Goal: Task Accomplishment & Management: Manage account settings

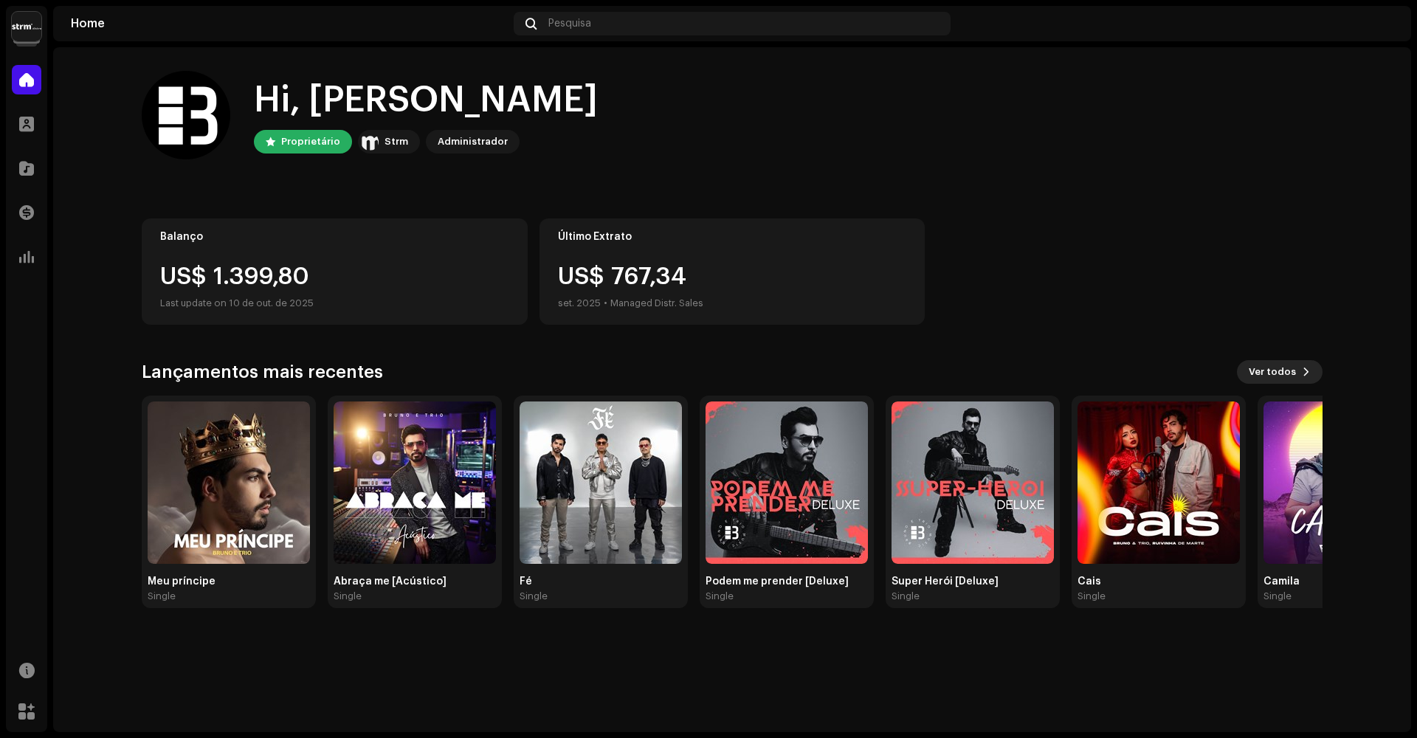
click at [1289, 373] on span "Ver todos" at bounding box center [1272, 372] width 47 height 30
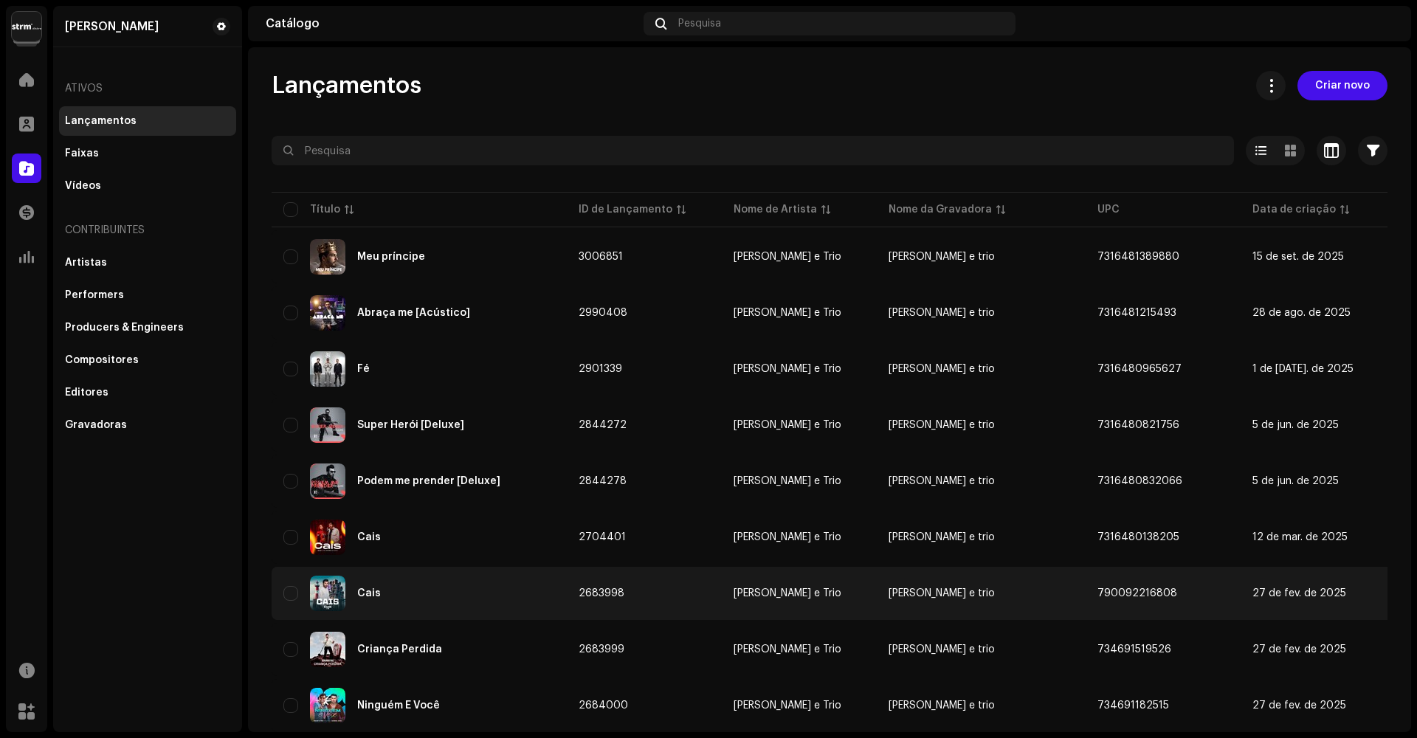
click at [353, 576] on div "Cais" at bounding box center [419, 593] width 272 height 35
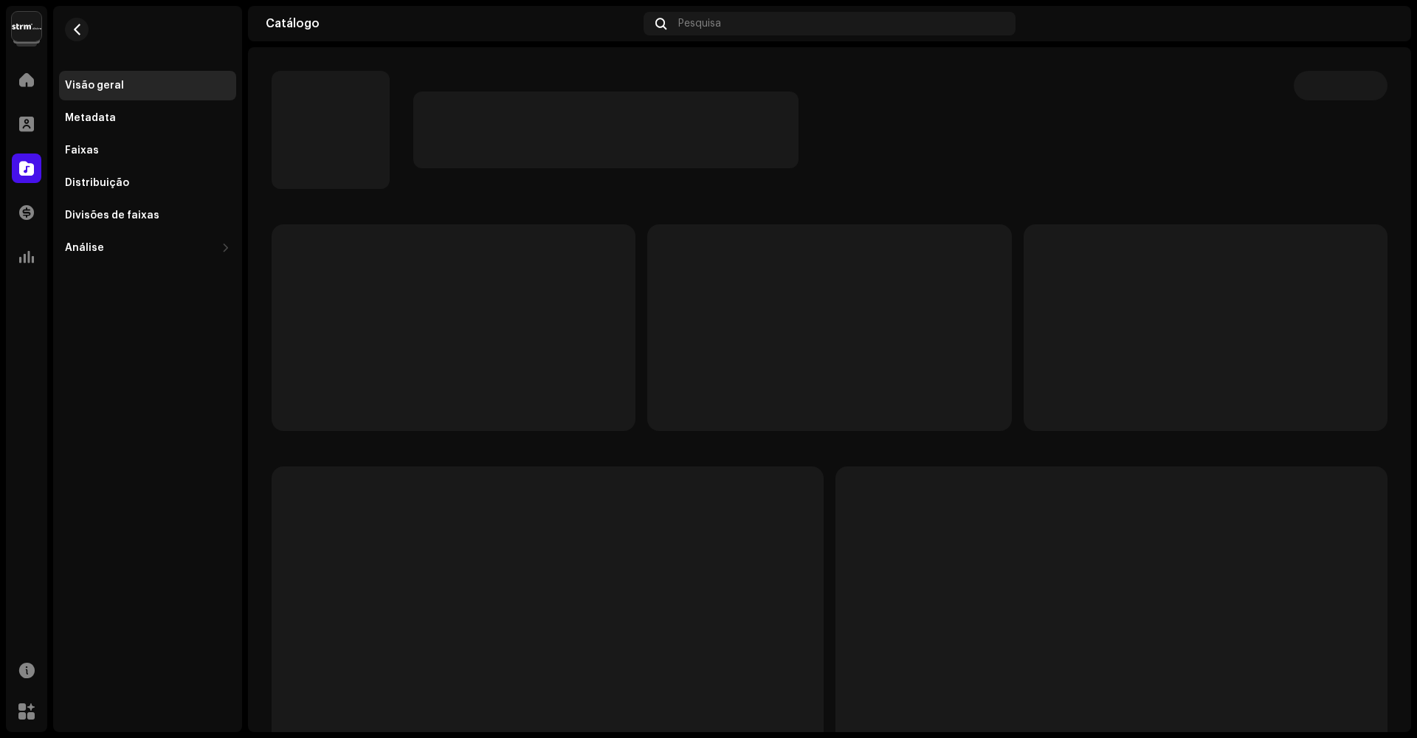
click at [331, 519] on p-skeleton at bounding box center [548, 613] width 552 height 295
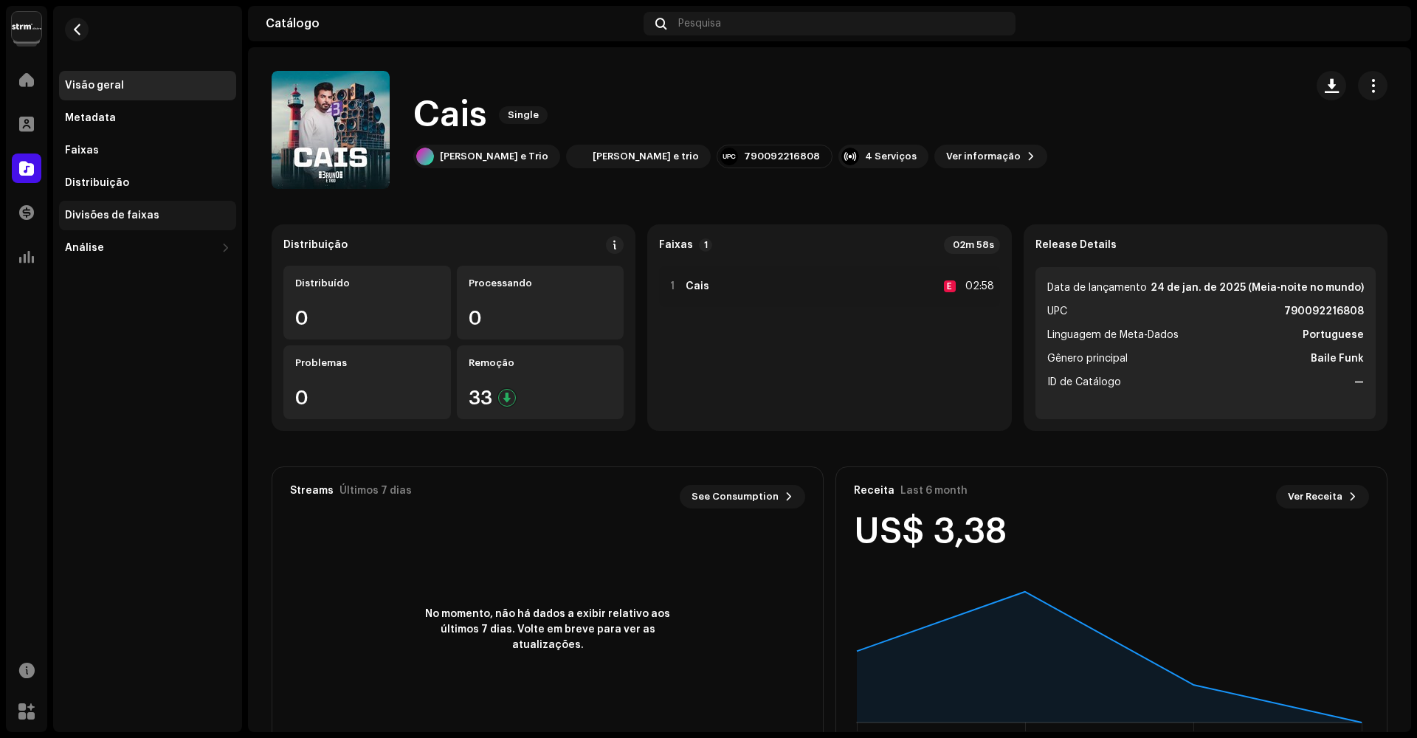
click at [131, 217] on div "Divisões de faixas" at bounding box center [112, 216] width 94 height 12
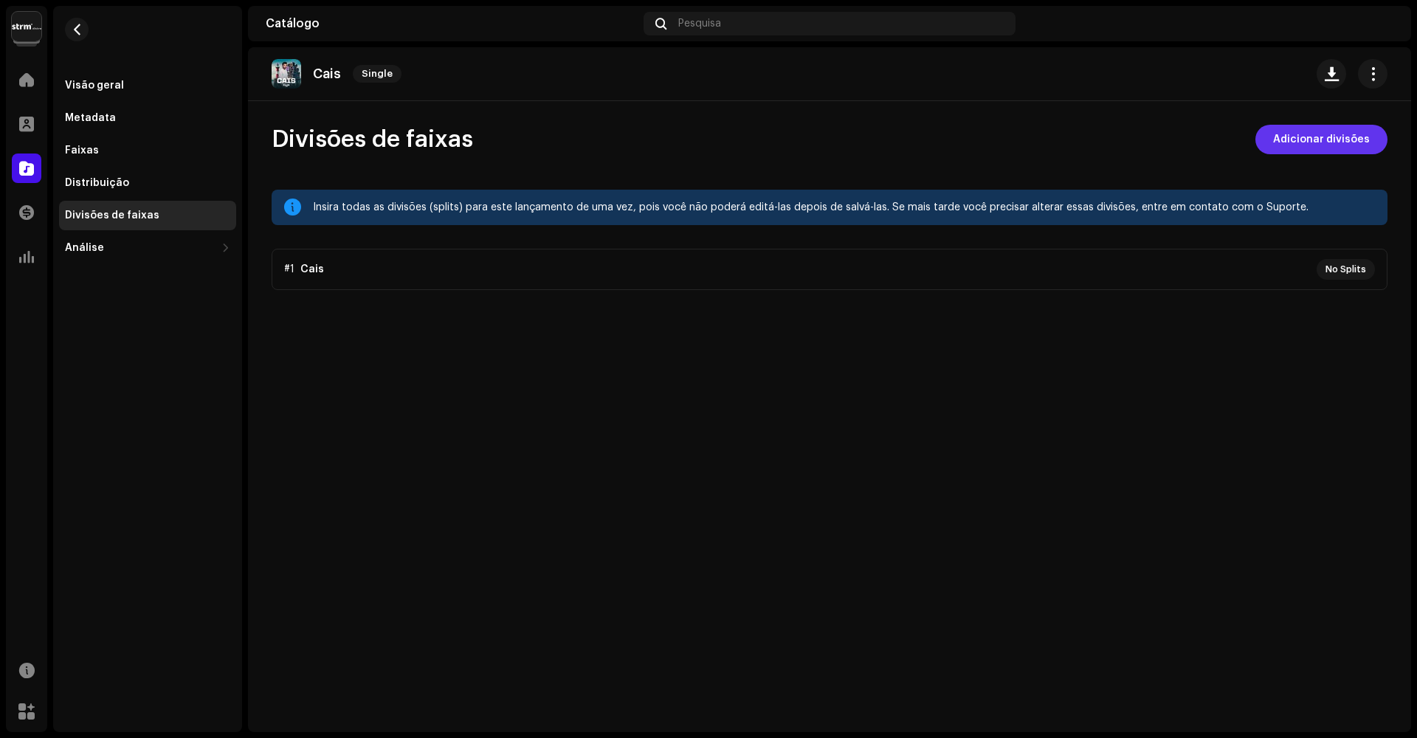
click at [1330, 141] on span "Adicionar divisões" at bounding box center [1321, 140] width 97 height 30
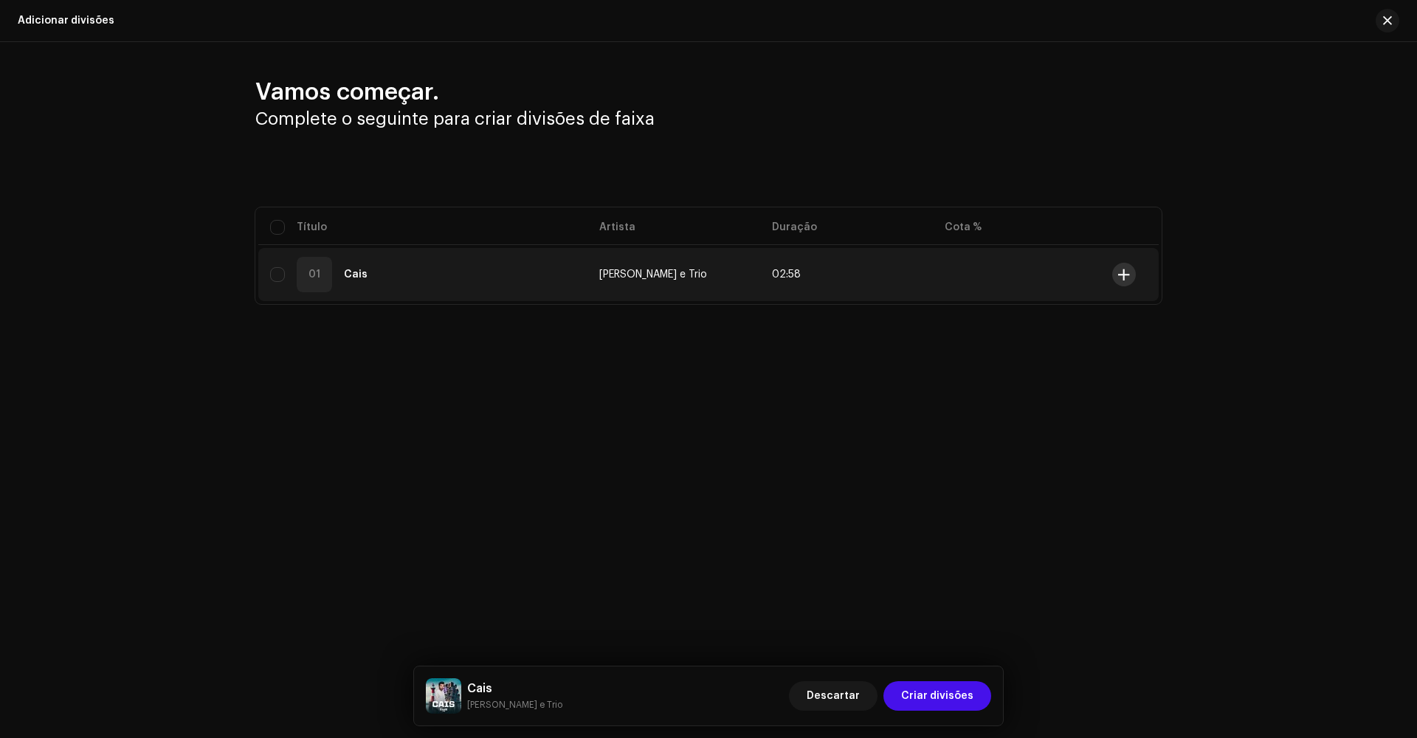
click at [1130, 274] on button at bounding box center [1124, 275] width 24 height 24
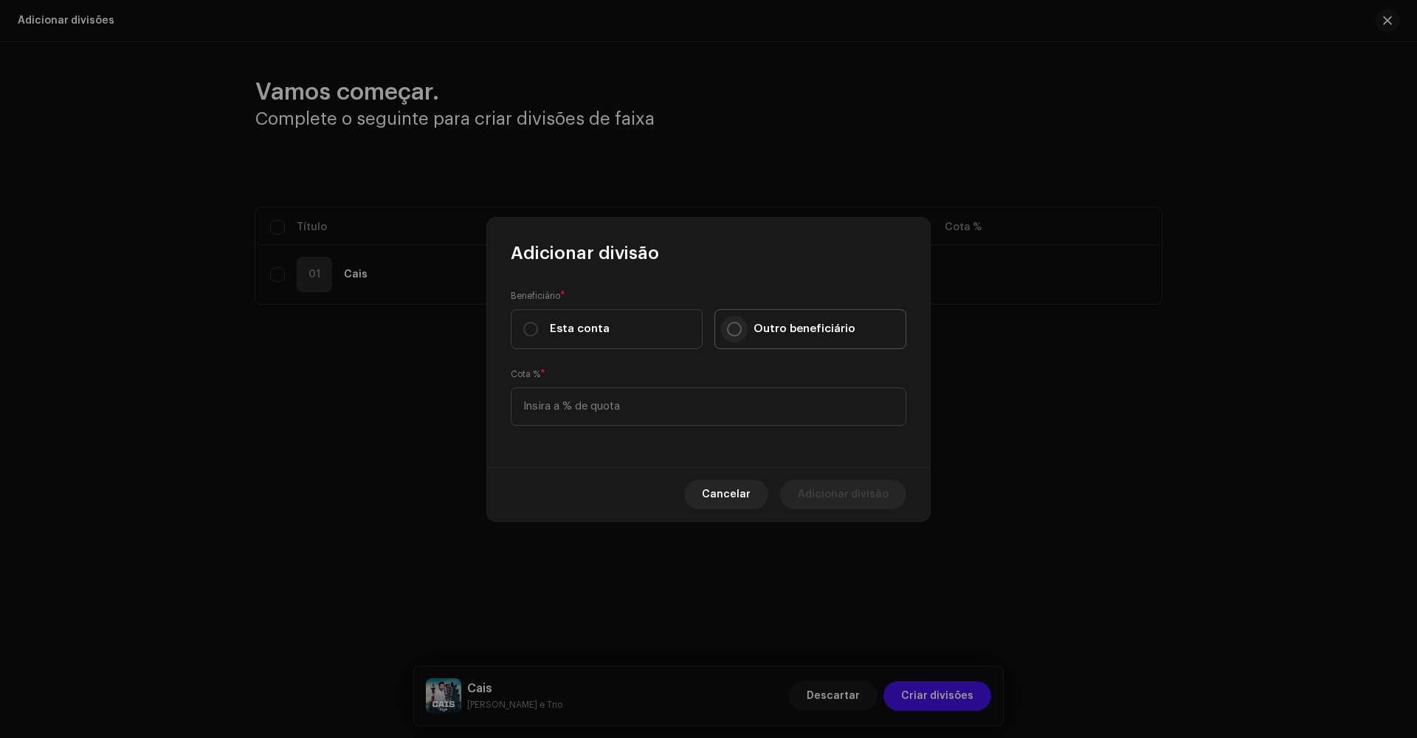
click at [736, 326] on input "Outro beneficiário" at bounding box center [734, 329] width 15 height 15
radio input "true"
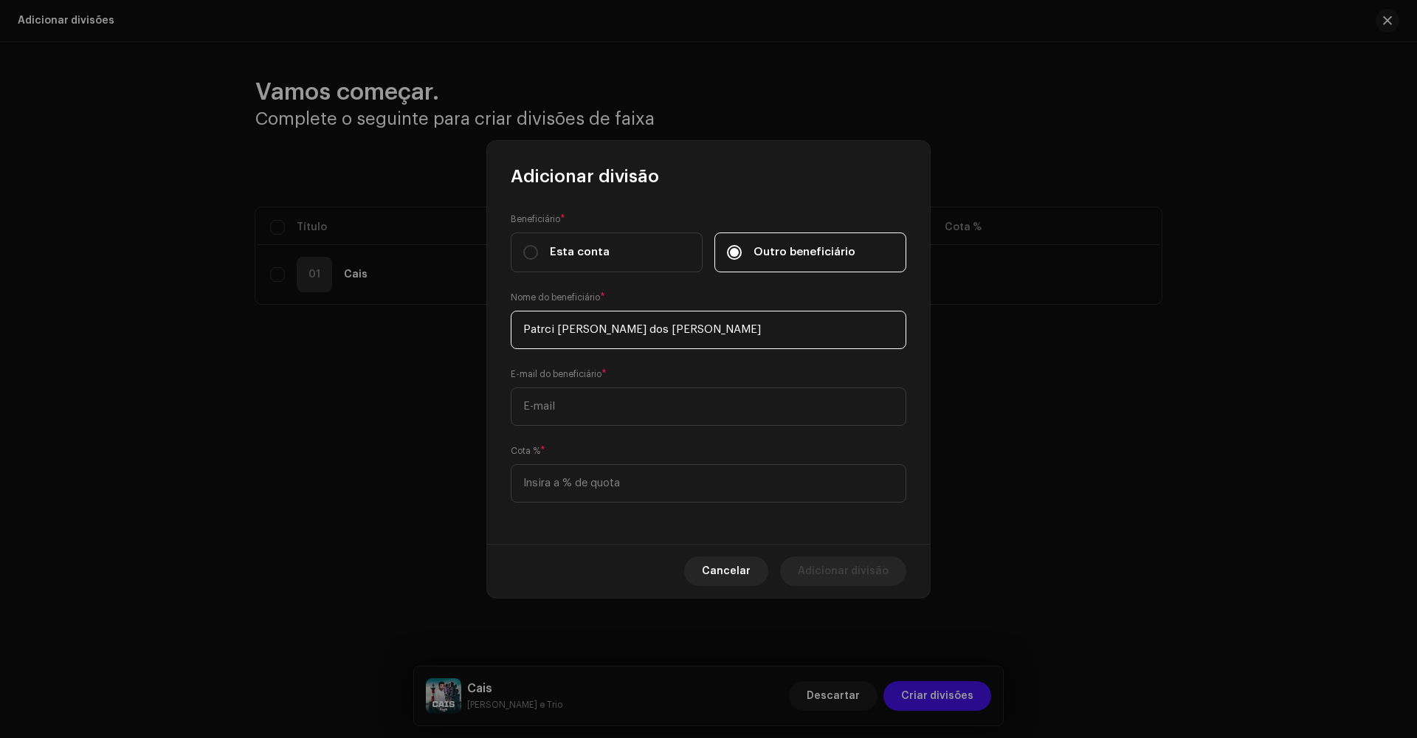
click at [564, 331] on input "Patrci [PERSON_NAME] dos [PERSON_NAME]" at bounding box center [709, 330] width 396 height 38
click at [553, 329] on input "Patrci [PERSON_NAME] dos [PERSON_NAME]" at bounding box center [709, 330] width 396 height 38
type input "[PERSON_NAME] dos [PERSON_NAME]"
type input "[EMAIL_ADDRESS][DOMAIN_NAME]"
click at [634, 492] on input at bounding box center [709, 483] width 396 height 38
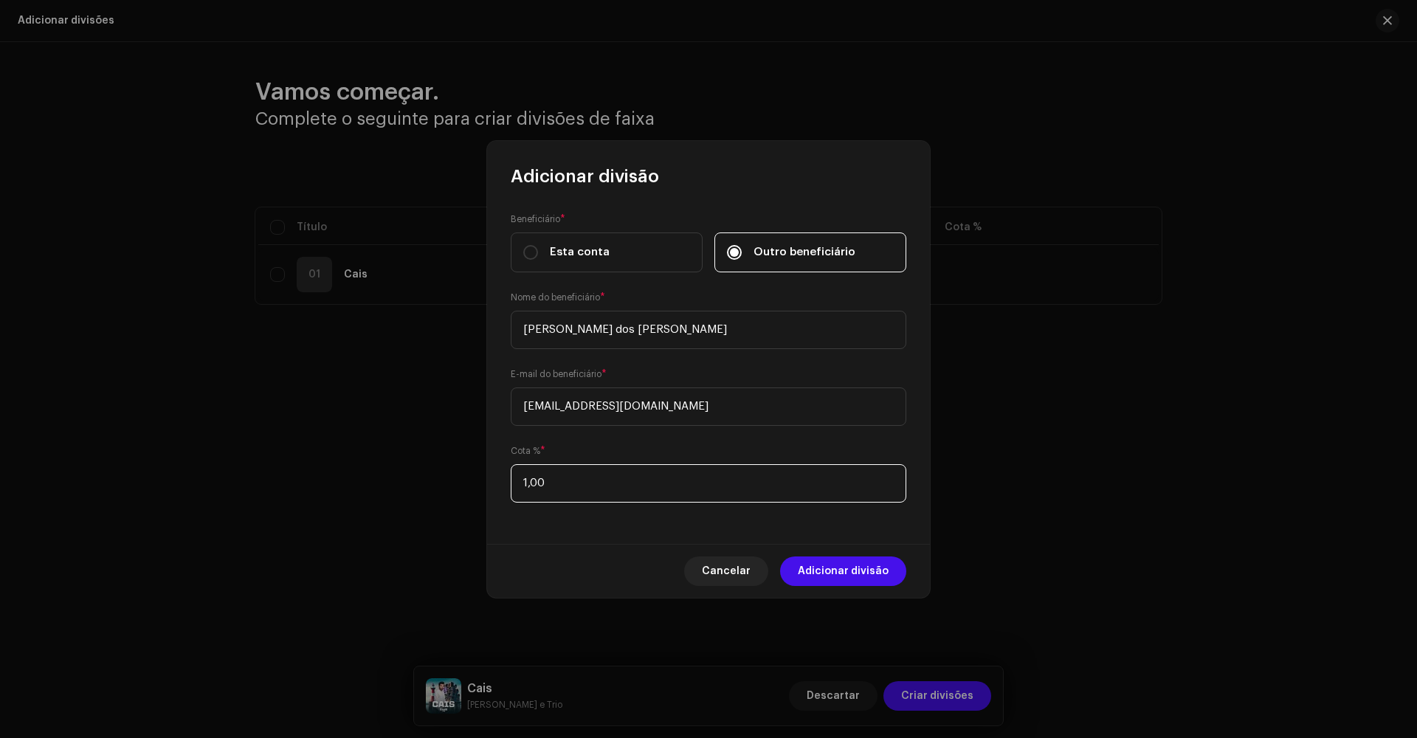
type input "10,00"
click at [857, 571] on span "Adicionar divisão" at bounding box center [843, 571] width 91 height 30
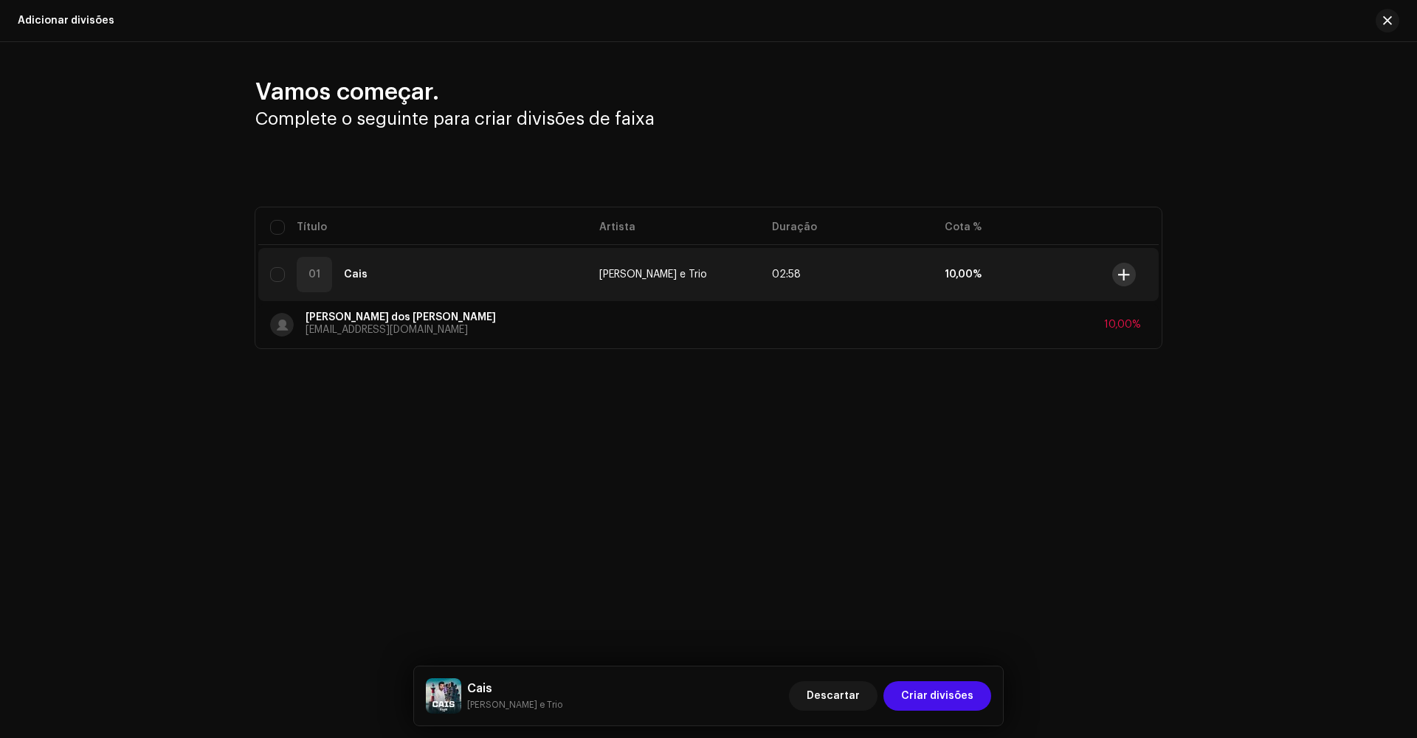
click at [1125, 275] on span at bounding box center [1123, 275] width 11 height 12
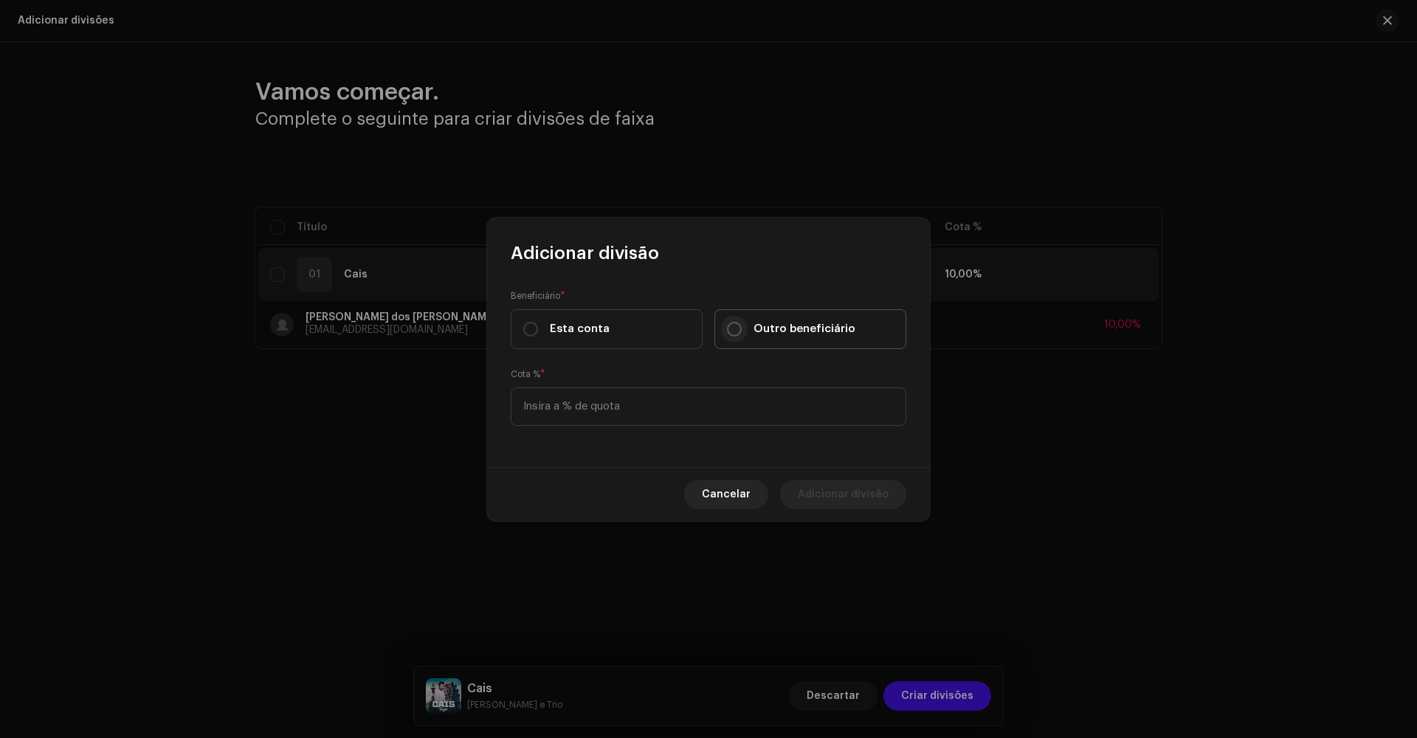
click at [733, 328] on input "Outro beneficiário" at bounding box center [734, 329] width 15 height 15
radio input "true"
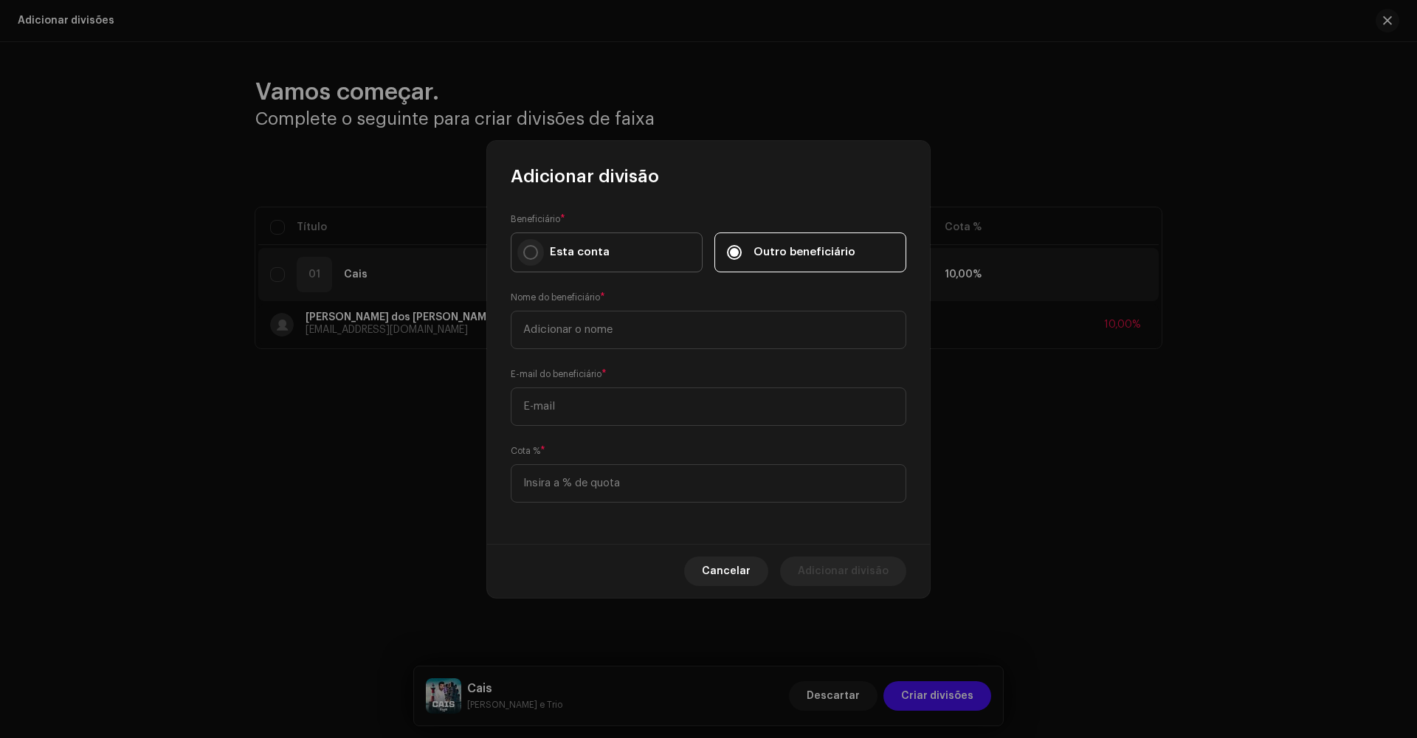
click at [534, 255] on label "Esta conta" at bounding box center [607, 252] width 192 height 40
click at [534, 255] on input "Esta conta" at bounding box center [530, 252] width 15 height 15
radio input "true"
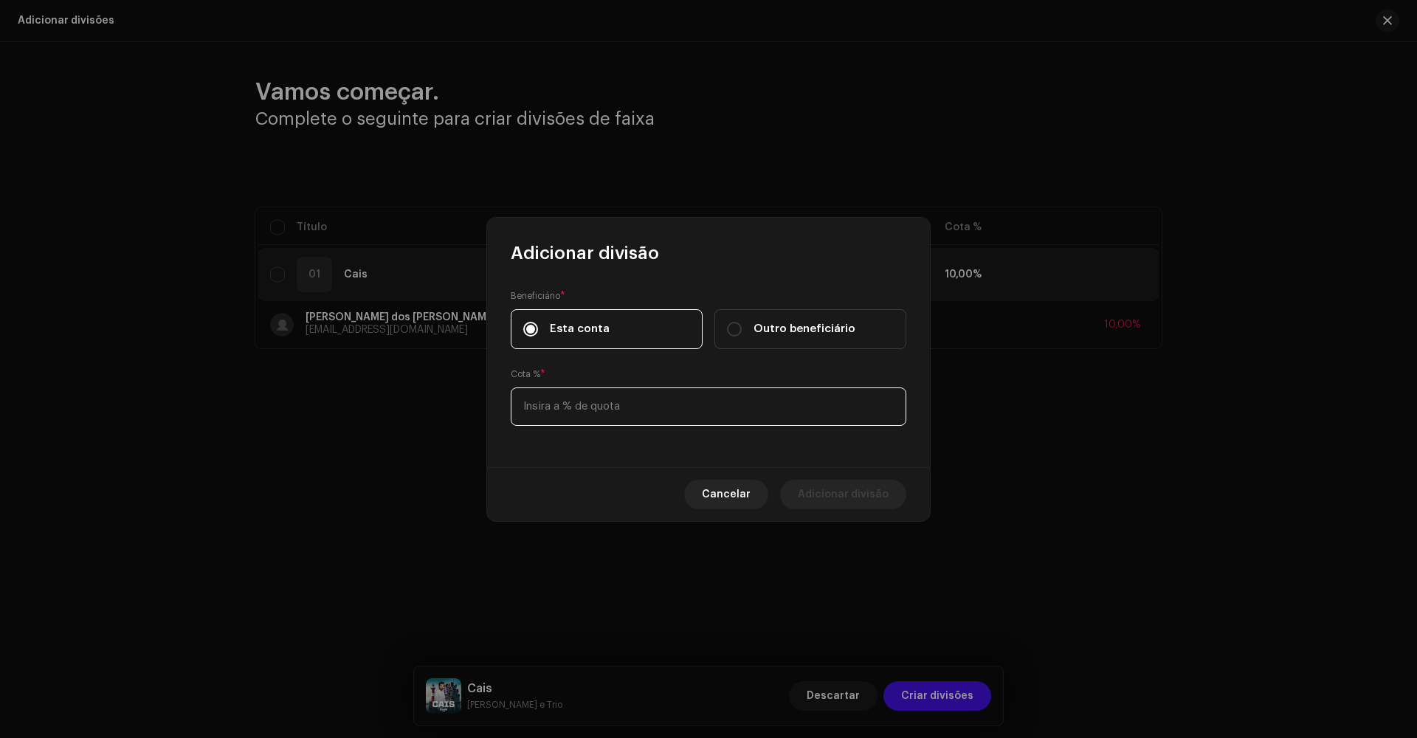
click at [643, 407] on input at bounding box center [709, 406] width 396 height 38
type input "90,00"
click at [846, 497] on span "Adicionar divisão" at bounding box center [843, 495] width 91 height 30
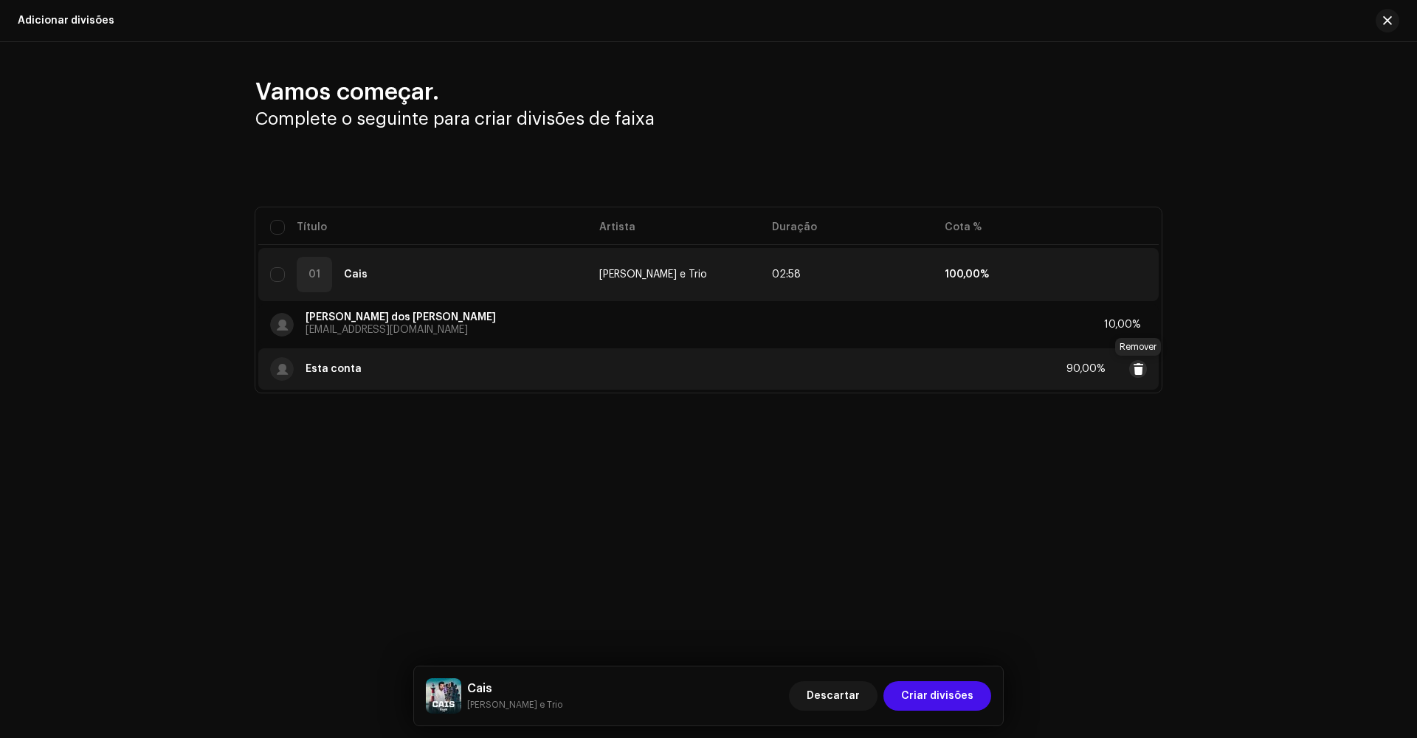
click at [1139, 372] on span at bounding box center [1138, 369] width 11 height 12
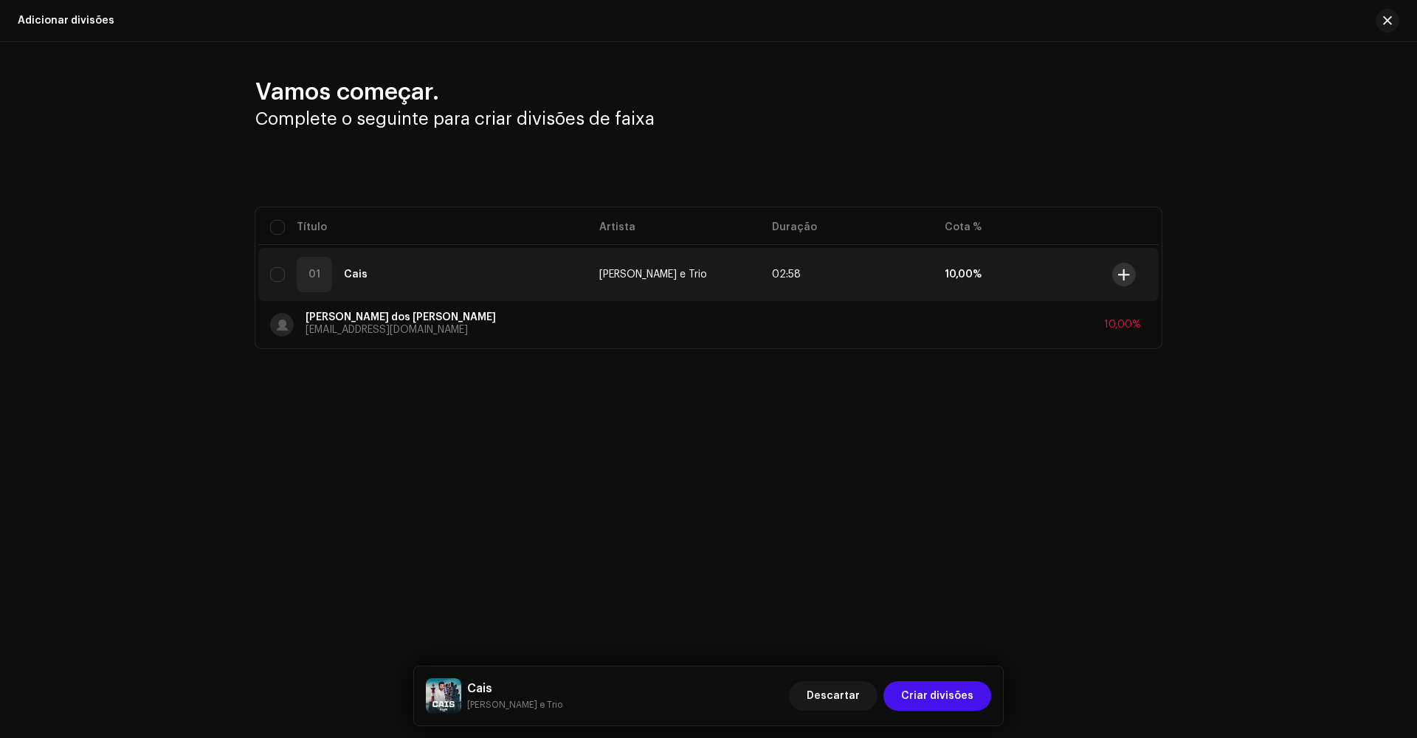
click at [1127, 275] on span at bounding box center [1123, 275] width 11 height 12
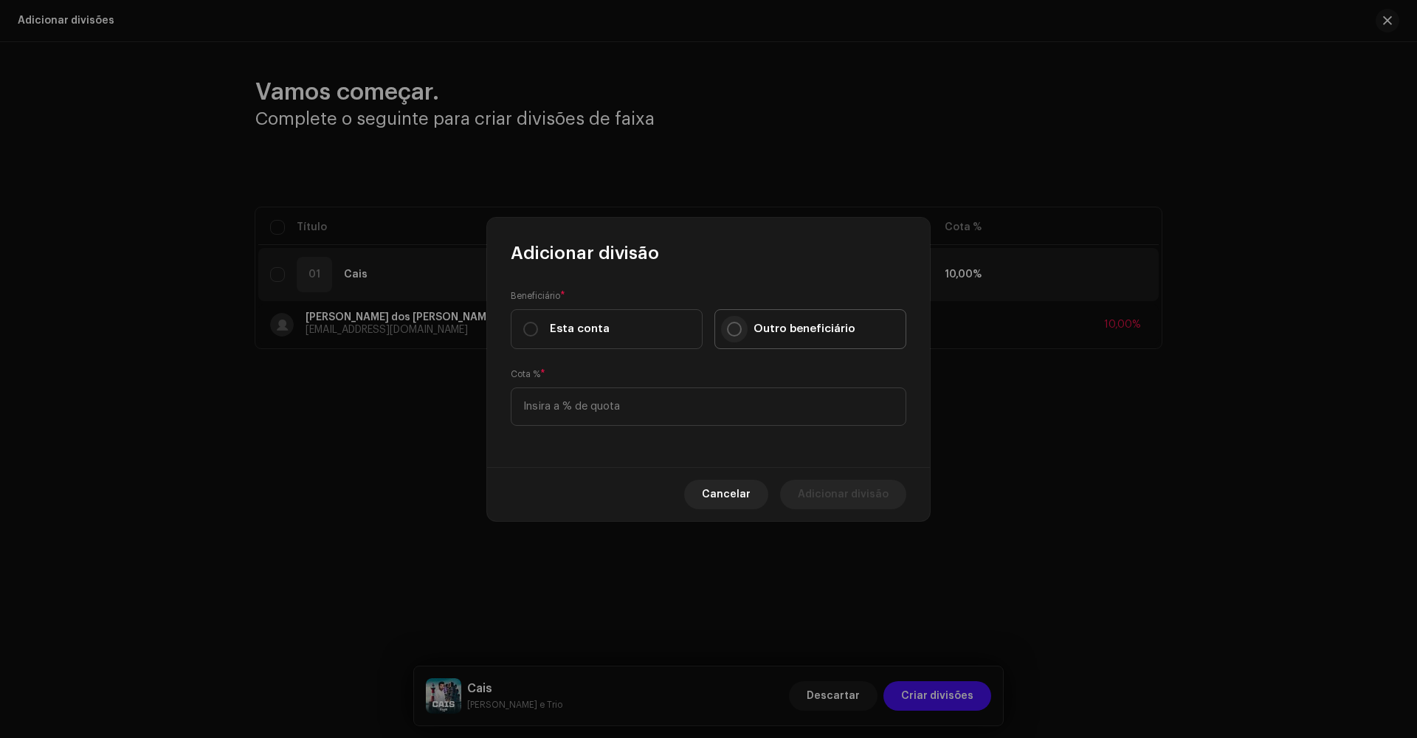
click at [740, 328] on input "Outro beneficiário" at bounding box center [734, 329] width 15 height 15
radio input "true"
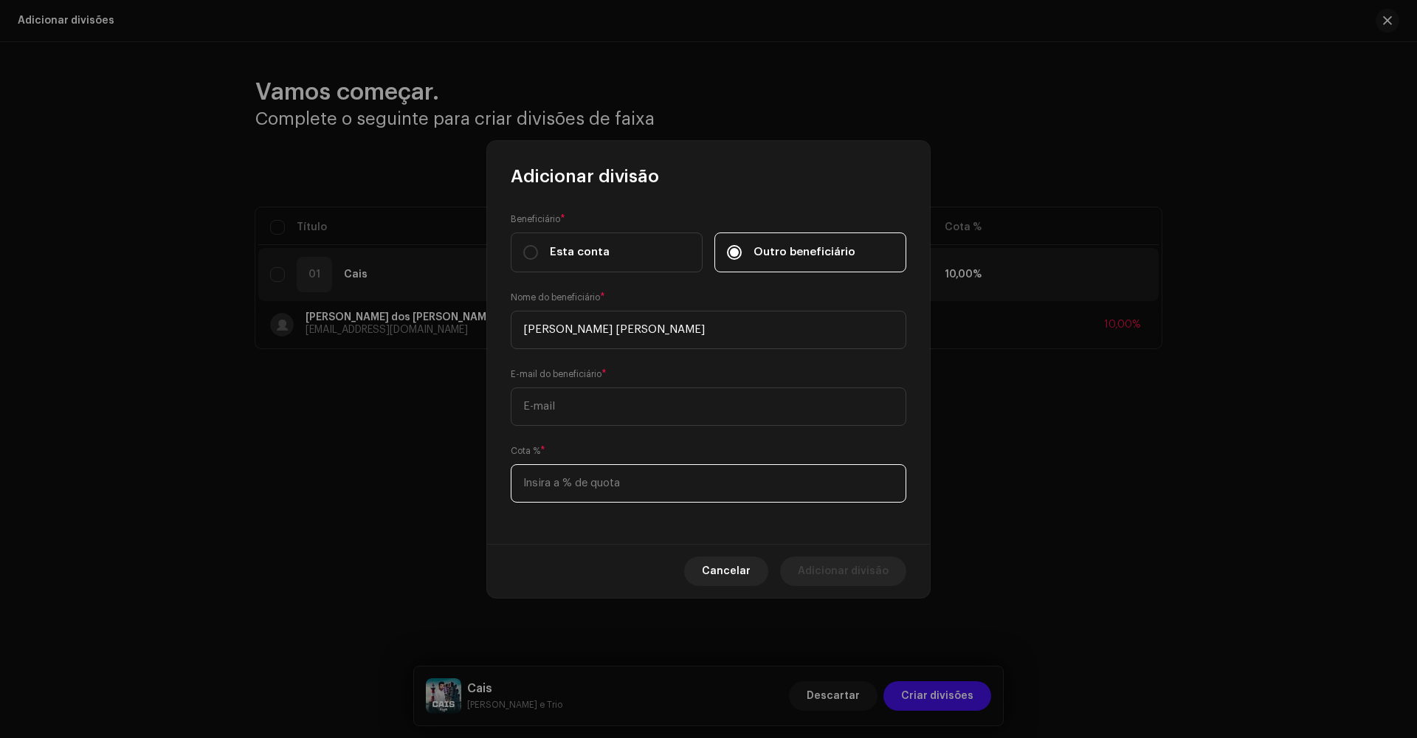
type input "[PERSON_NAME] [PERSON_NAME]"
click at [631, 492] on input at bounding box center [709, 483] width 396 height 38
type input "33,00"
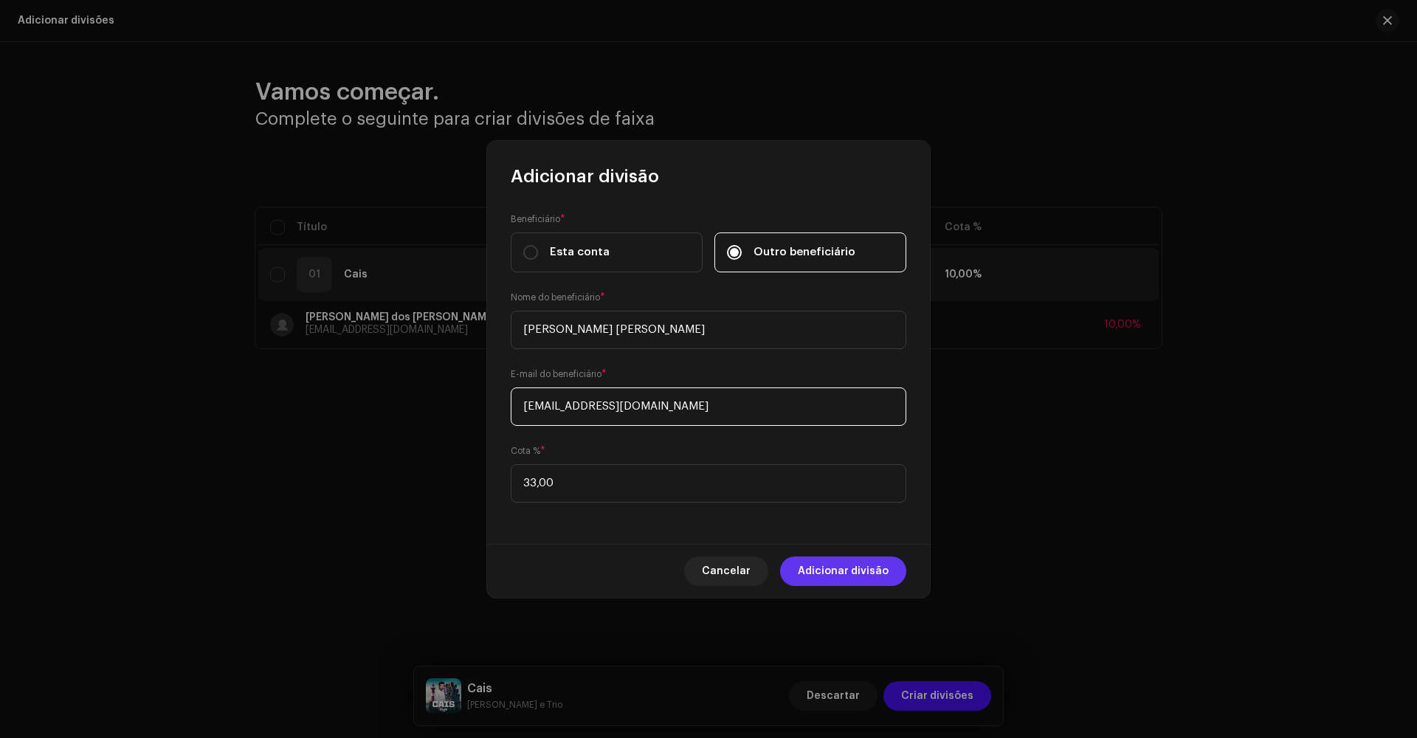
type input "[EMAIL_ADDRESS][DOMAIN_NAME]"
click at [858, 573] on span "Adicionar divisão" at bounding box center [843, 571] width 91 height 30
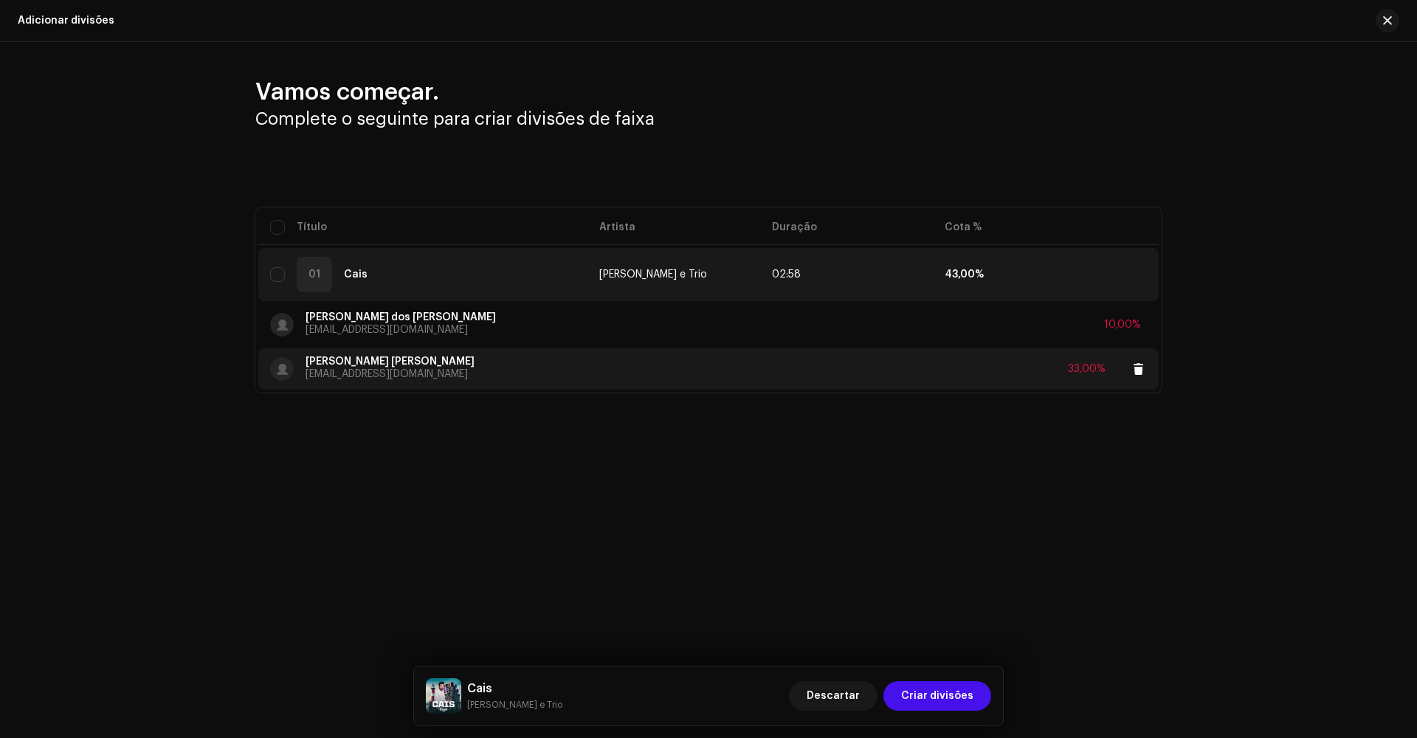
click at [1092, 367] on div "33,00%" at bounding box center [1087, 369] width 38 height 10
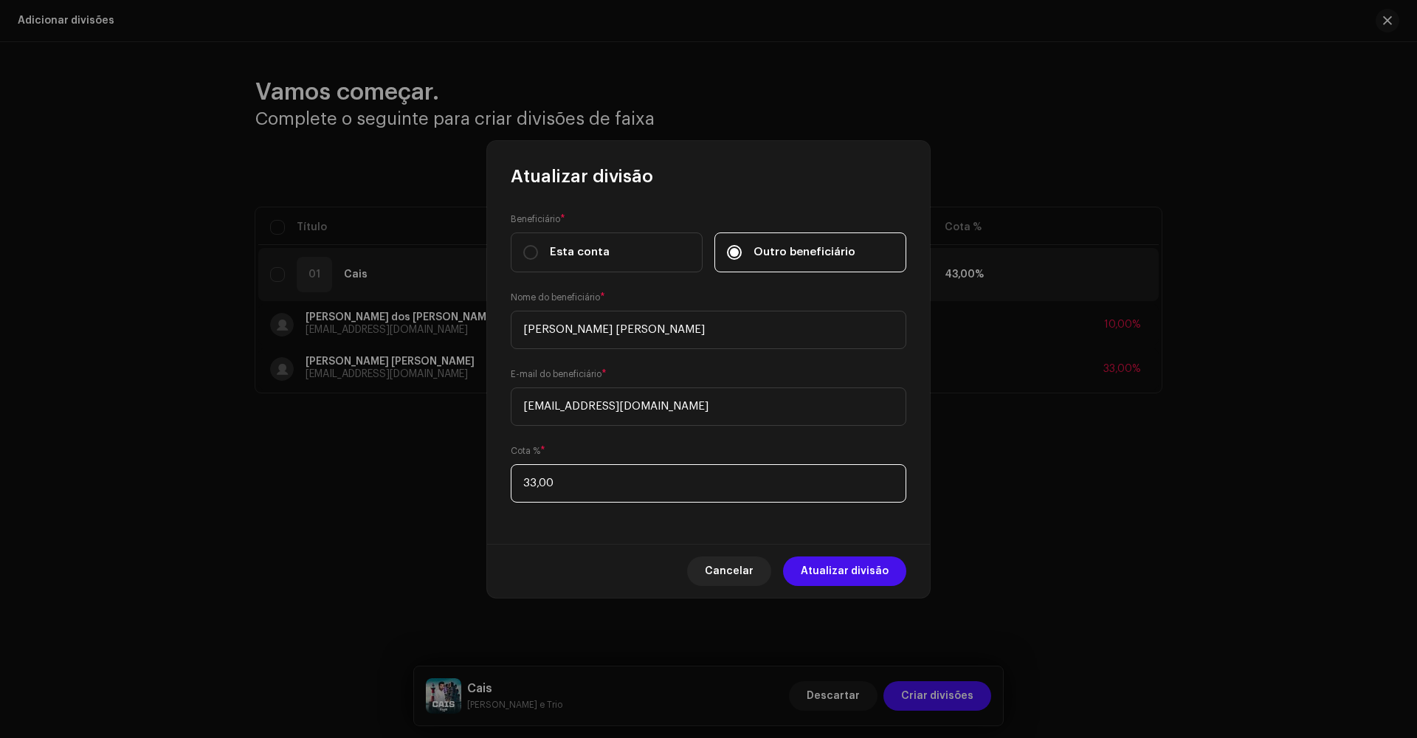
click at [584, 484] on input "33,00" at bounding box center [709, 483] width 396 height 38
type input "30,00"
click at [853, 571] on span "Atualizar divisão" at bounding box center [845, 571] width 88 height 30
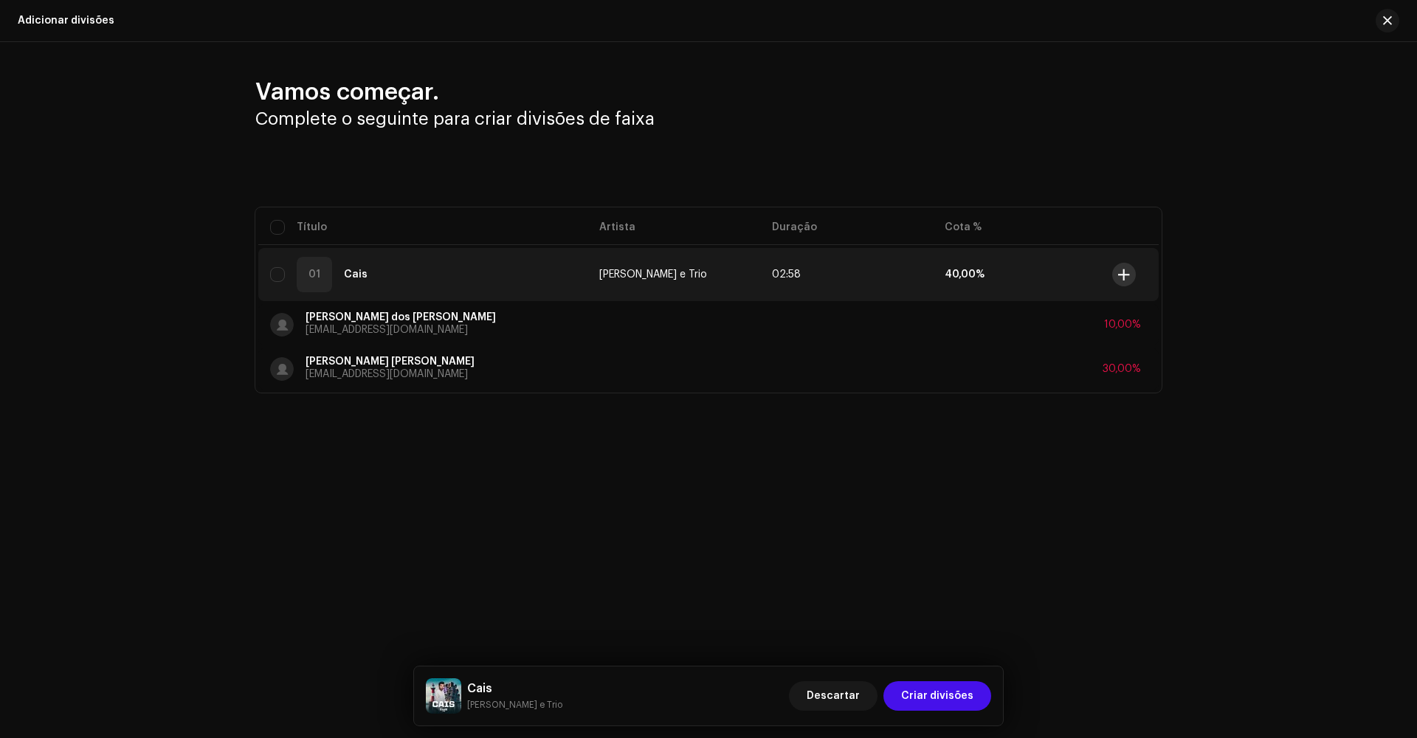
click at [1125, 275] on span at bounding box center [1123, 275] width 11 height 12
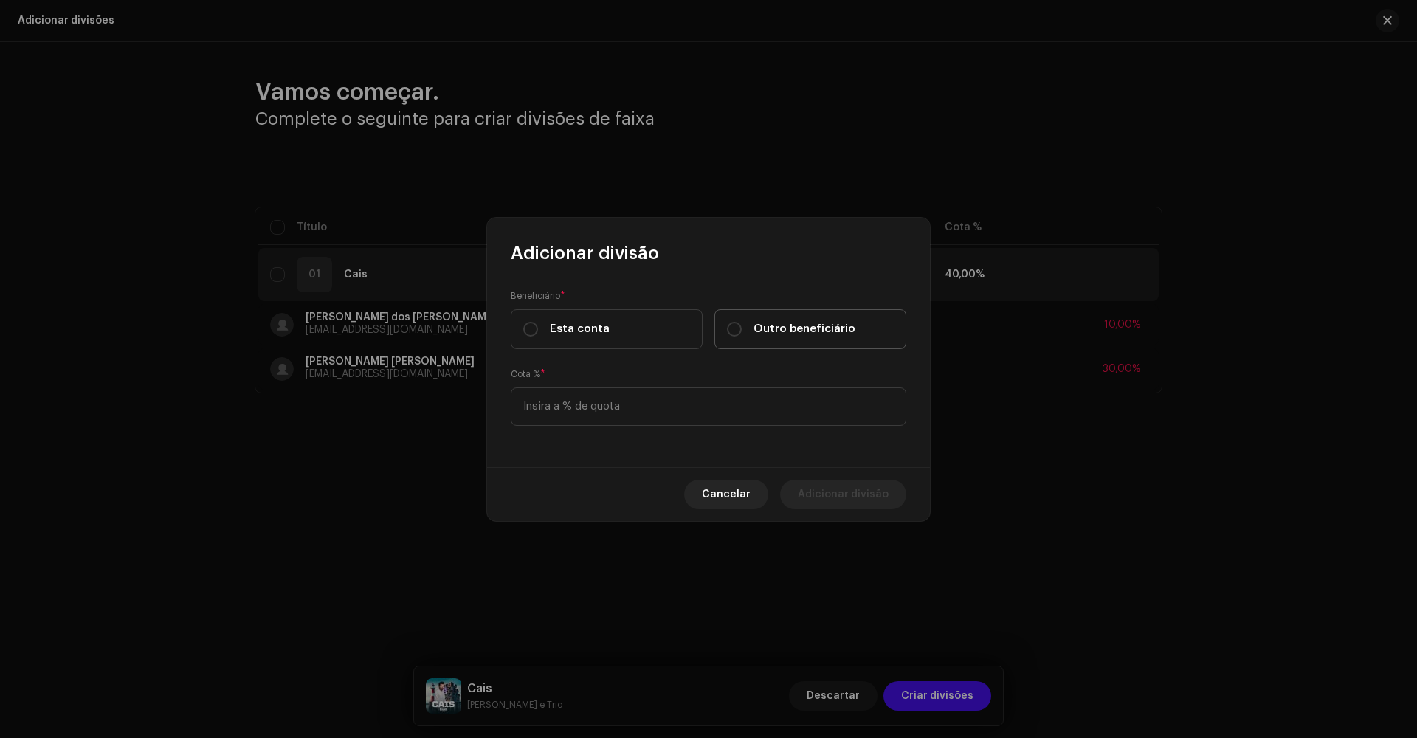
click at [722, 330] on label "Outro beneficiário" at bounding box center [810, 329] width 192 height 40
click at [727, 330] on input "Outro beneficiário" at bounding box center [734, 329] width 15 height 15
radio input "true"
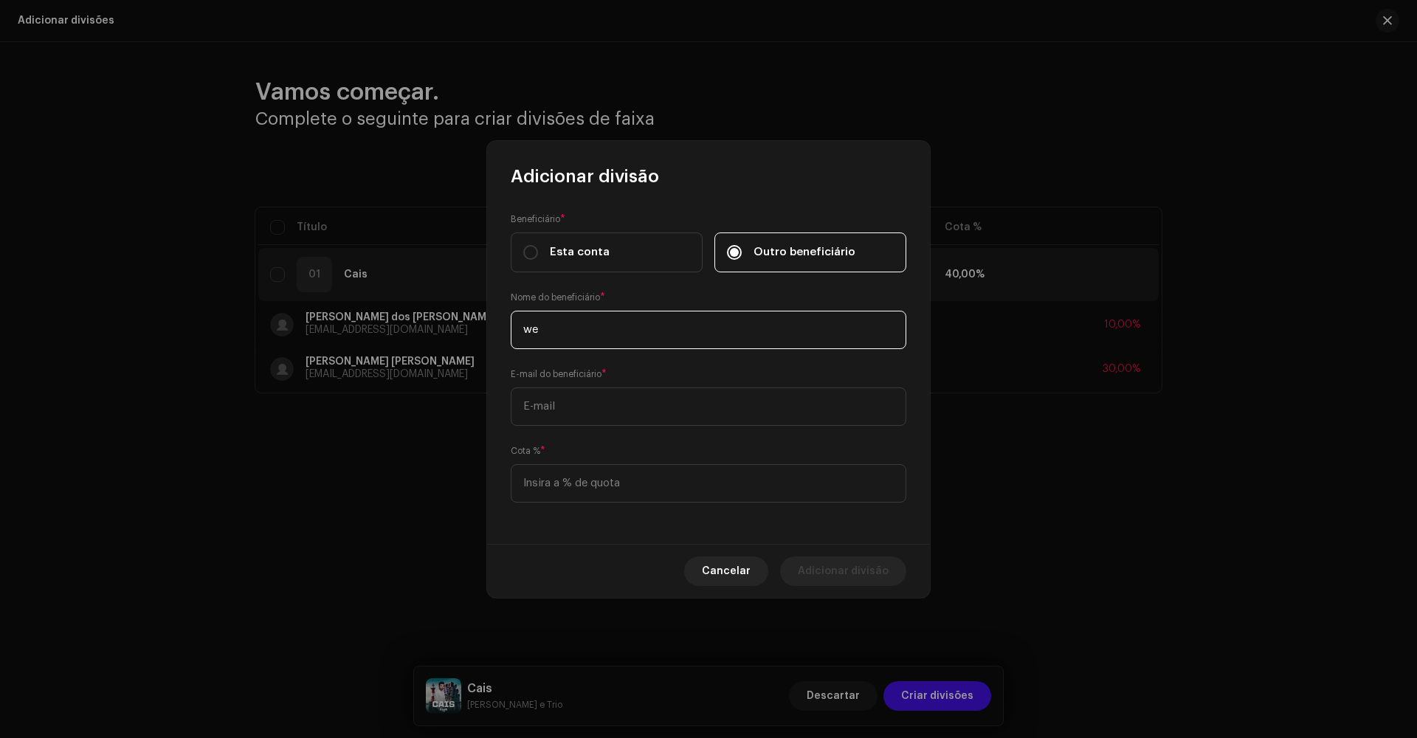
type input "w"
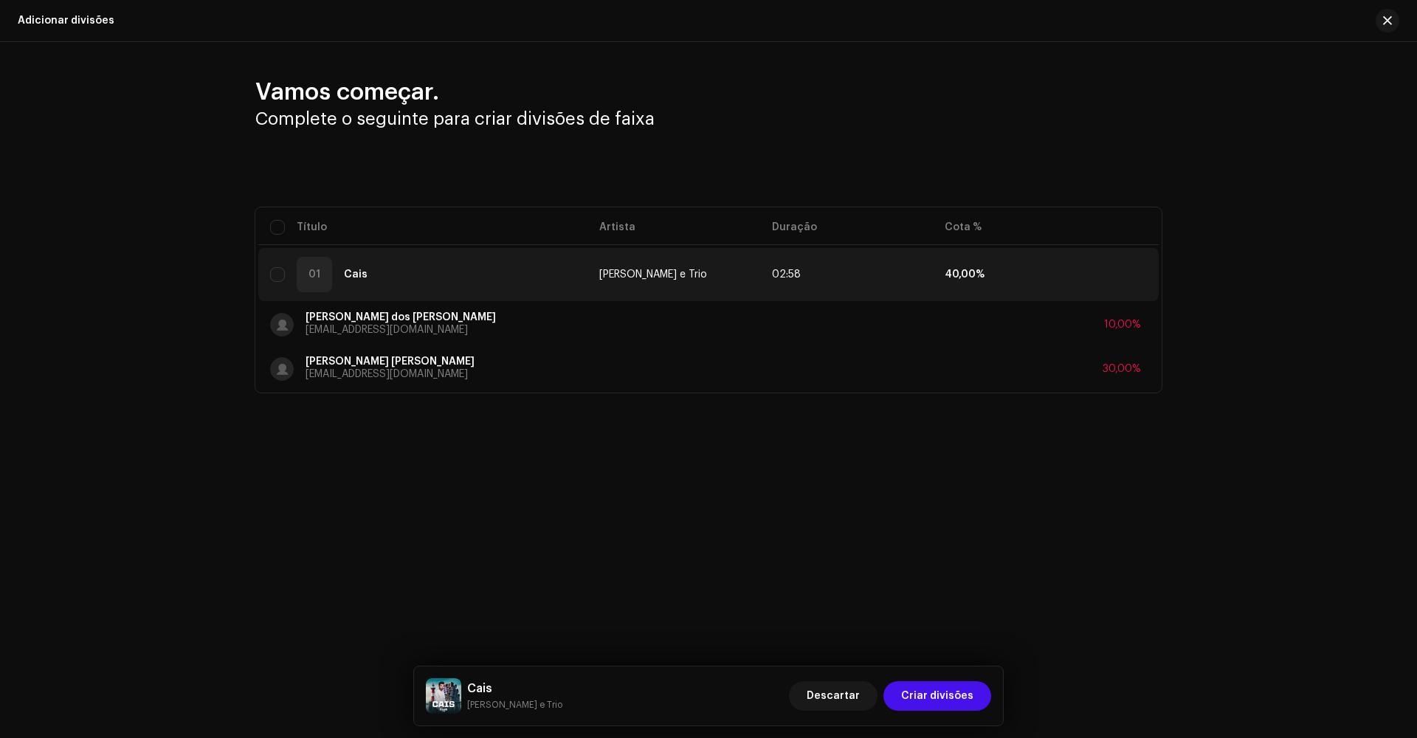
click at [1032, 467] on div "Adicionar divisão Beneficiário * Esta conta Outro beneficiário Nome do benefici…" at bounding box center [708, 369] width 1417 height 738
click at [1122, 272] on span at bounding box center [1123, 275] width 11 height 12
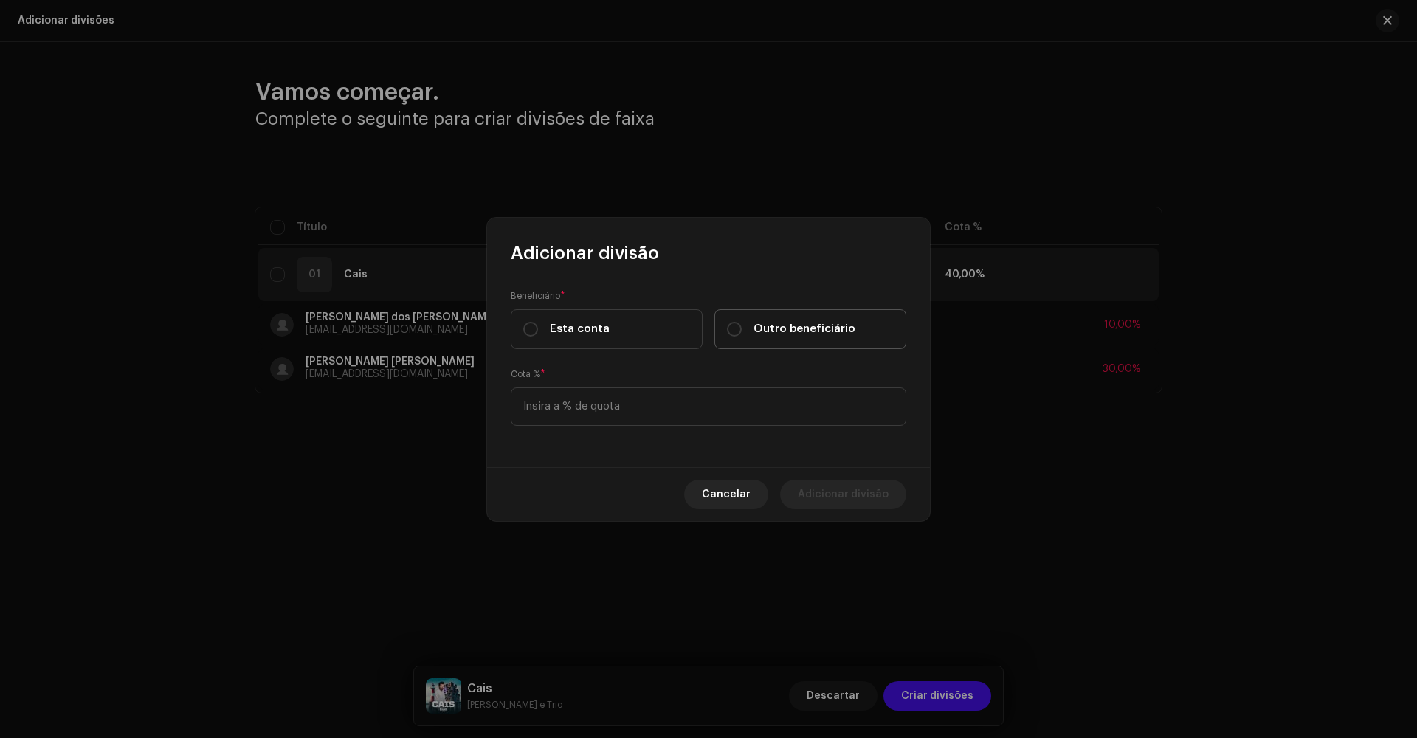
click at [745, 329] on div "Outro beneficiário" at bounding box center [791, 329] width 128 height 16
click at [742, 329] on input "Outro beneficiário" at bounding box center [734, 329] width 15 height 15
radio input "true"
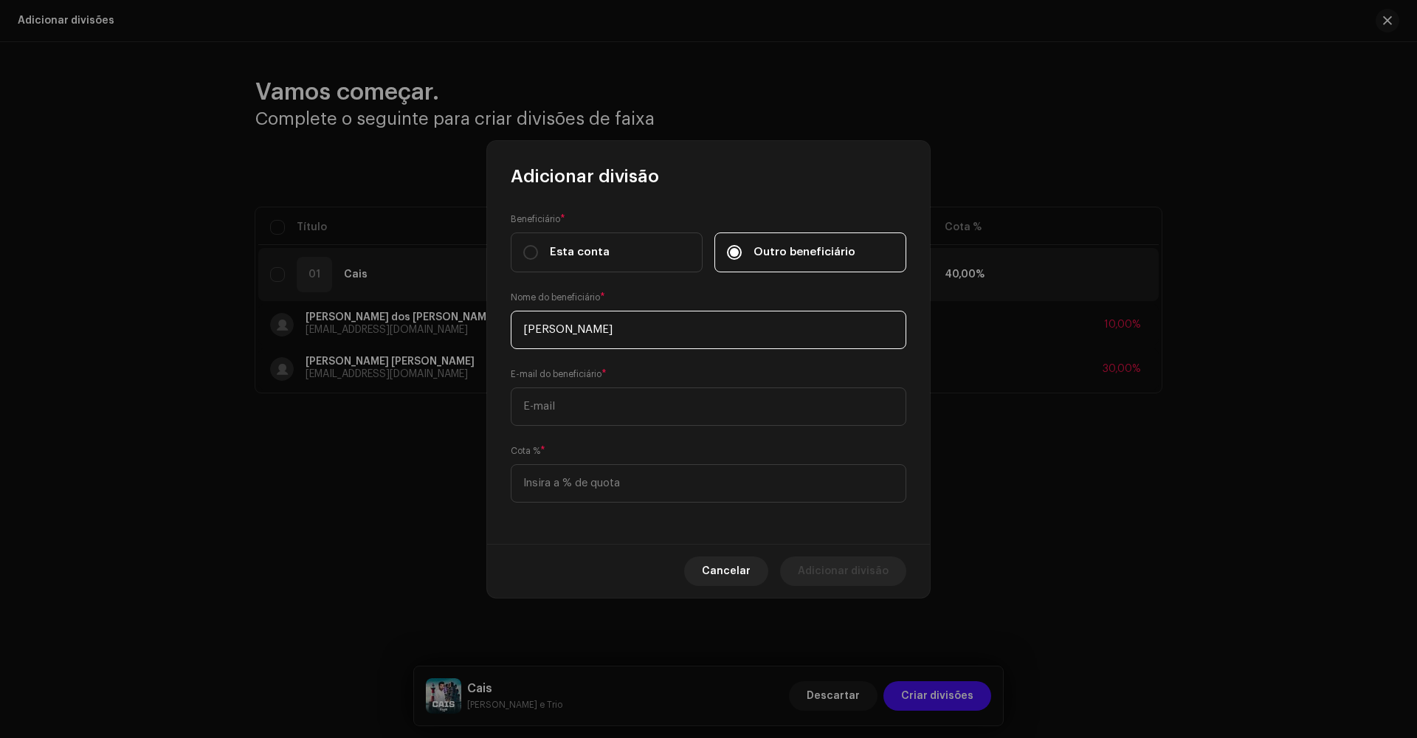
click at [606, 331] on input "[PERSON_NAME]" at bounding box center [709, 330] width 396 height 38
type input "[PERSON_NAME] Mafra"
type input "[EMAIL_ADDRESS][DOMAIN_NAME]"
click at [640, 486] on input at bounding box center [709, 483] width 396 height 38
type input "30,00"
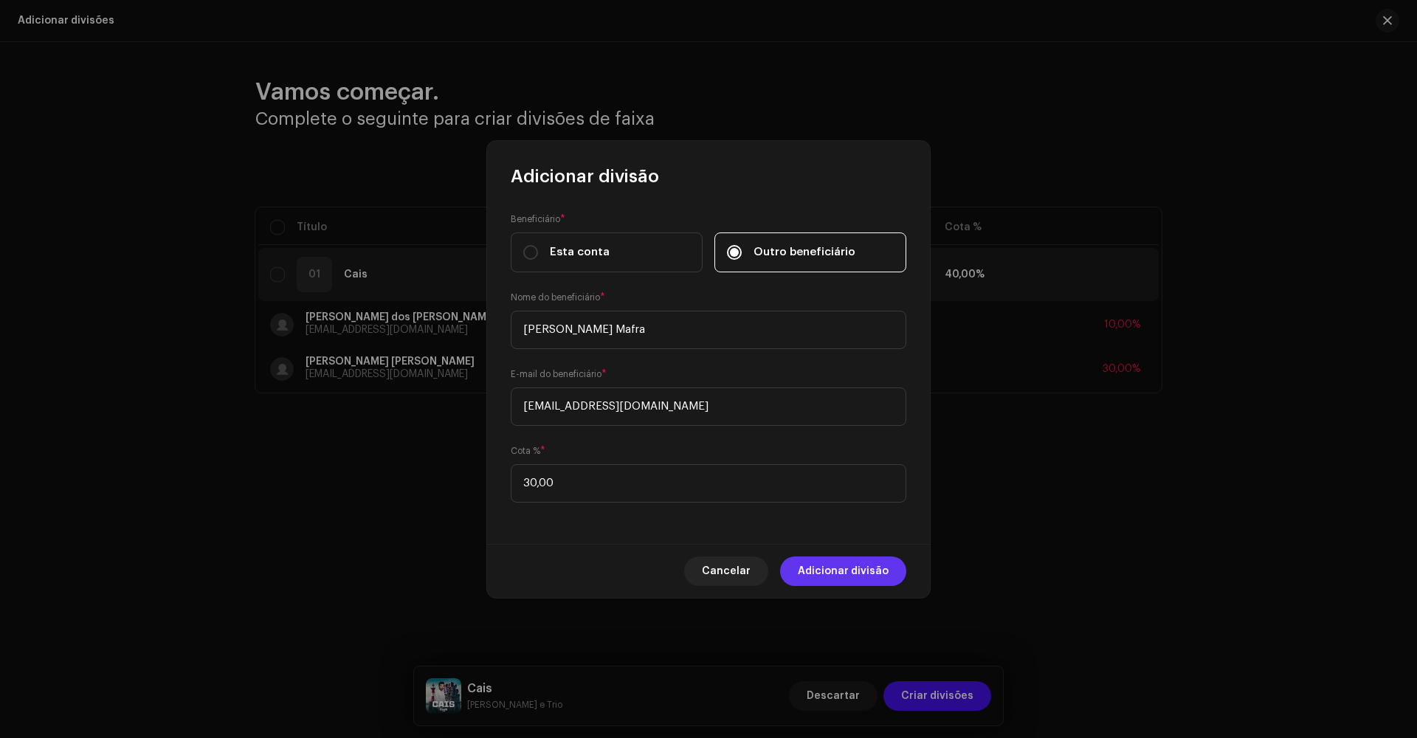
click at [872, 565] on span "Adicionar divisão" at bounding box center [843, 571] width 91 height 30
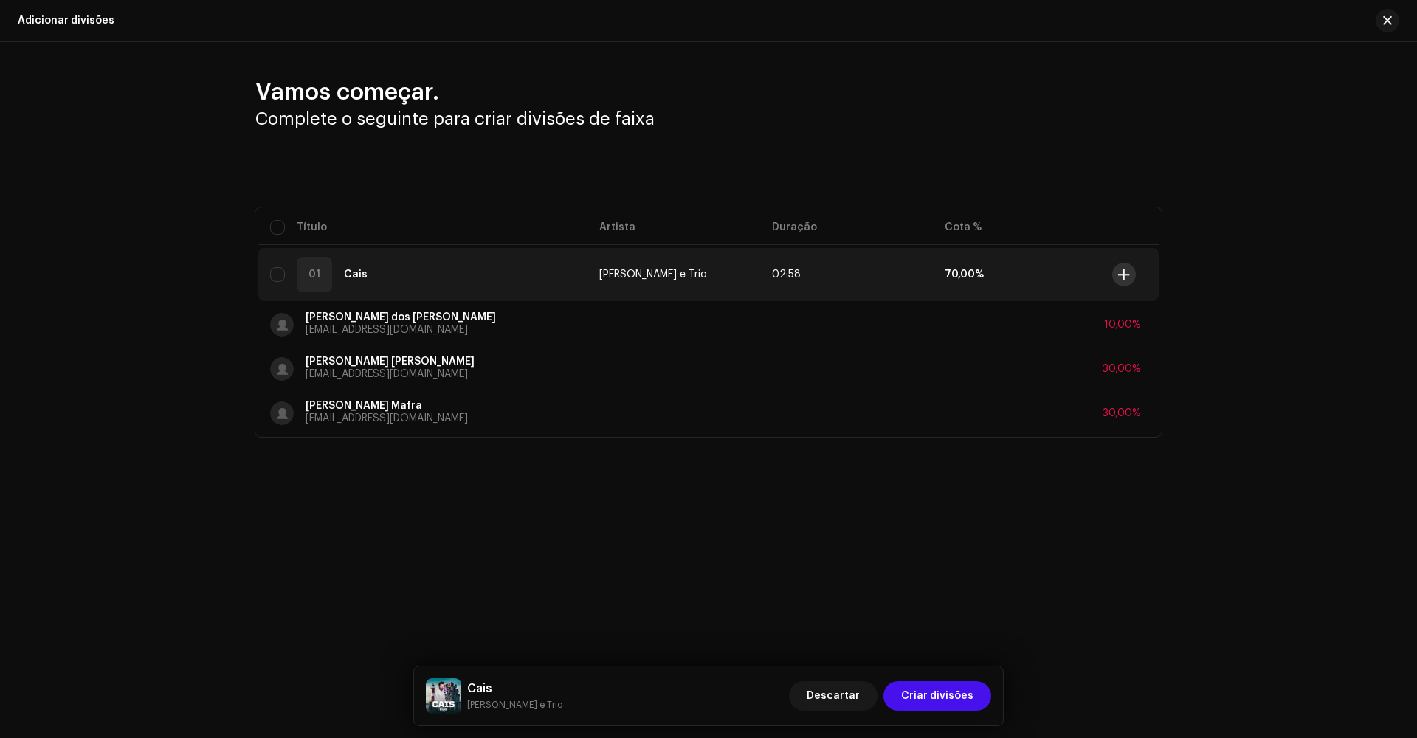
click at [1122, 272] on span at bounding box center [1123, 275] width 11 height 12
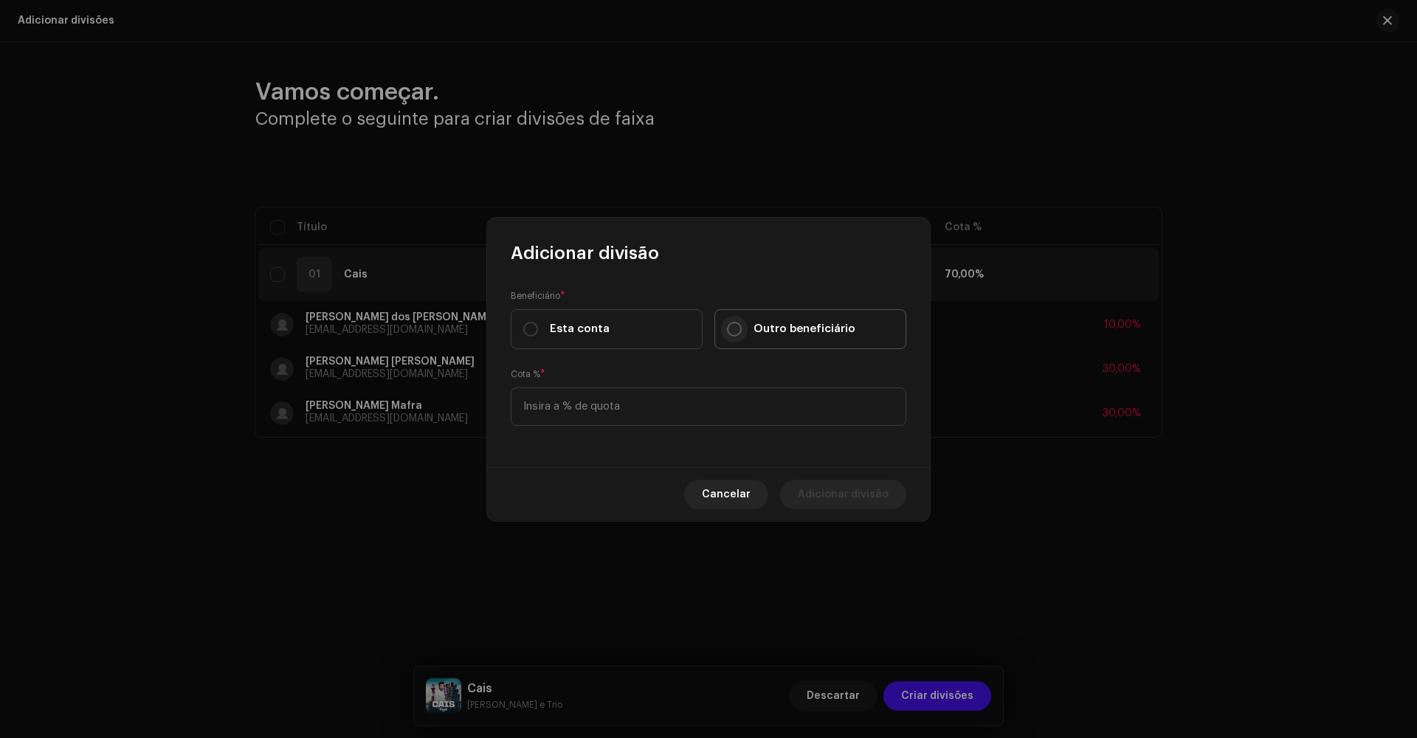
click at [732, 330] on input "Outro beneficiário" at bounding box center [734, 329] width 15 height 15
radio input "true"
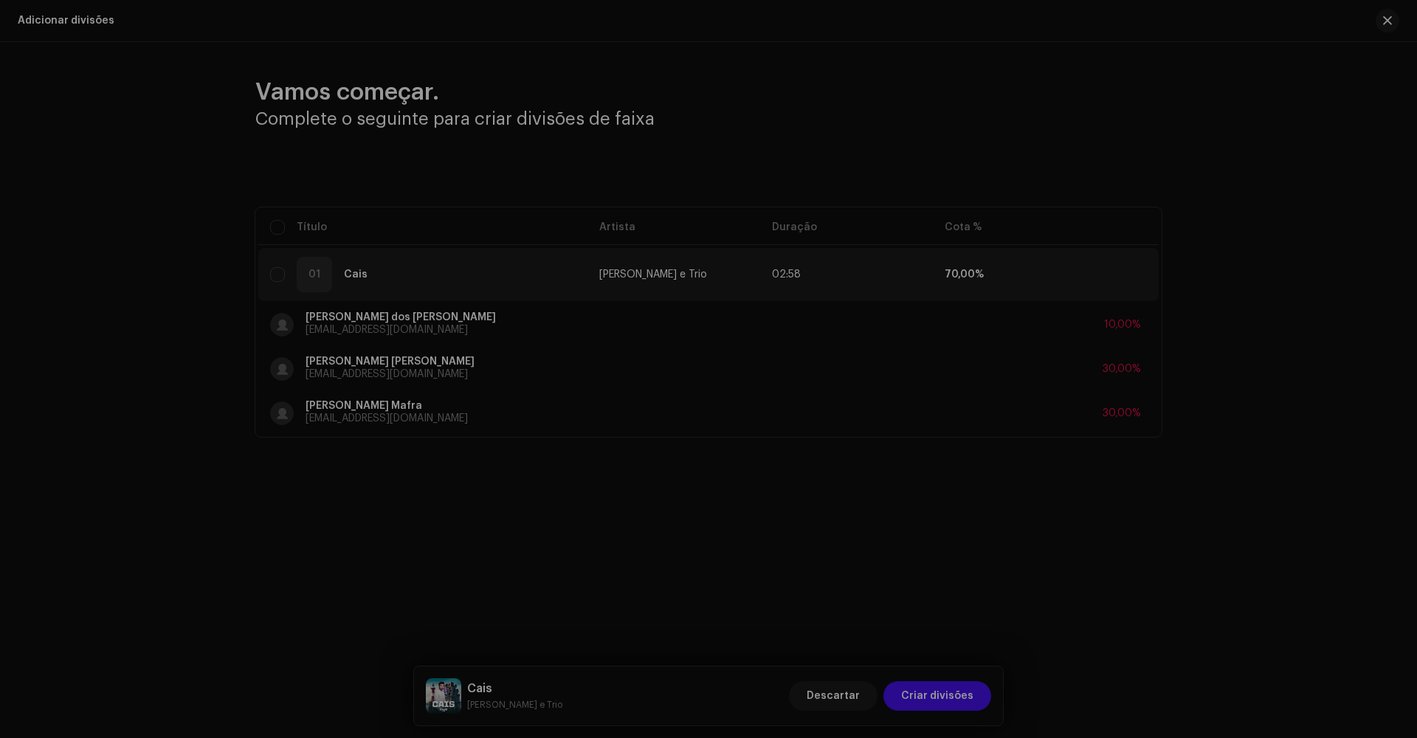
click at [361, 170] on div "Adicionar divisão Beneficiário * Esta conta Outro beneficiário Nome do benefici…" at bounding box center [708, 369] width 1417 height 738
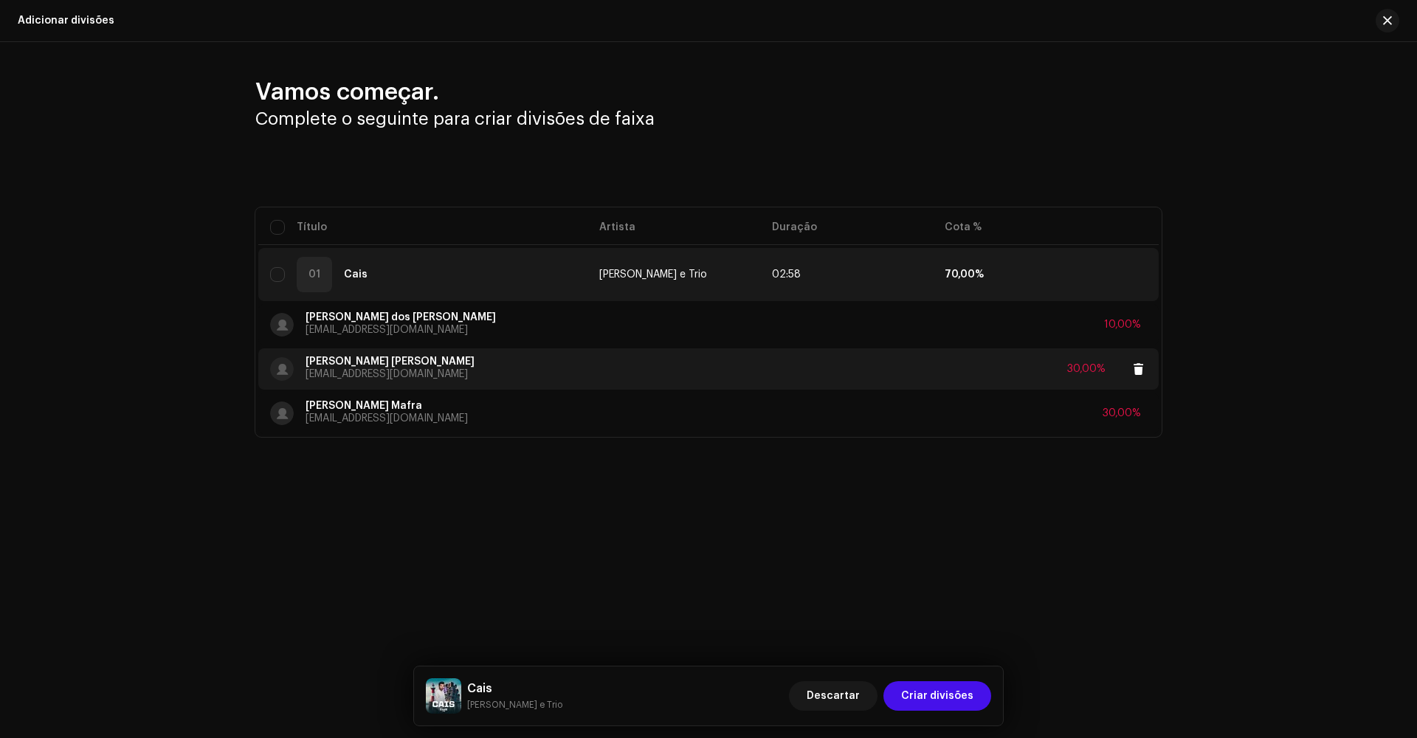
click at [600, 367] on div "[PERSON_NAME] de Castro [EMAIL_ADDRESS][DOMAIN_NAME] 30,00%" at bounding box center [708, 368] width 877 height 41
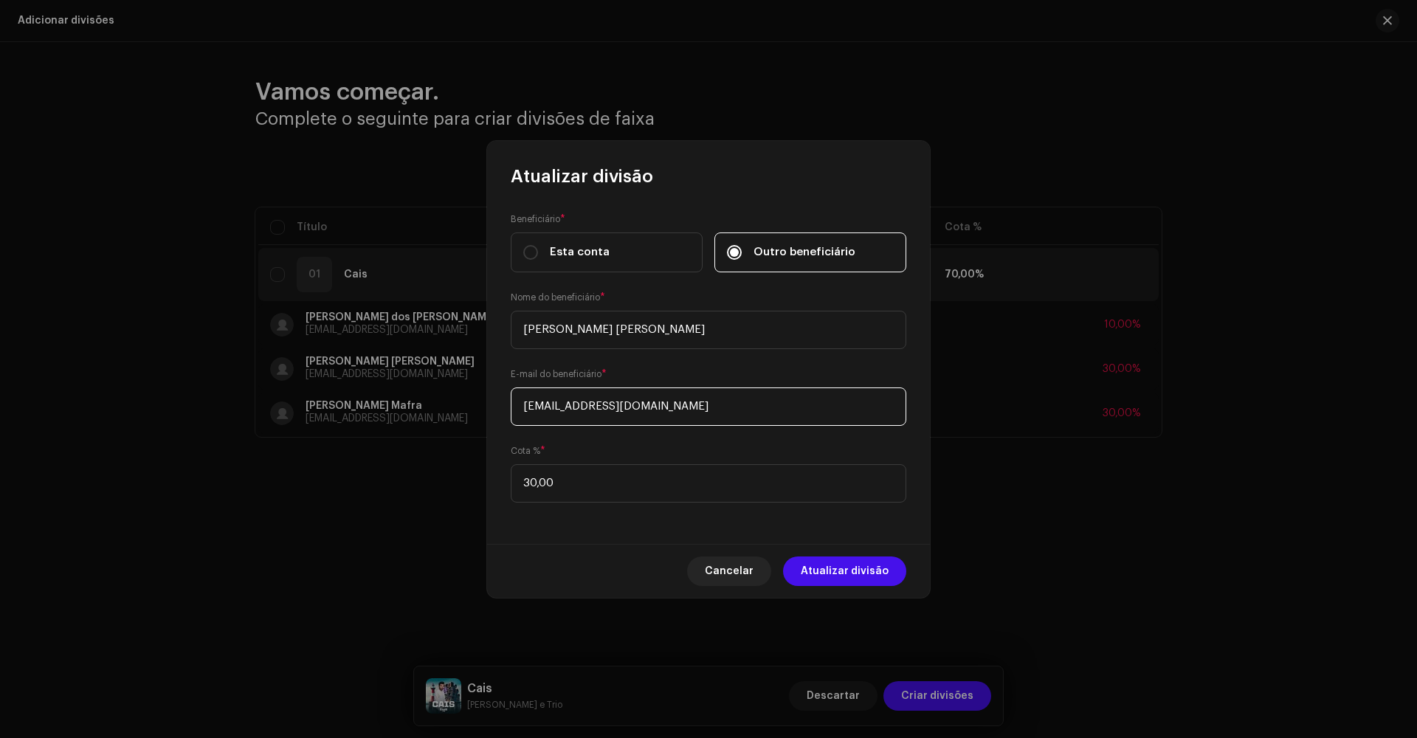
drag, startPoint x: 694, startPoint y: 410, endPoint x: 509, endPoint y: 401, distance: 184.7
type input "[EMAIL_ADDRESS][PERSON_NAME][DOMAIN_NAME]"
click at [873, 570] on span "Atualizar divisão" at bounding box center [845, 571] width 88 height 30
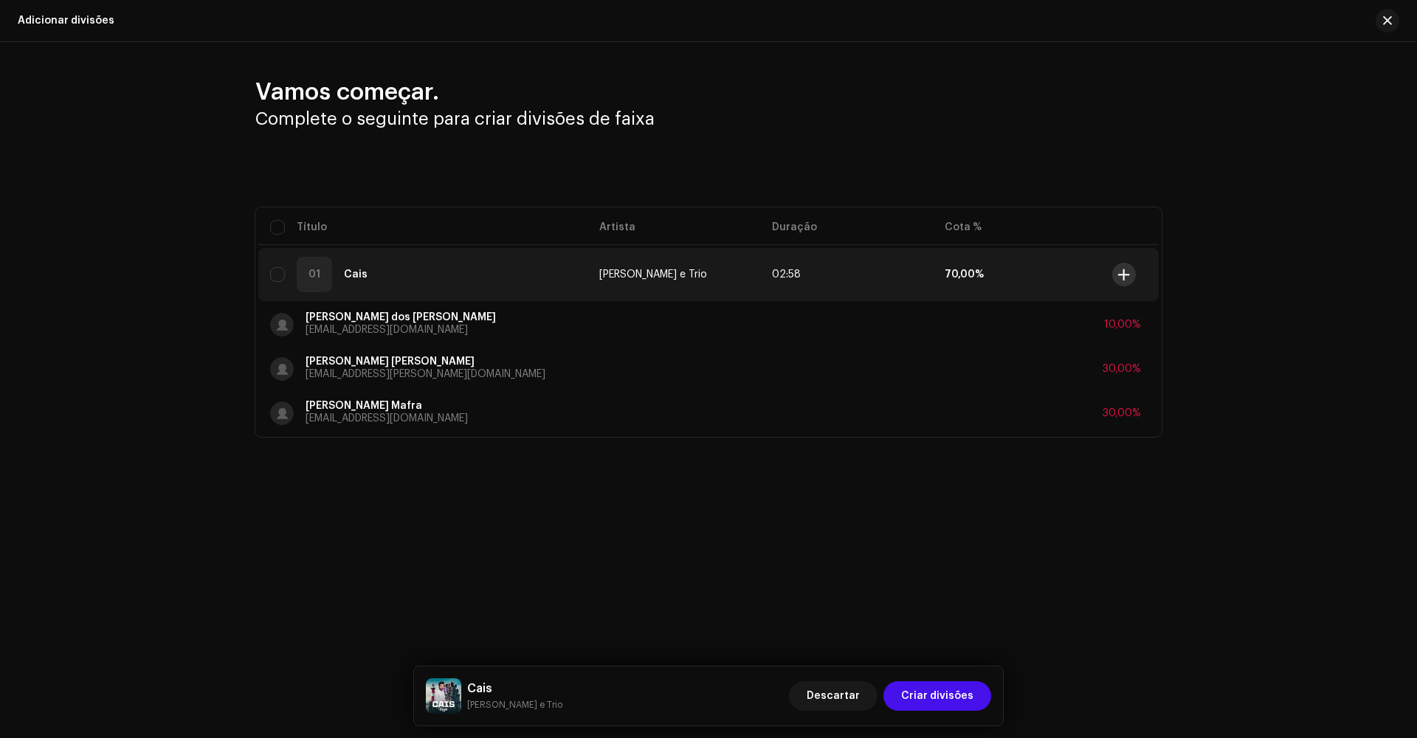
click at [1122, 276] on span at bounding box center [1123, 275] width 11 height 12
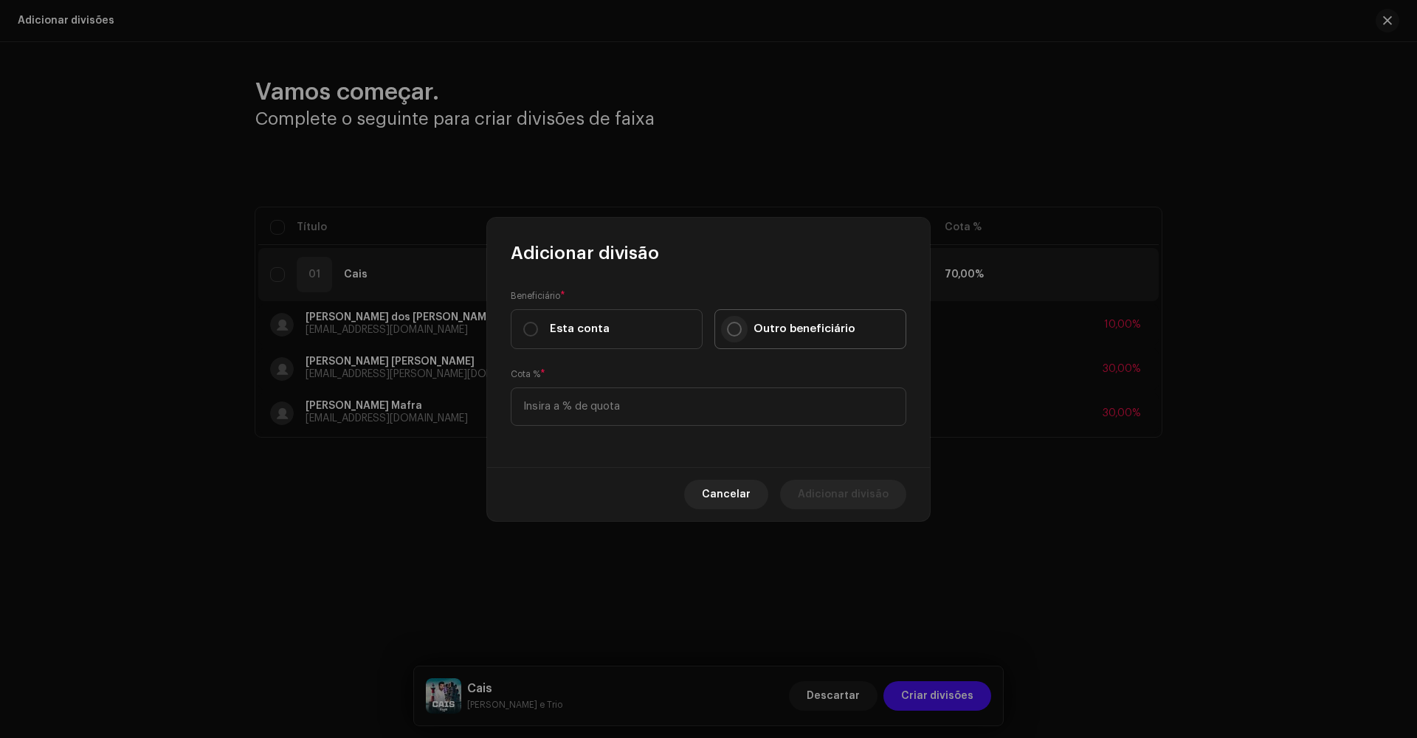
click at [730, 333] on input "Outro beneficiário" at bounding box center [734, 329] width 15 height 15
radio input "true"
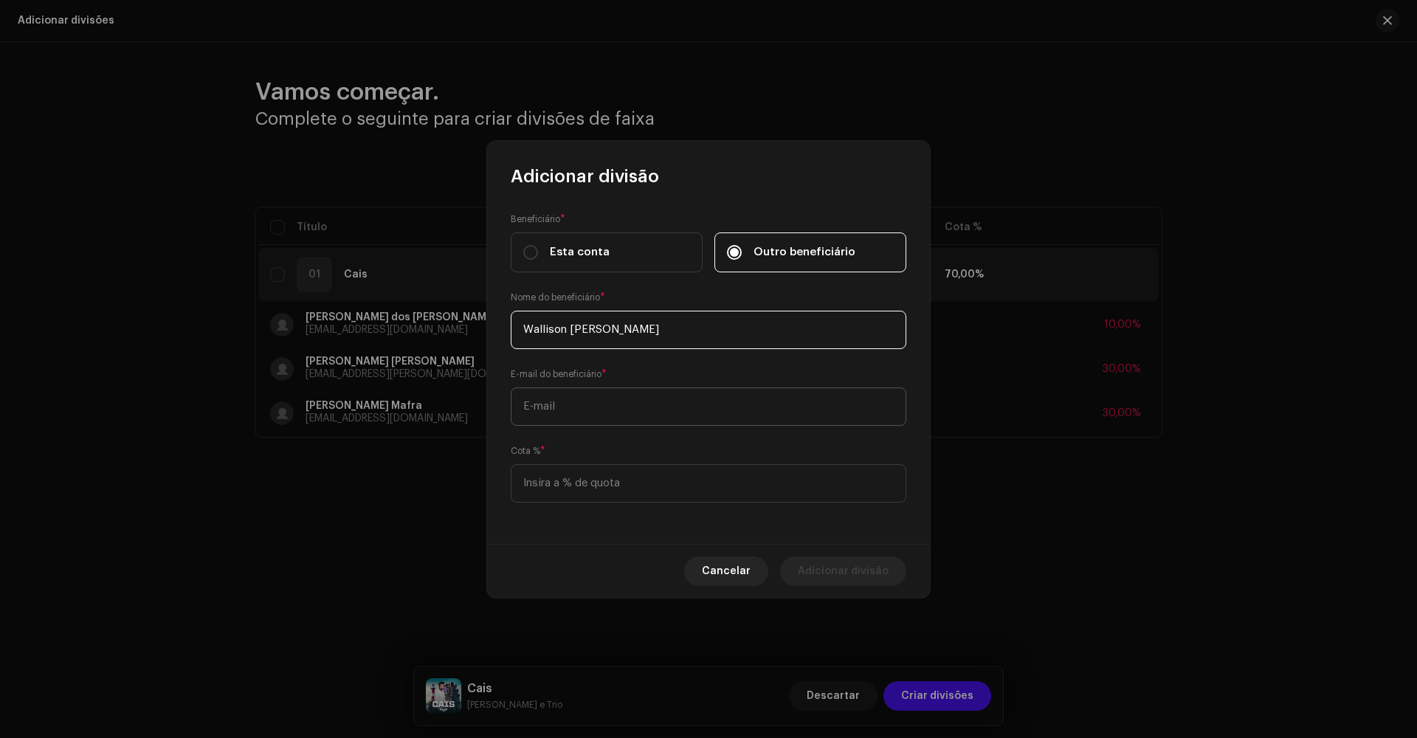
type input "Wallison [PERSON_NAME]"
type input "[EMAIL_ADDRESS][DOMAIN_NAME]"
click at [585, 478] on input at bounding box center [709, 483] width 396 height 38
type input "30,00"
click at [874, 574] on span "Adicionar divisão" at bounding box center [843, 571] width 91 height 30
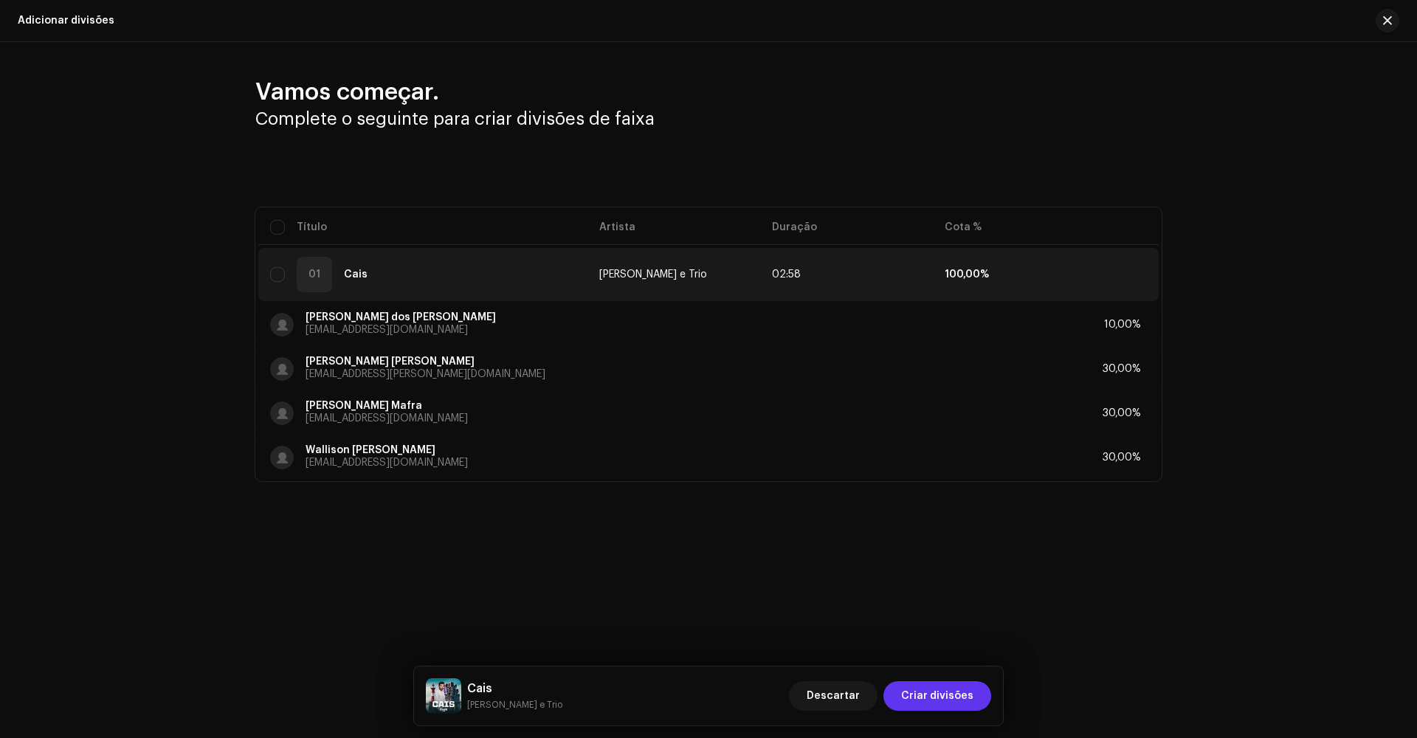
click at [938, 696] on span "Criar divisões" at bounding box center [937, 696] width 72 height 30
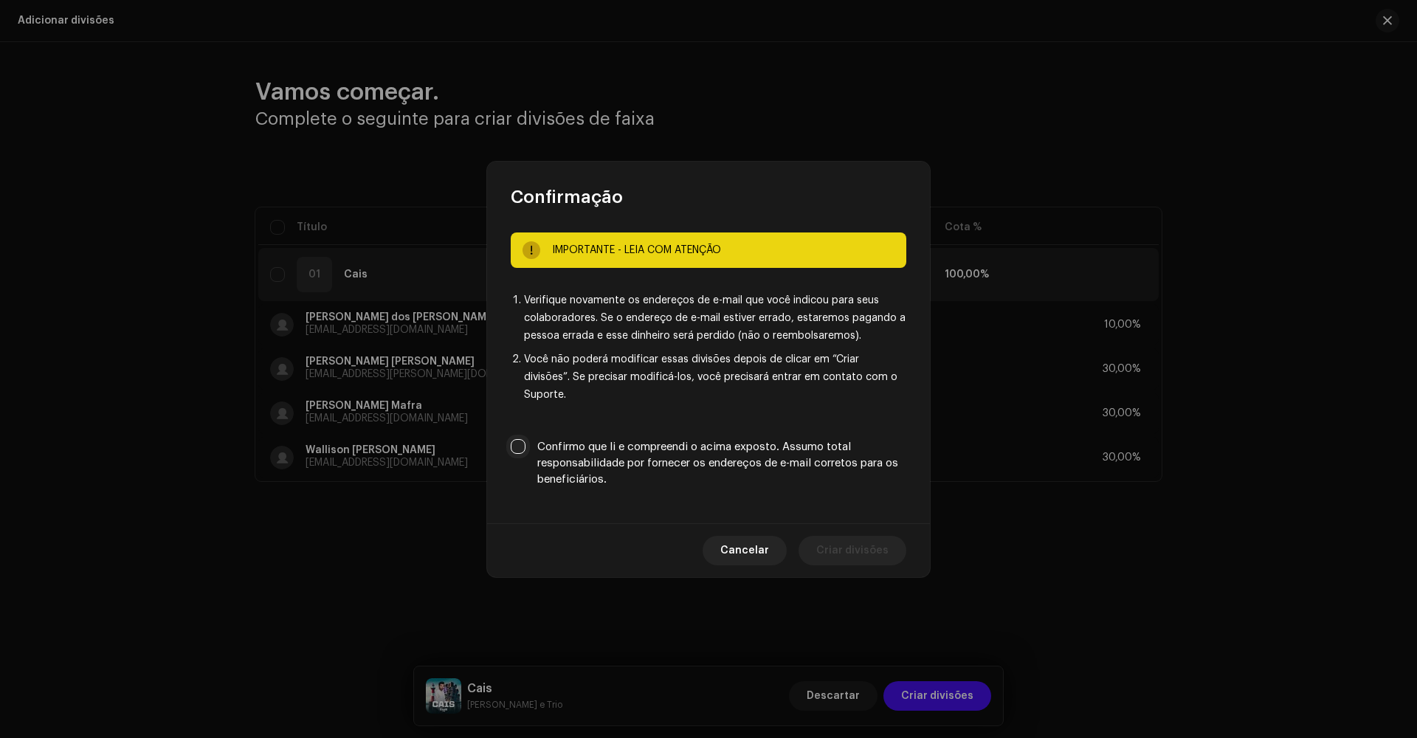
click at [522, 440] on input "Confirmo que li e compreendi o acima exposto. Assumo total responsabilidade por…" at bounding box center [518, 446] width 15 height 15
checkbox input "true"
click at [849, 539] on span "Criar divisões" at bounding box center [852, 551] width 72 height 30
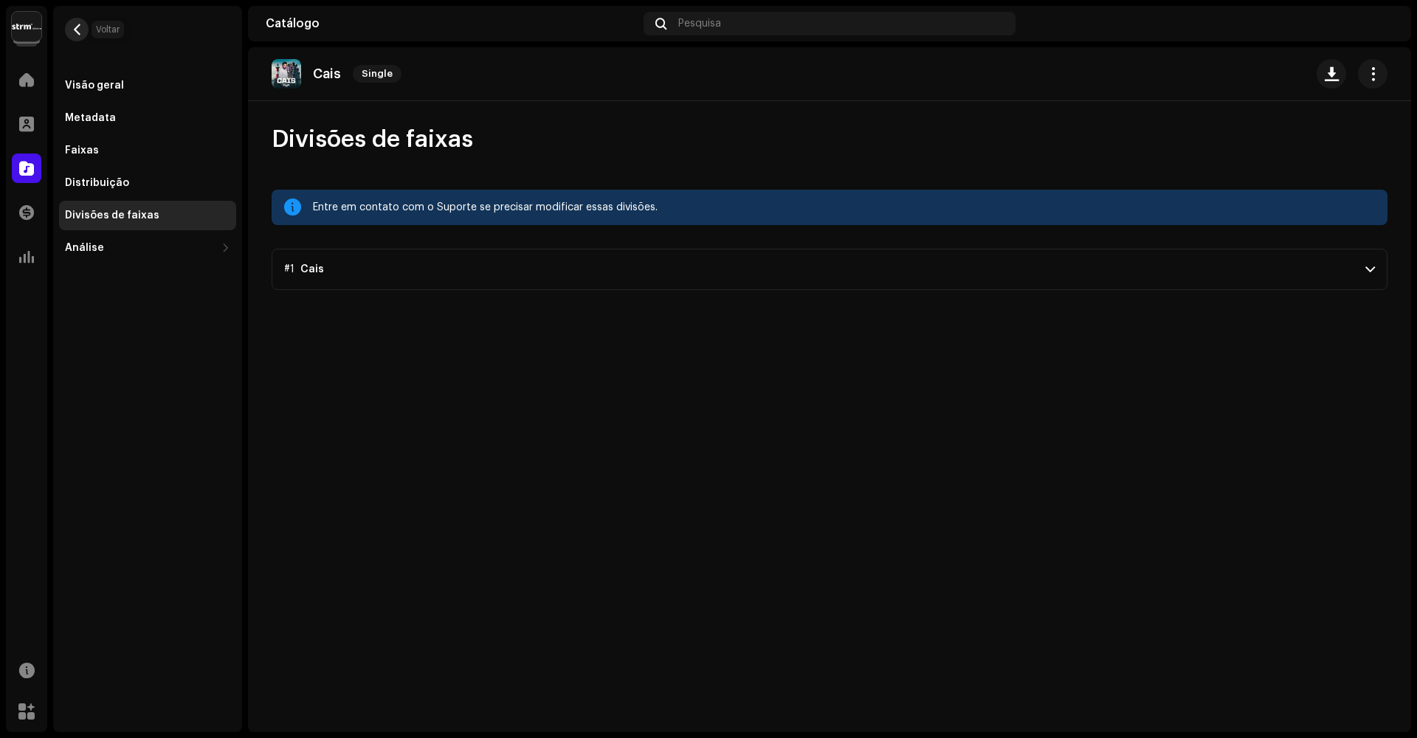
click at [75, 30] on span "button" at bounding box center [77, 30] width 11 height 12
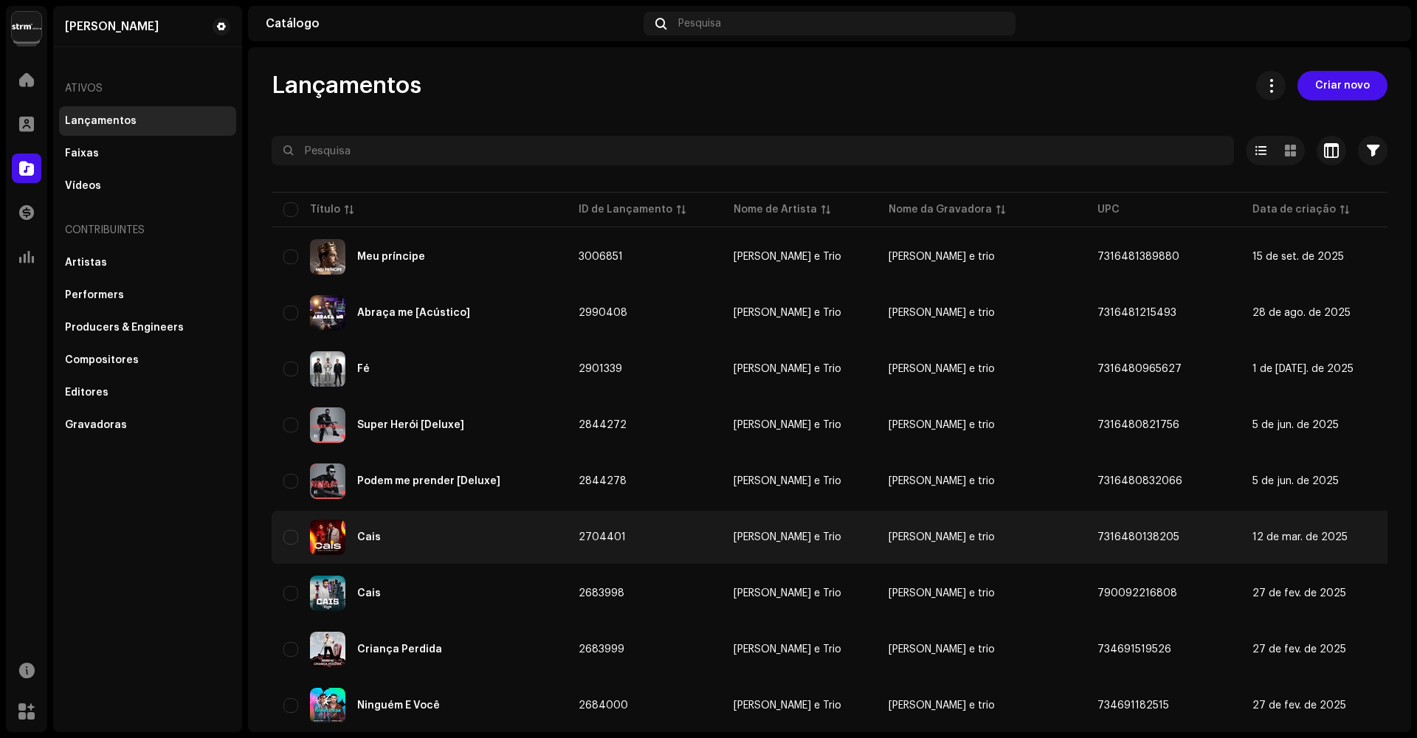
click at [472, 533] on div "Cais" at bounding box center [419, 536] width 272 height 35
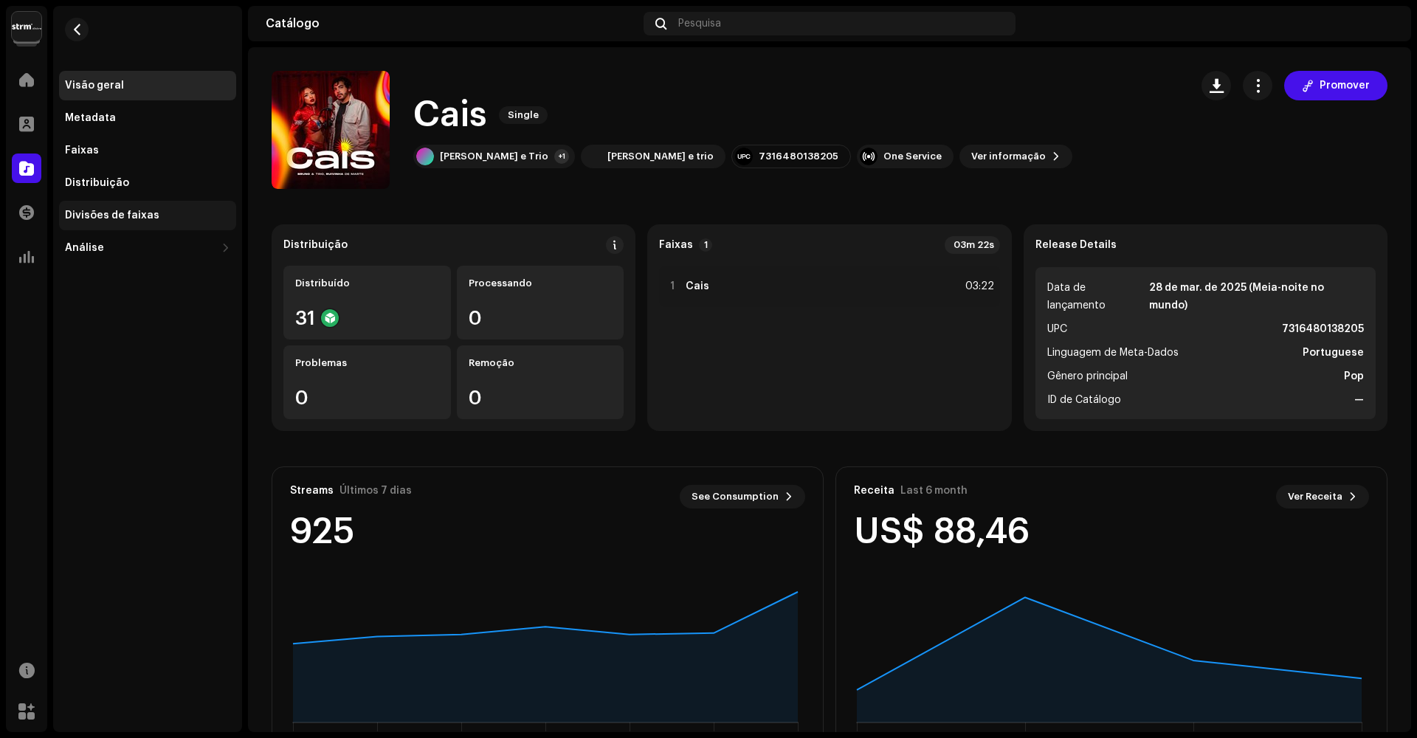
click at [134, 214] on div "Divisões de faixas" at bounding box center [112, 216] width 94 height 12
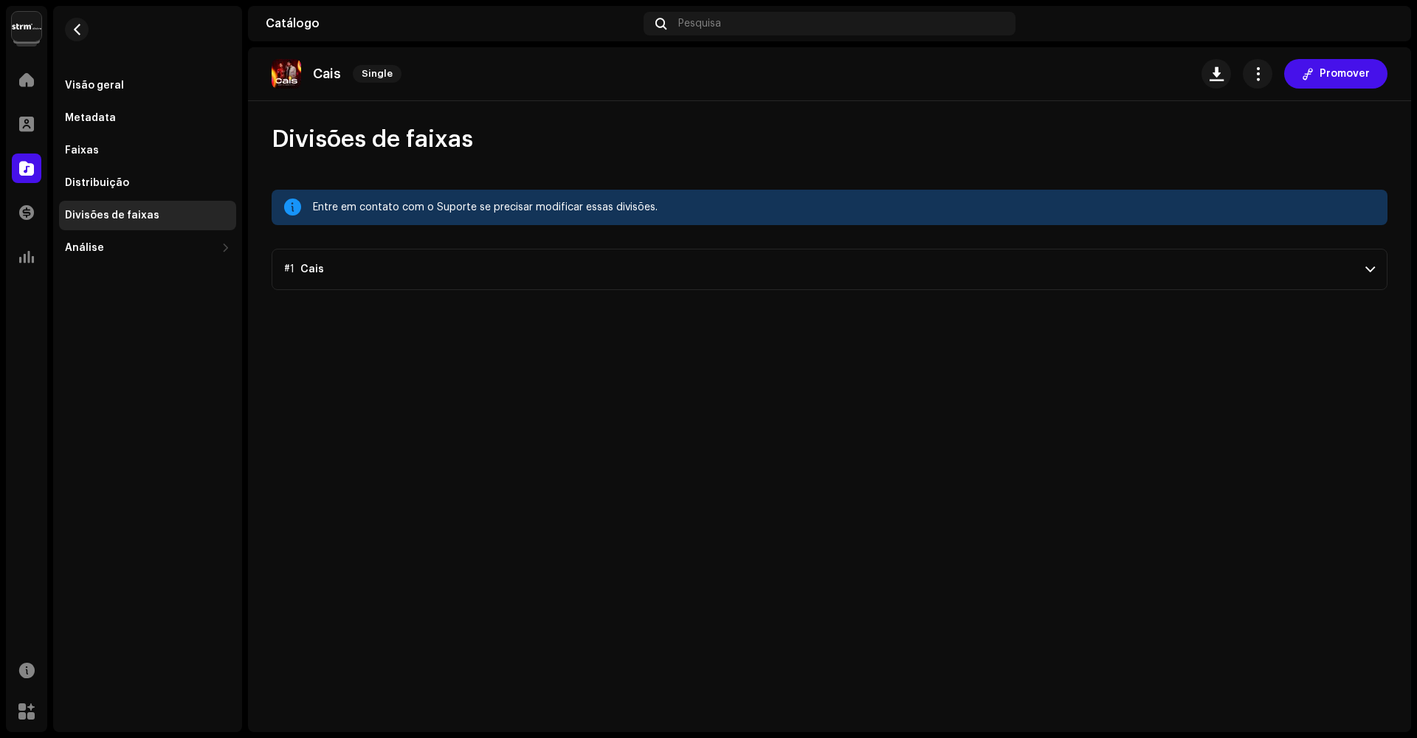
click at [1226, 261] on p-accordion-header "#1 Cais" at bounding box center [830, 269] width 1116 height 41
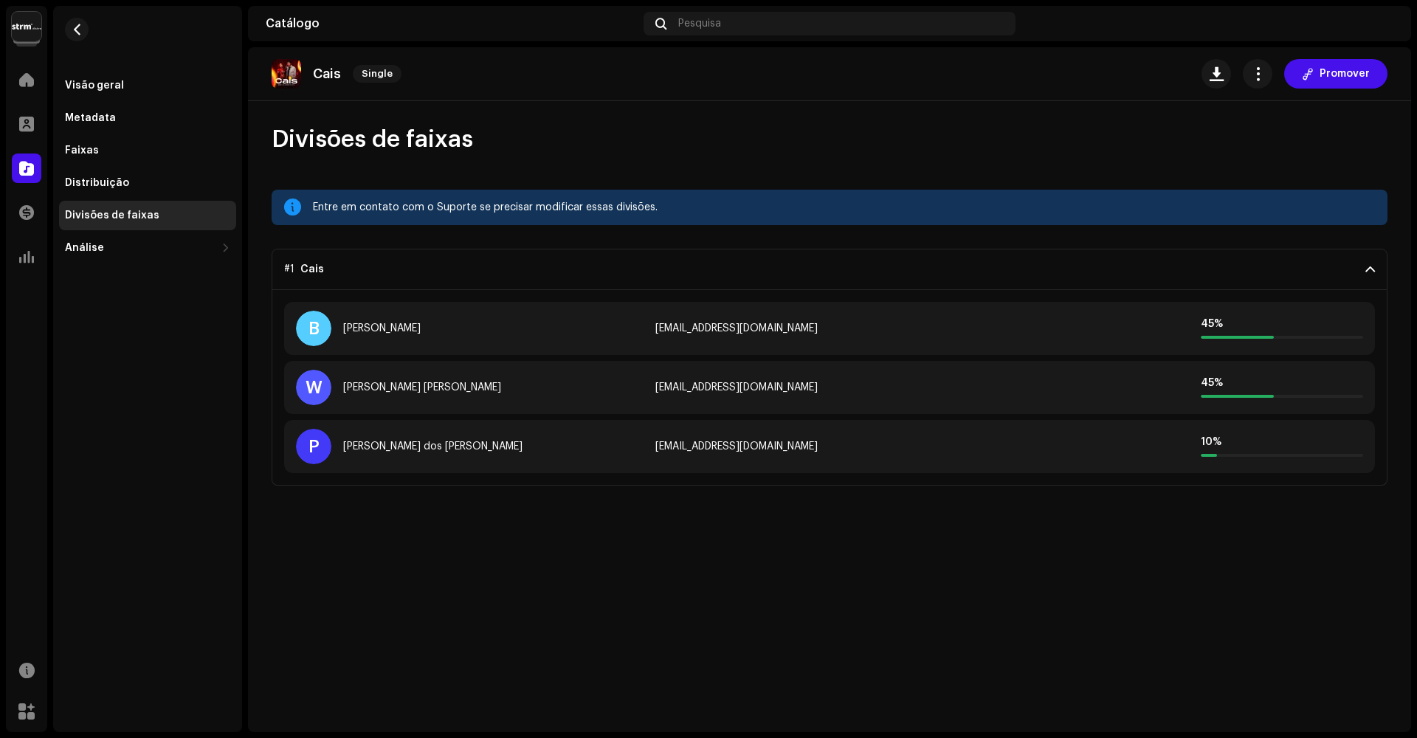
click at [1370, 267] on span at bounding box center [1370, 269] width 10 height 12
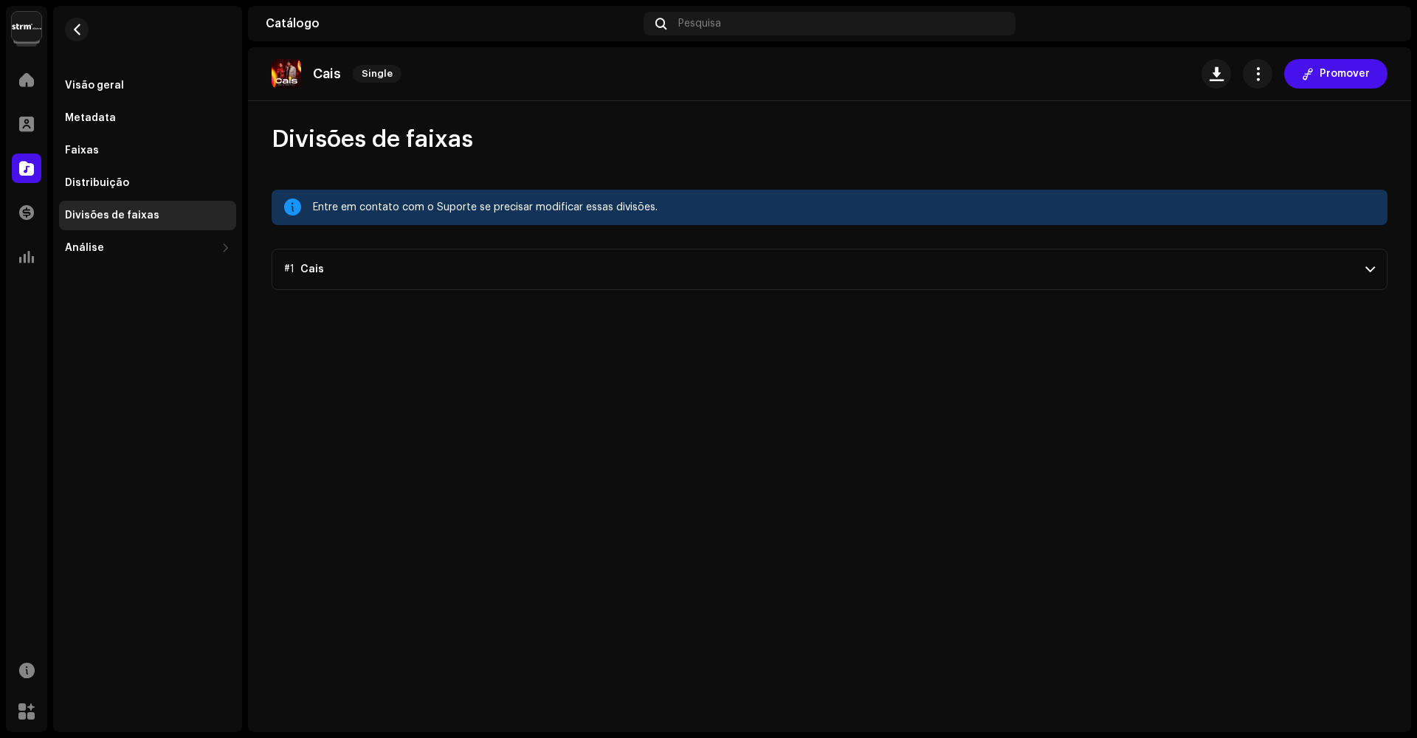
click at [1374, 264] on span at bounding box center [1370, 269] width 10 height 12
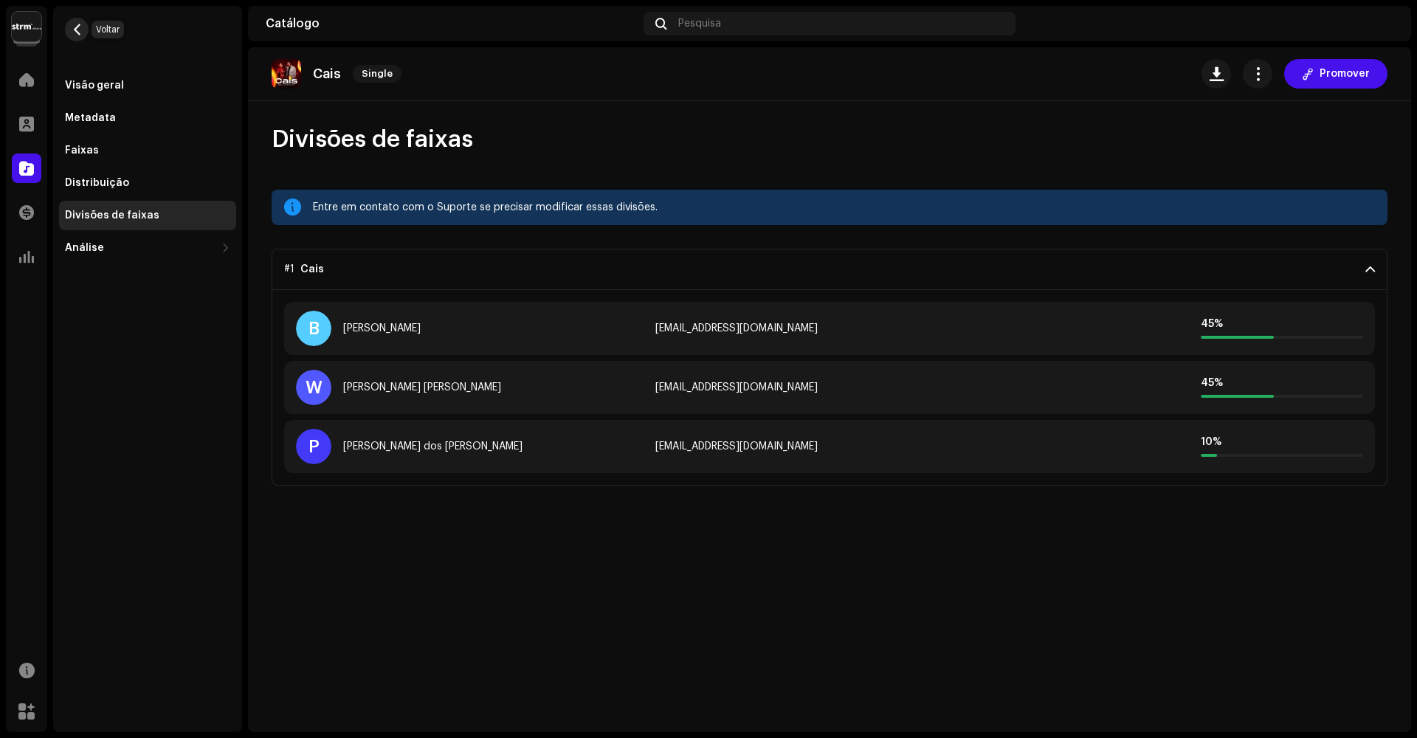
click at [76, 29] on span "button" at bounding box center [77, 30] width 11 height 12
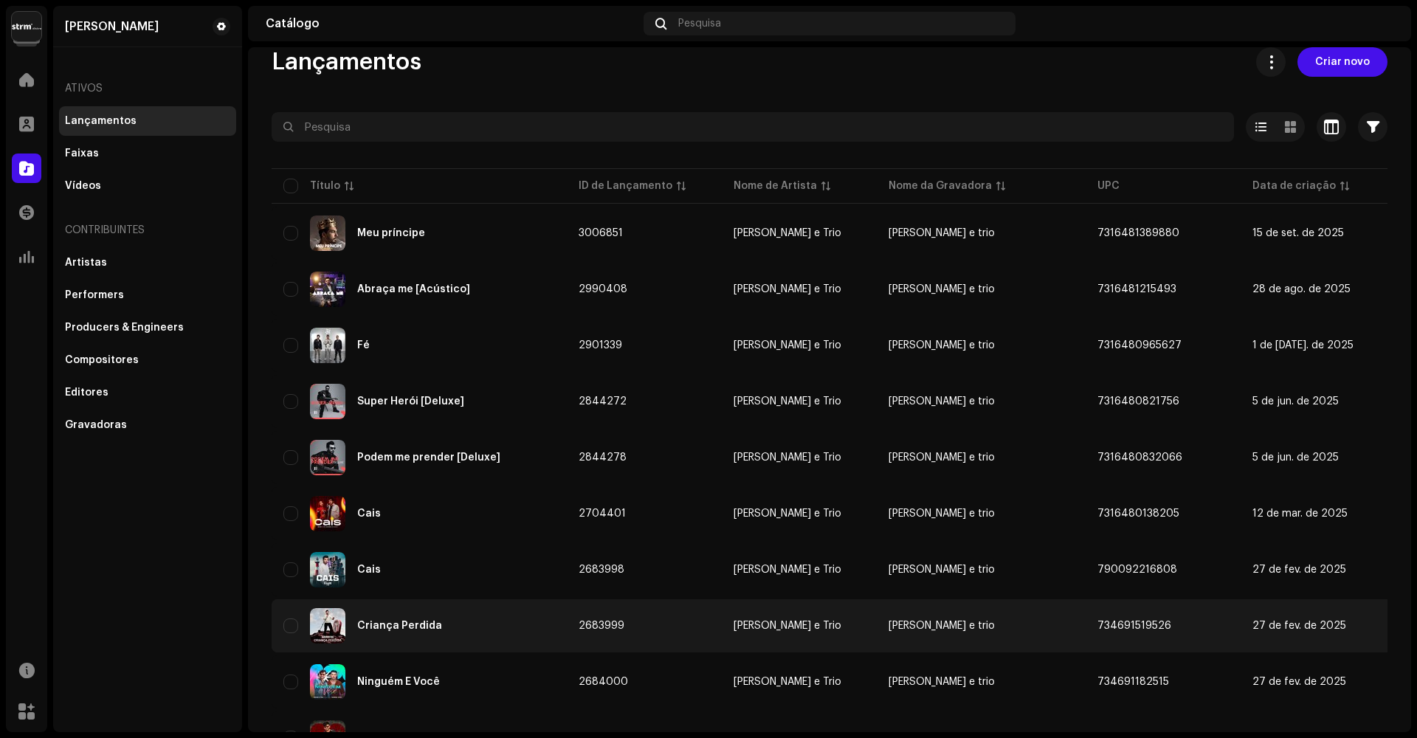
scroll to position [85, 0]
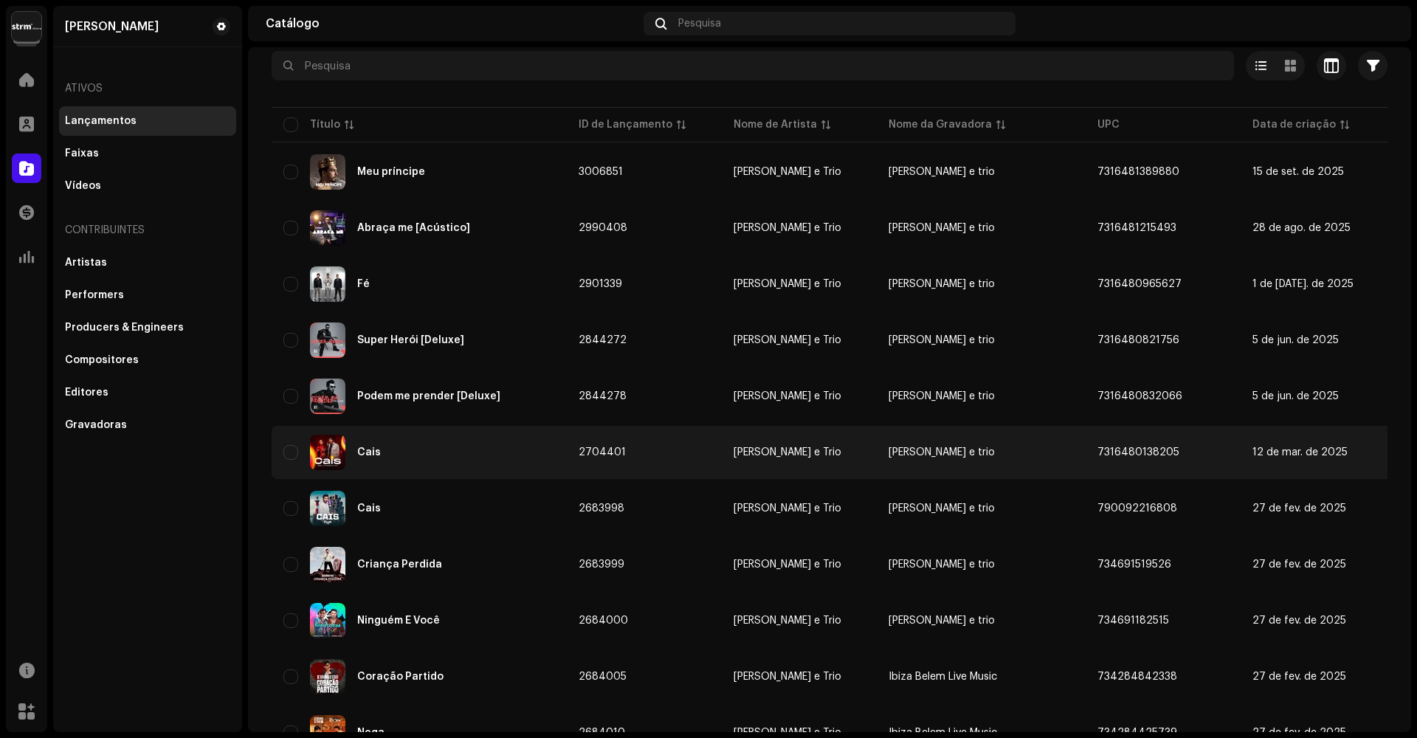
click at [429, 456] on div "Cais" at bounding box center [419, 452] width 272 height 35
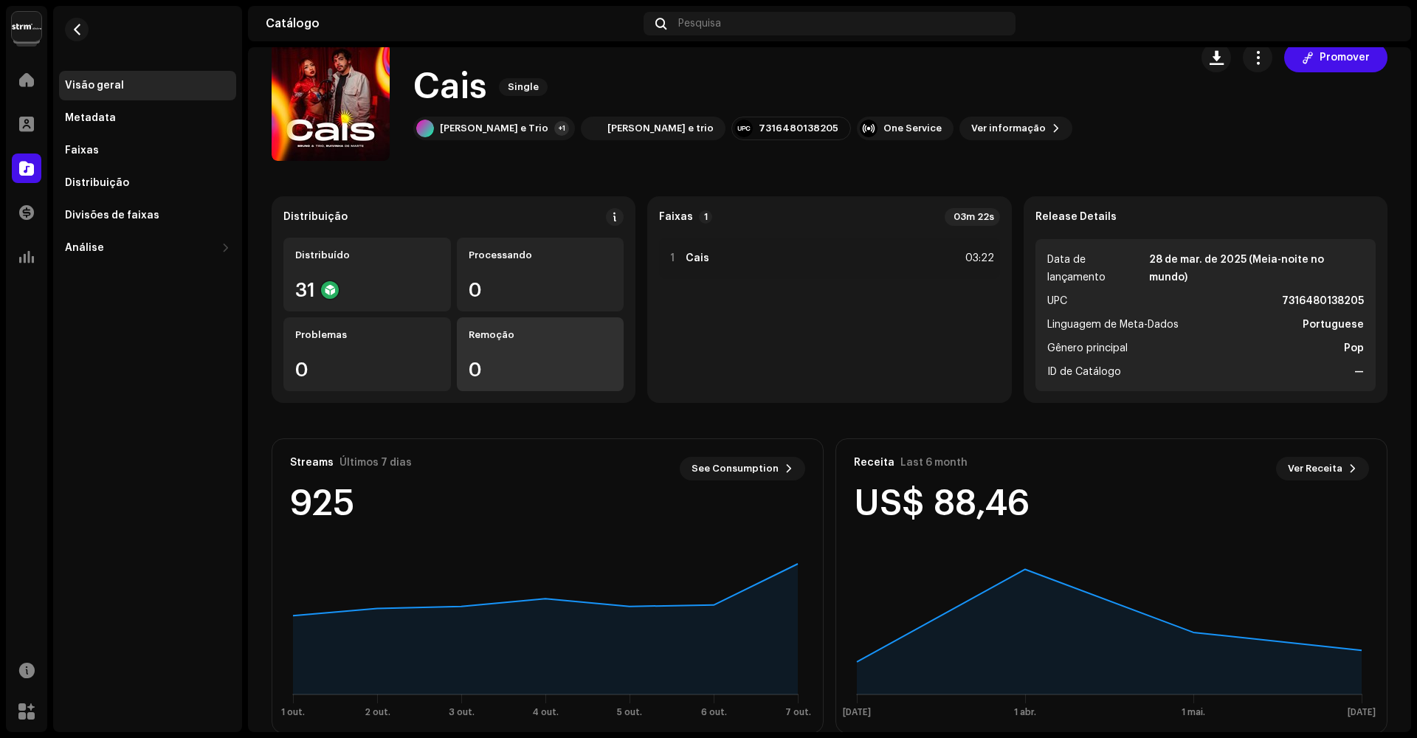
scroll to position [2, 0]
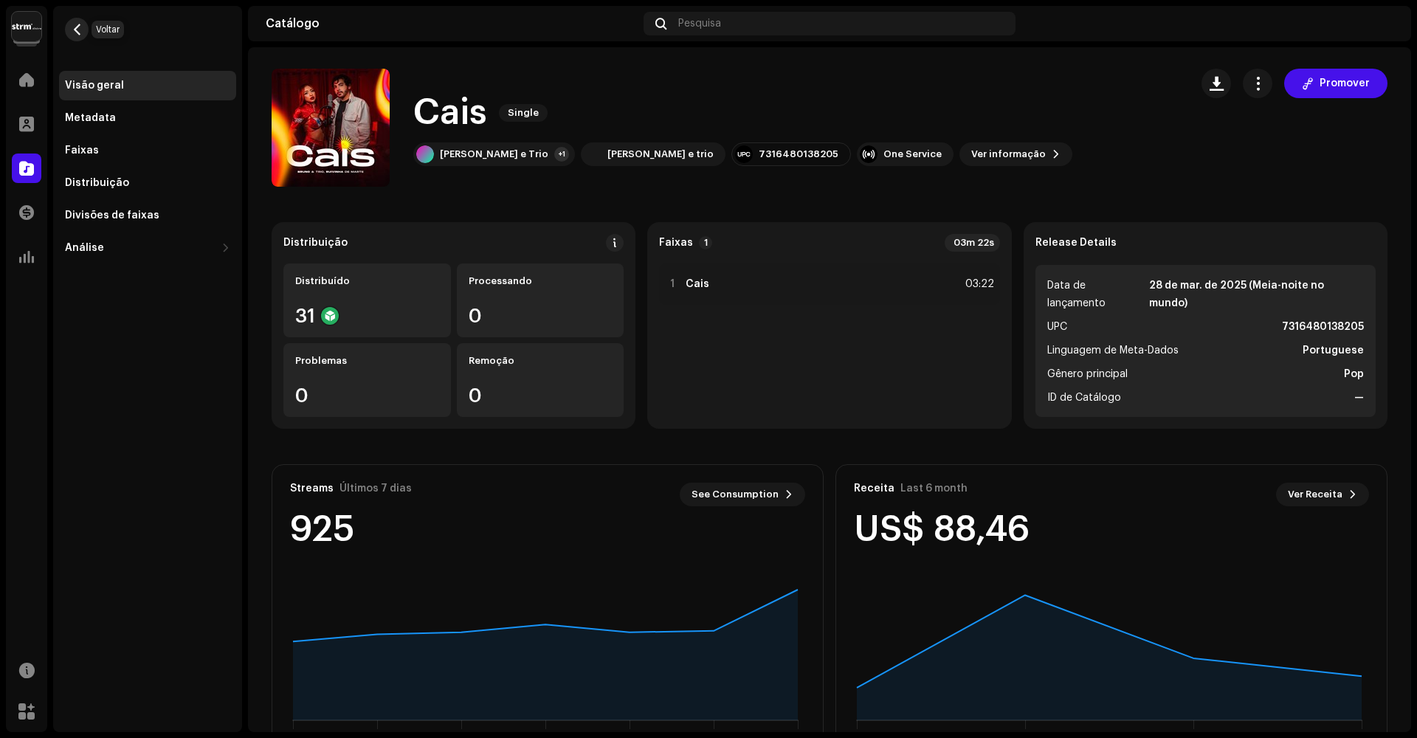
click at [77, 31] on span "button" at bounding box center [77, 30] width 11 height 12
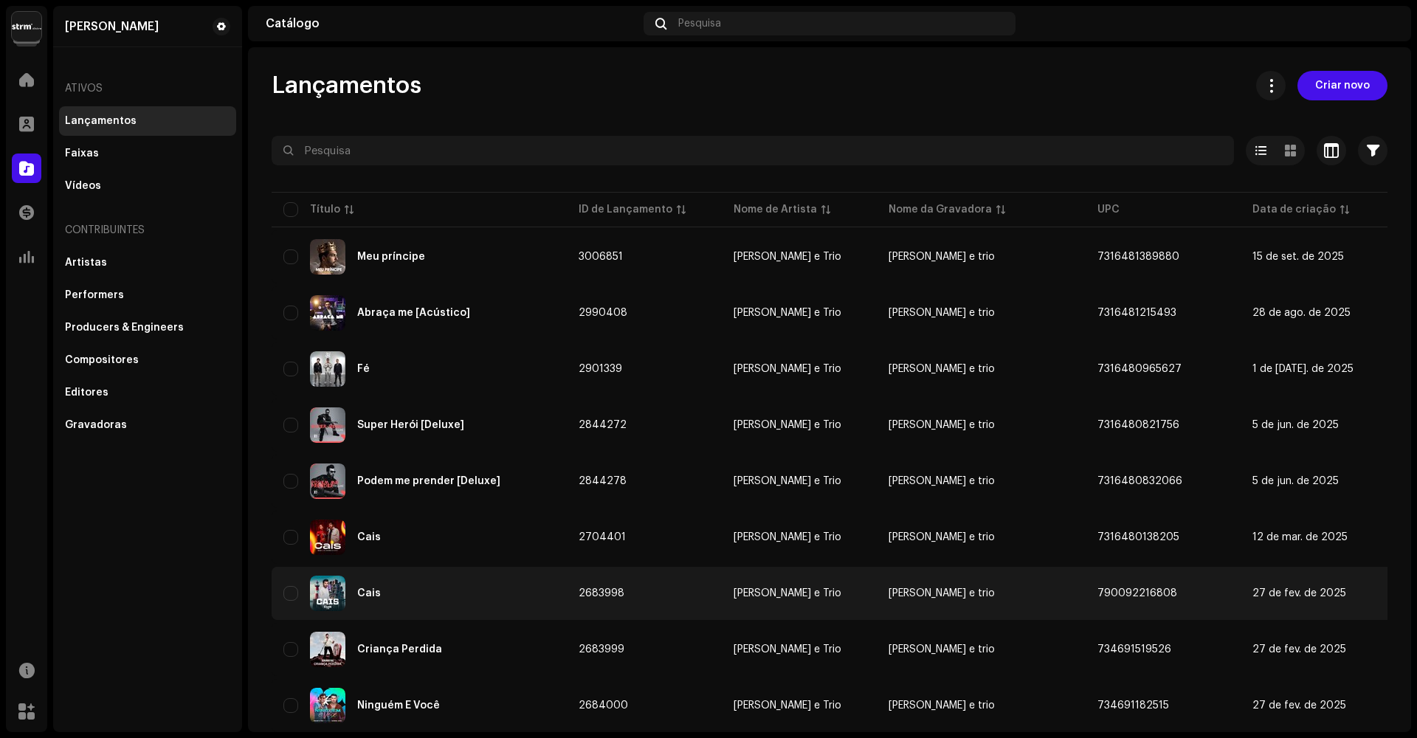
click at [372, 588] on div "Cais" at bounding box center [369, 593] width 24 height 10
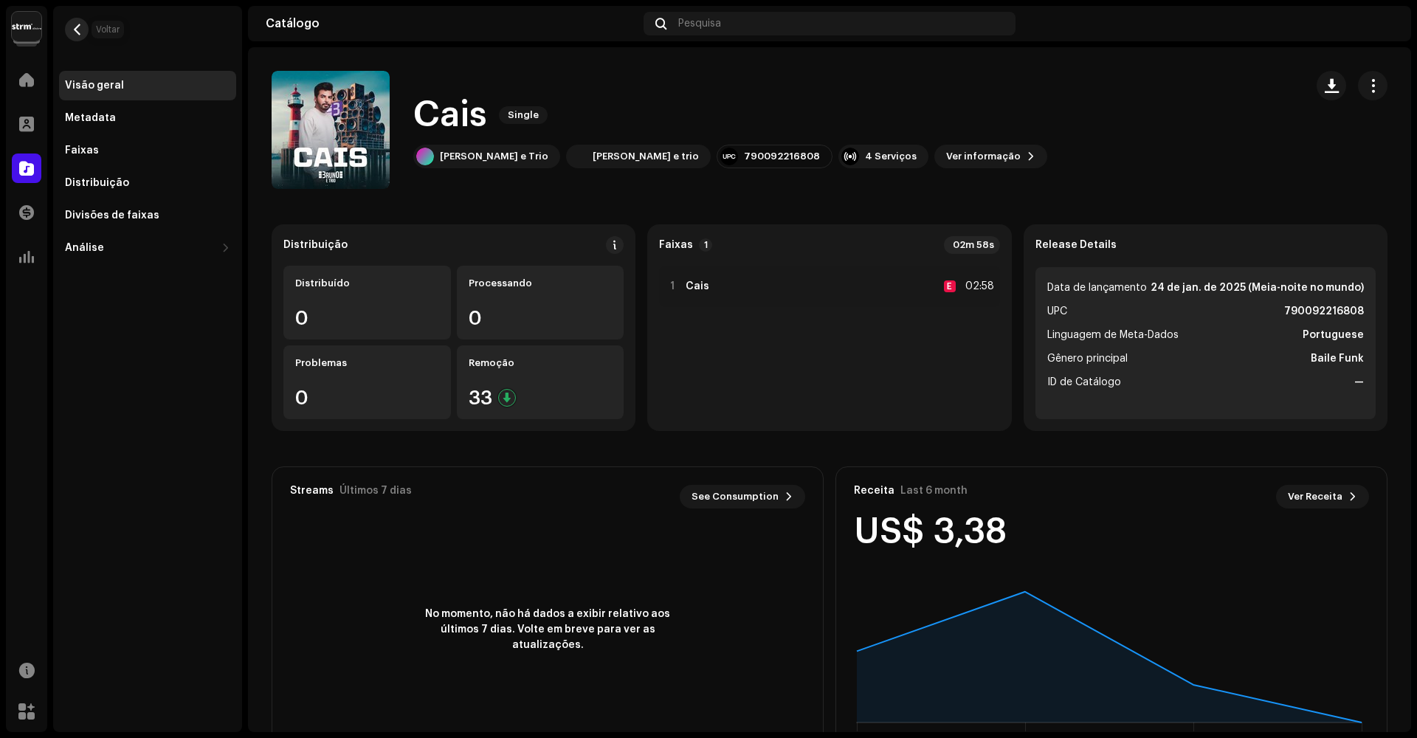
click at [77, 29] on span "button" at bounding box center [77, 30] width 11 height 12
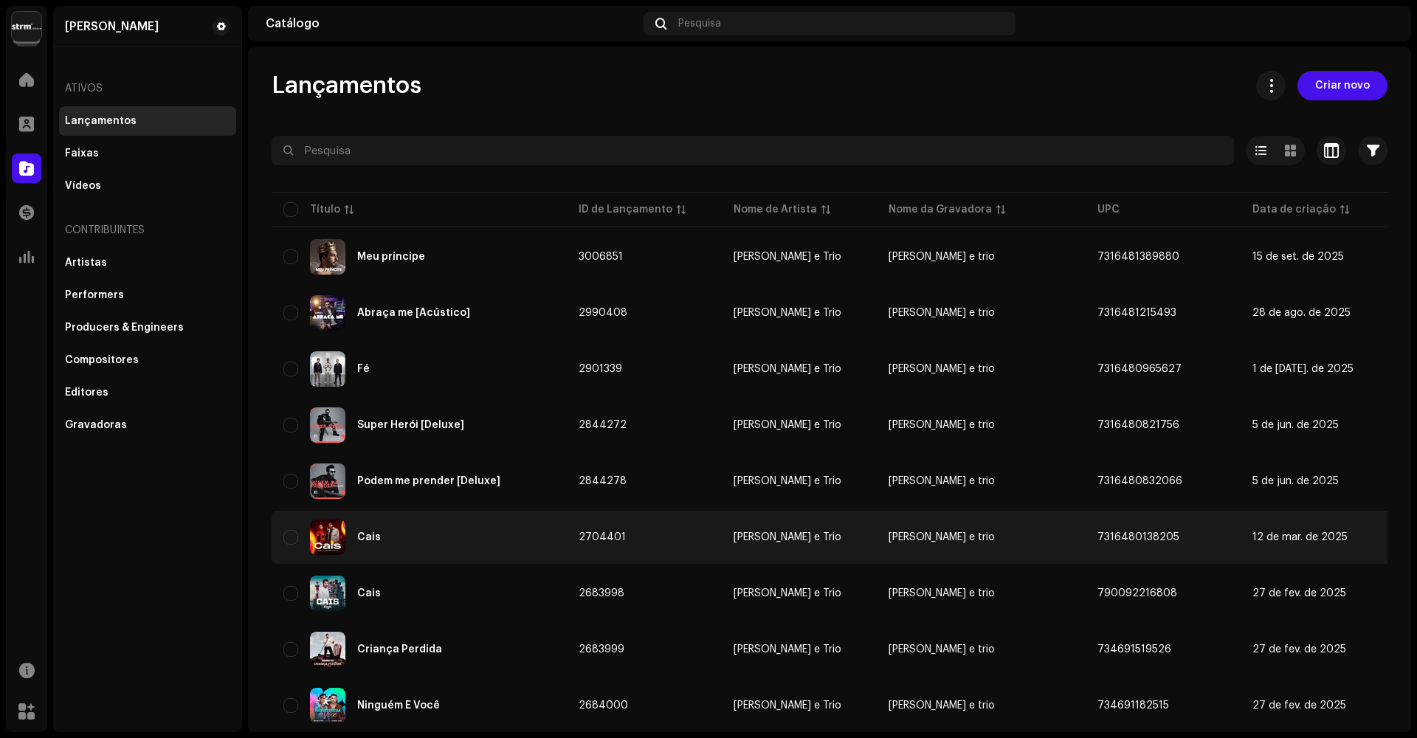
click at [408, 536] on div "Cais" at bounding box center [419, 536] width 272 height 35
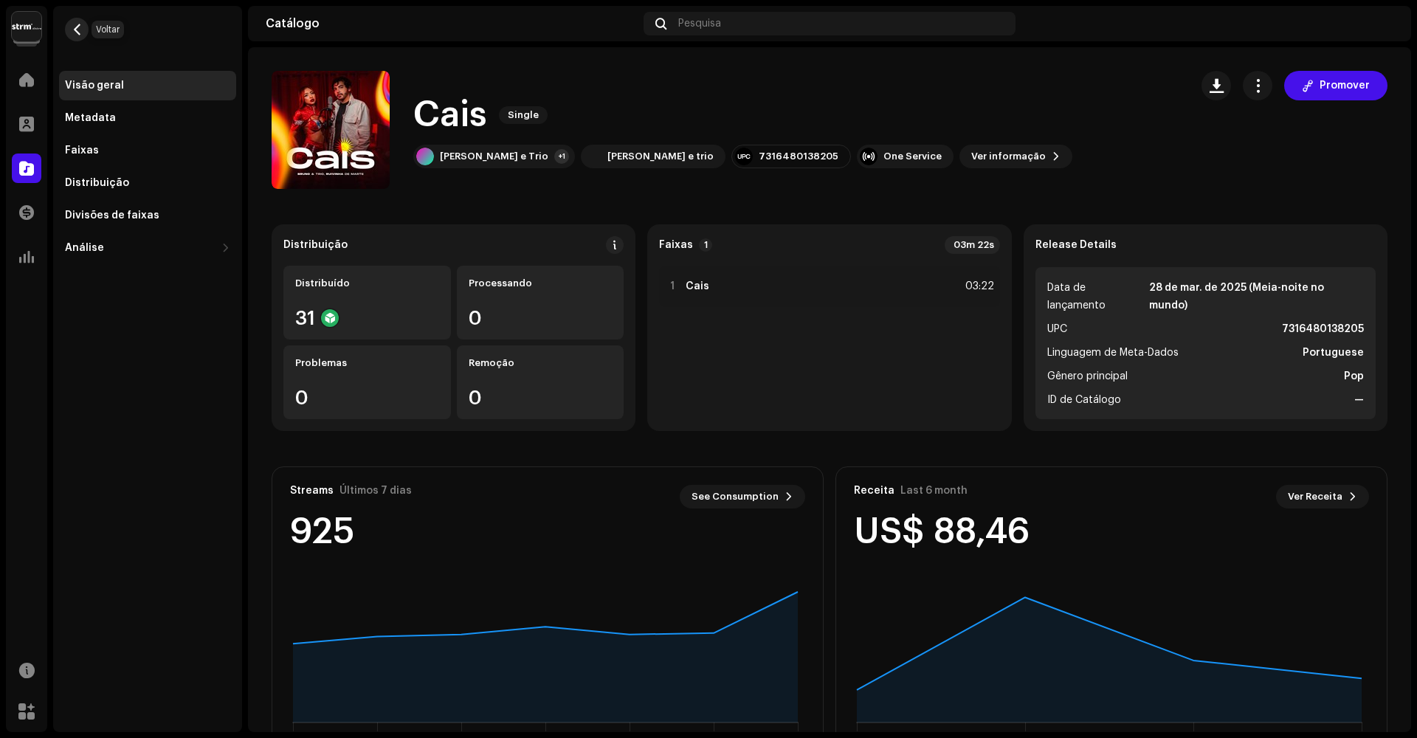
click at [77, 31] on span "button" at bounding box center [77, 30] width 11 height 12
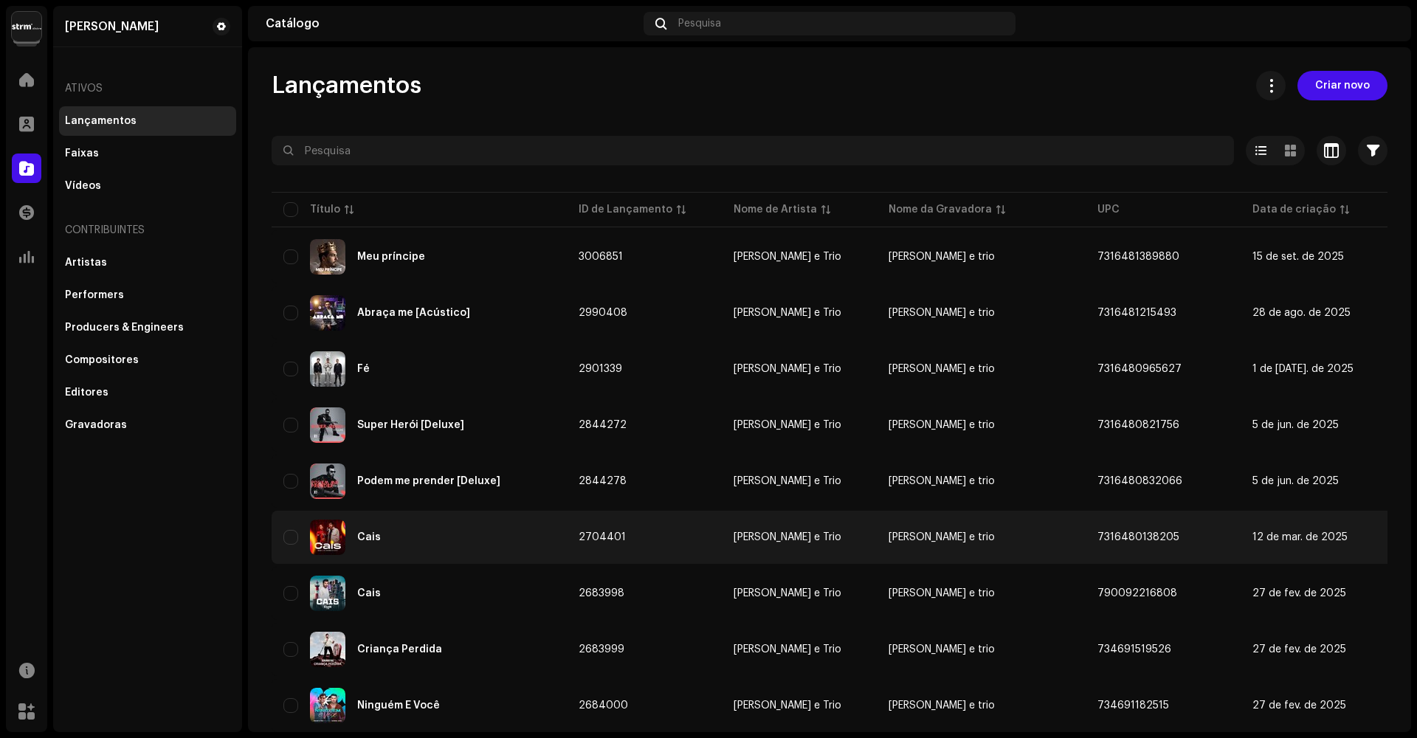
click at [449, 533] on div "Cais" at bounding box center [419, 536] width 272 height 35
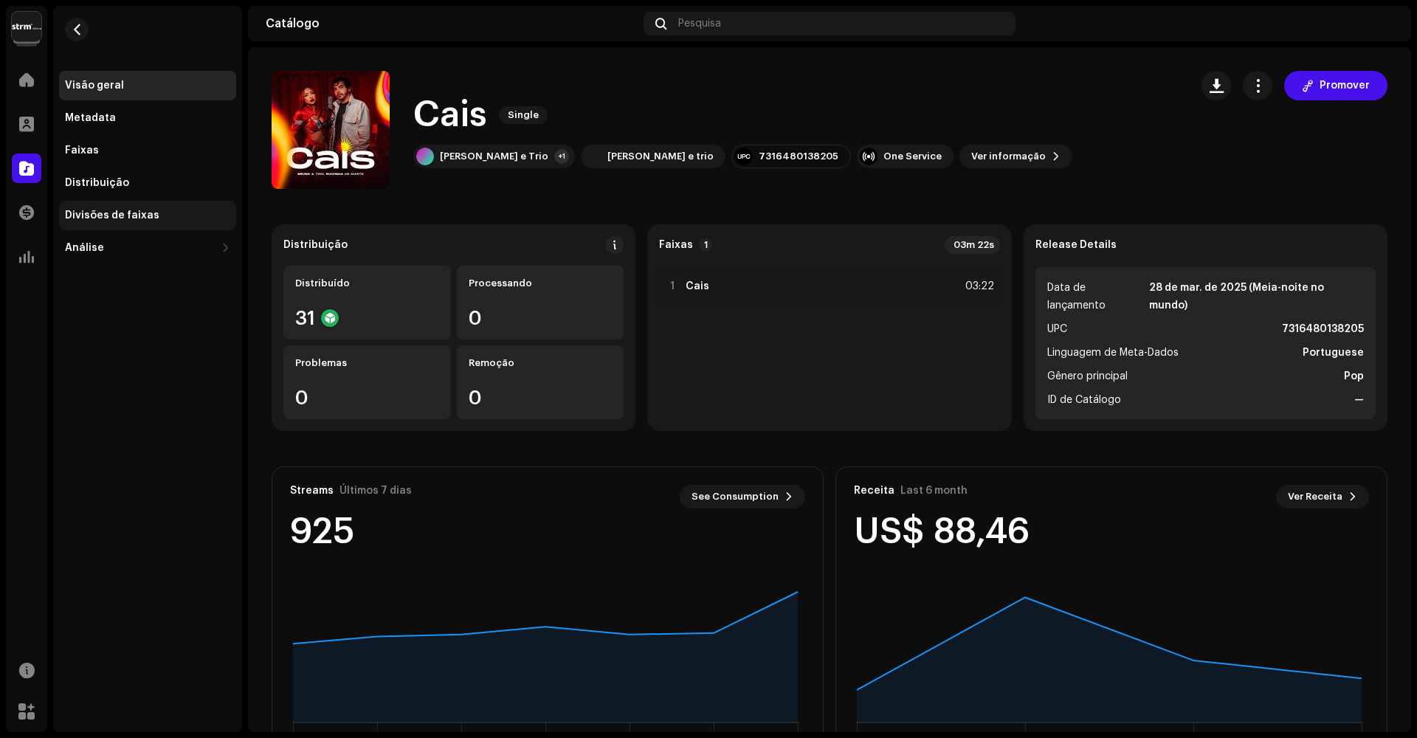
click at [131, 214] on div "Divisões de faixas" at bounding box center [112, 216] width 94 height 12
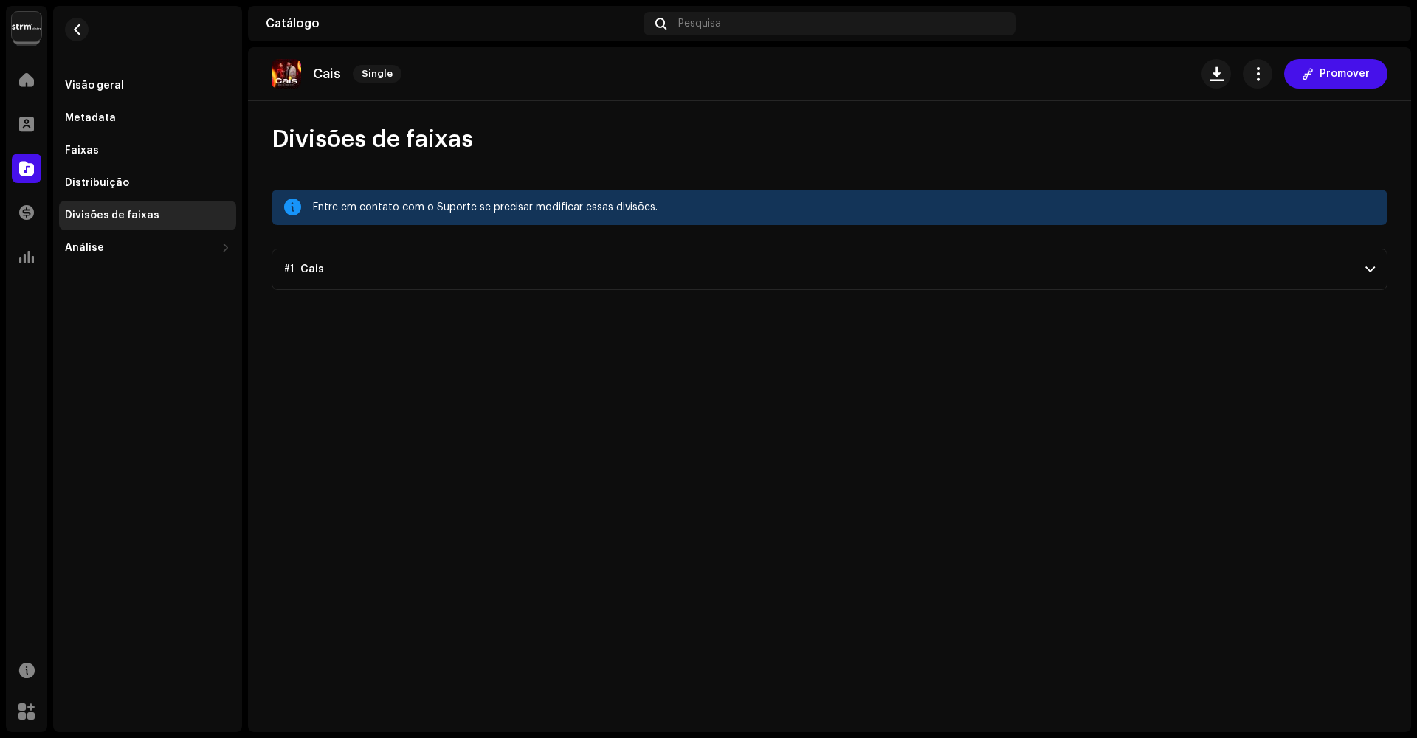
click at [751, 278] on p-accordion-header "#1 Cais" at bounding box center [830, 269] width 1116 height 41
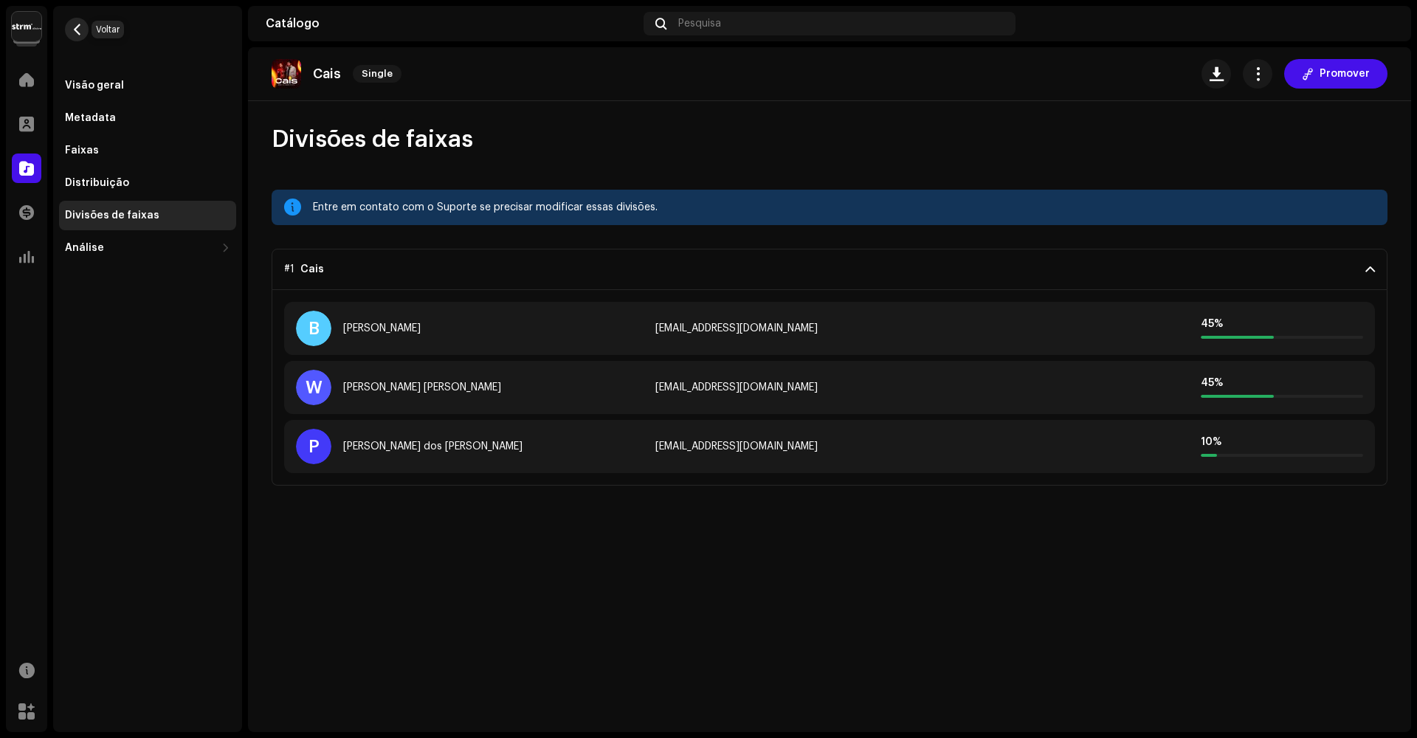
click at [78, 30] on span "button" at bounding box center [77, 30] width 11 height 12
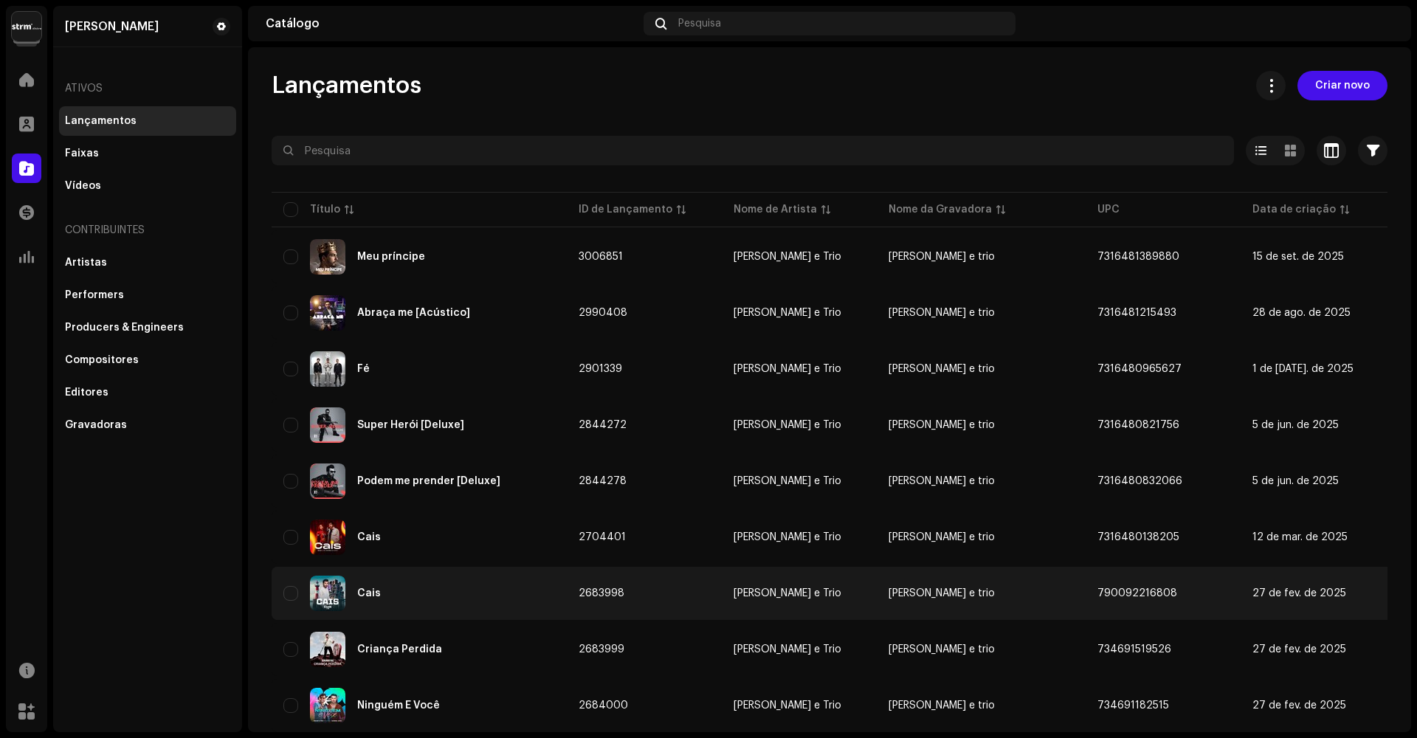
click at [370, 610] on div "Cais" at bounding box center [419, 593] width 272 height 35
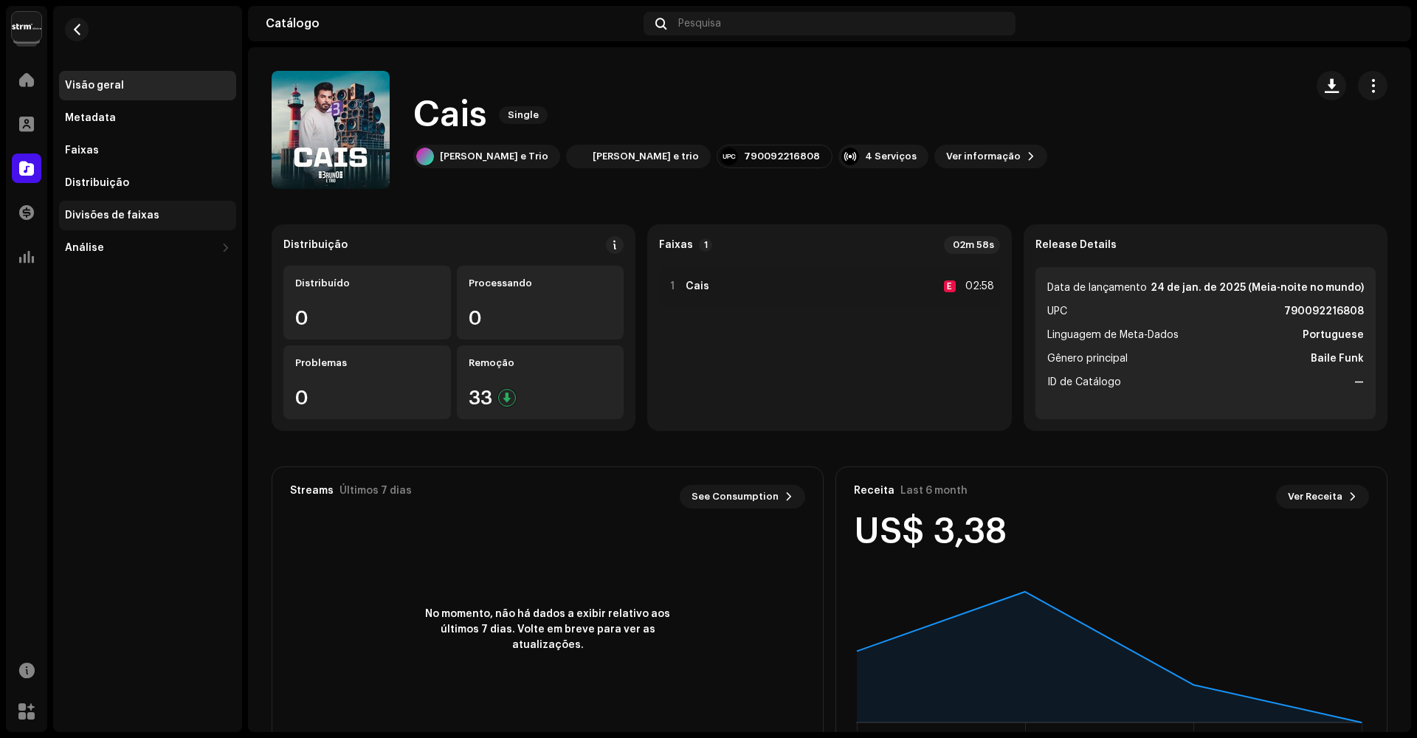
click at [150, 216] on div "Divisões de faixas" at bounding box center [112, 216] width 94 height 12
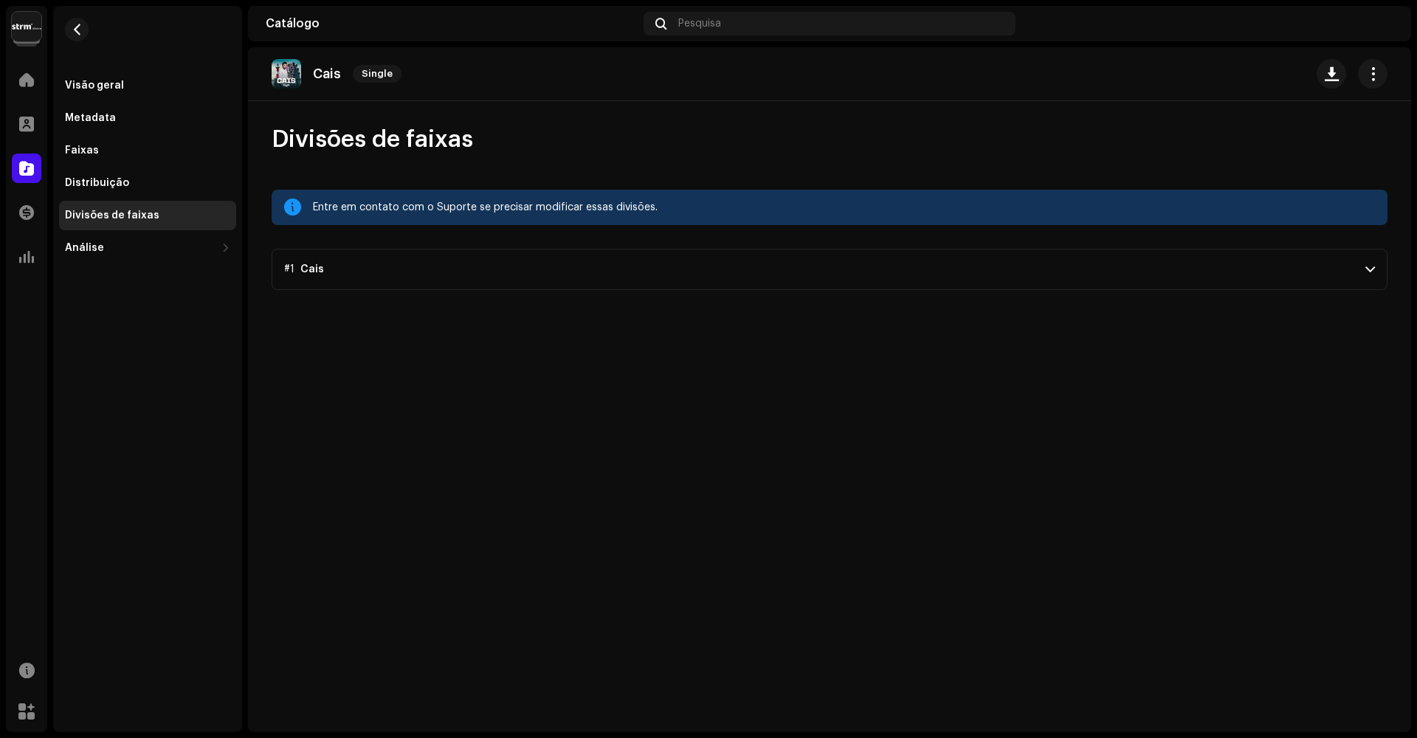
click at [983, 268] on p-accordion-header "#1 Cais" at bounding box center [830, 269] width 1116 height 41
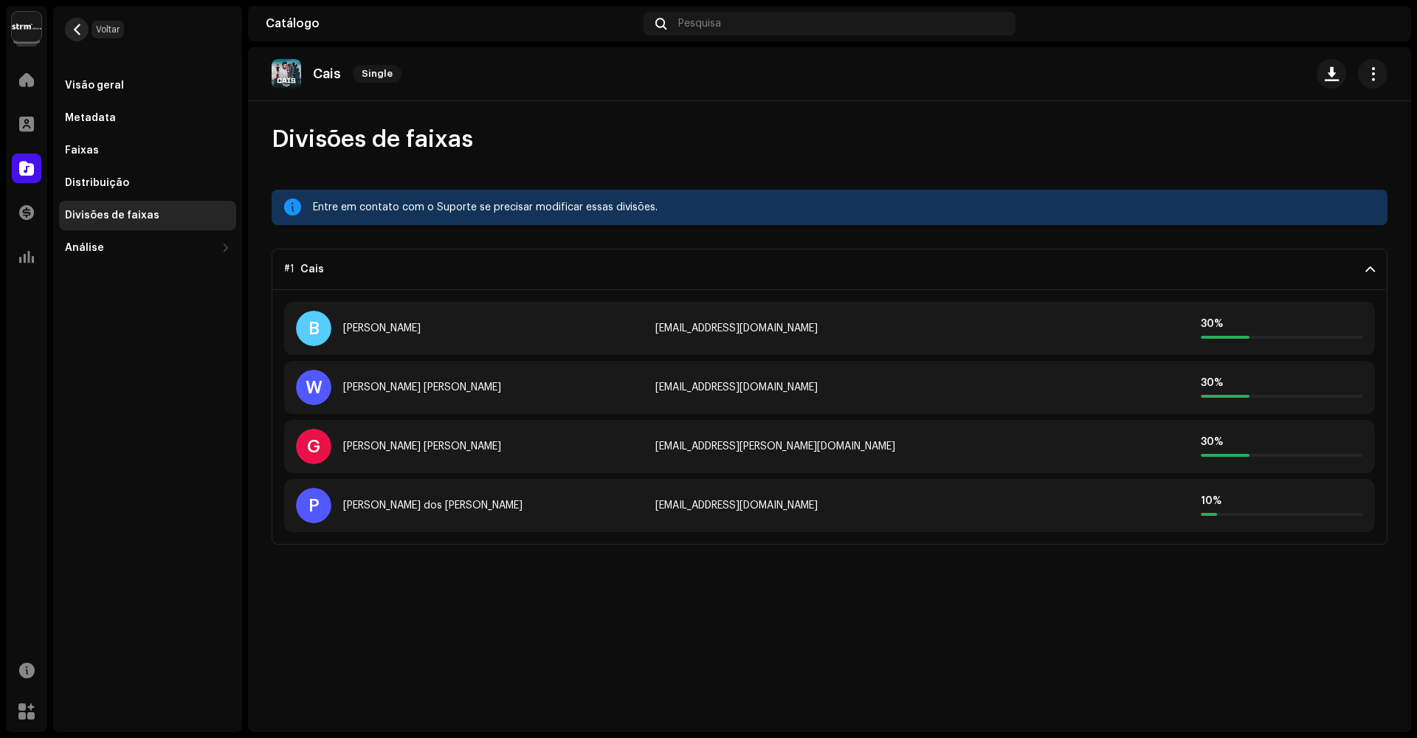
click at [77, 27] on span "button" at bounding box center [77, 30] width 11 height 12
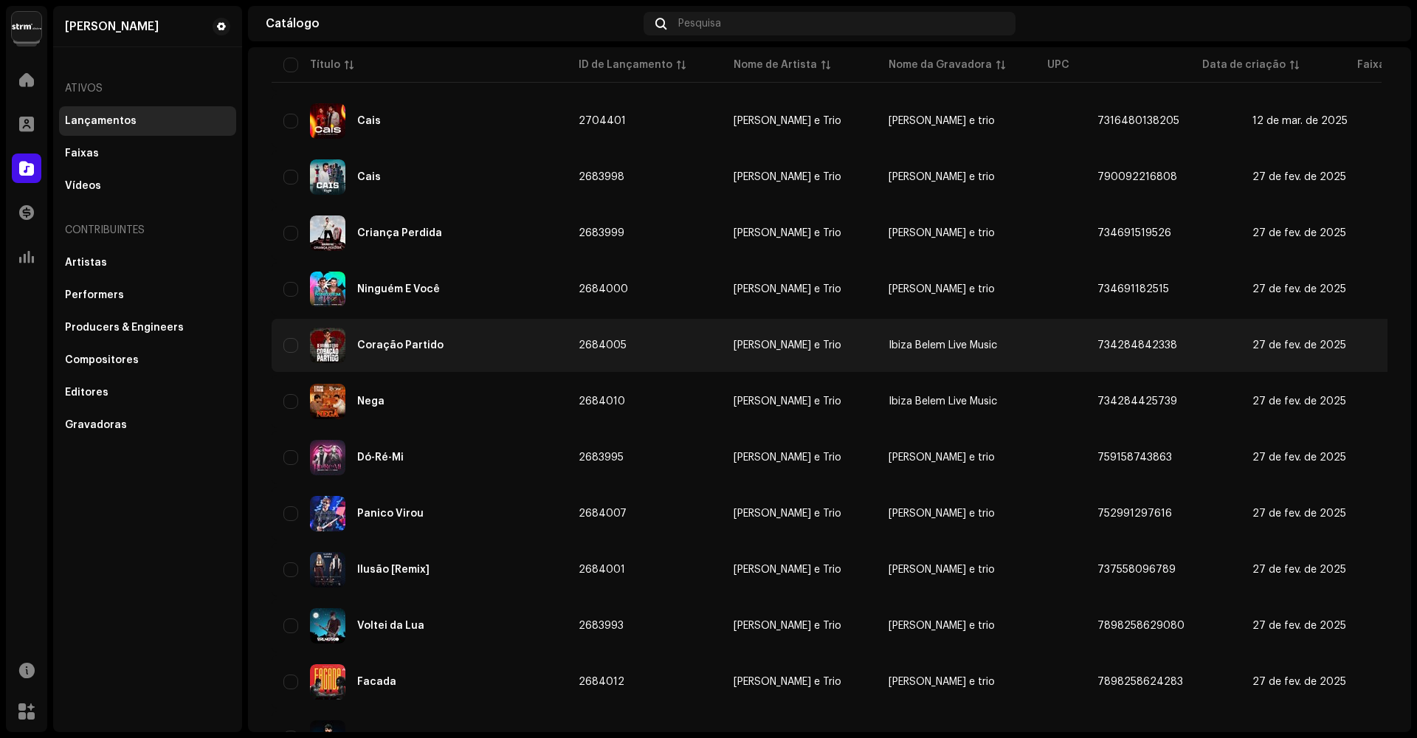
scroll to position [423, 0]
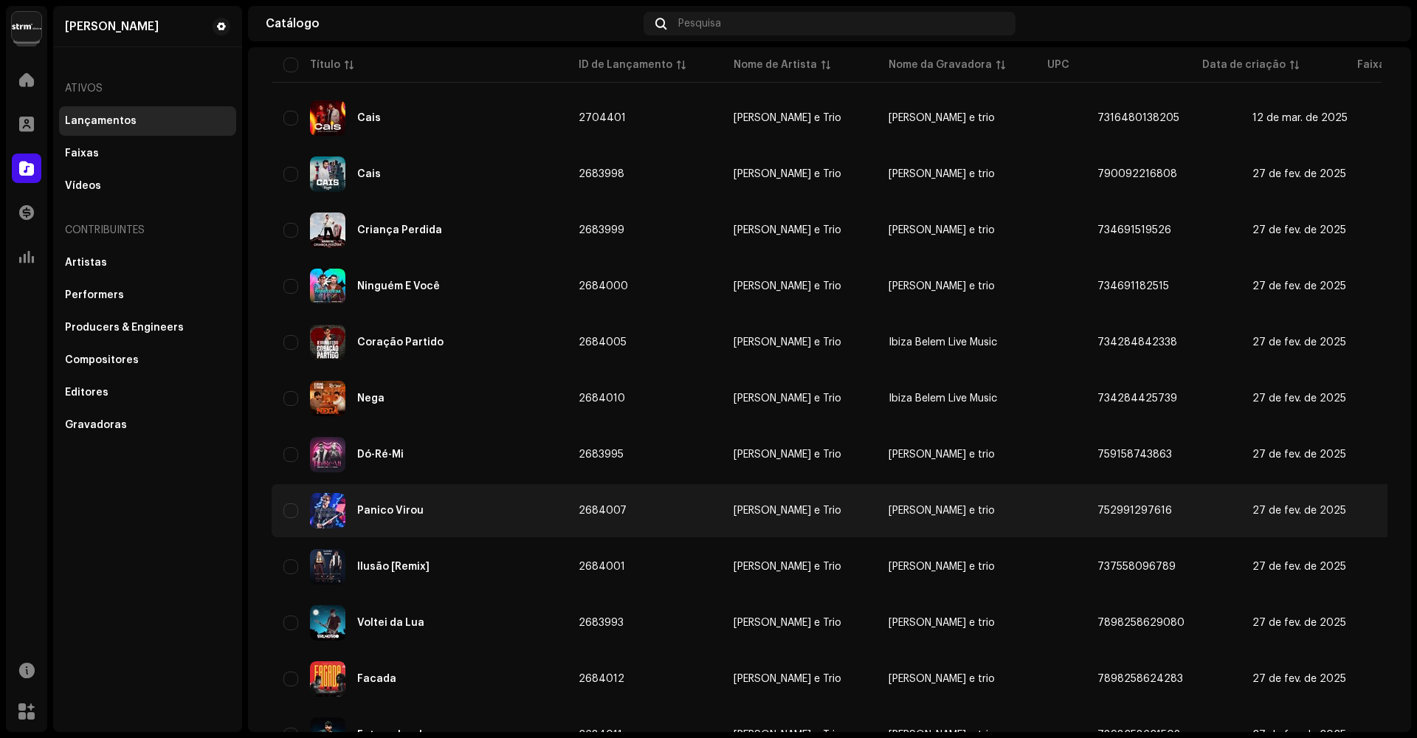
click at [421, 508] on div "Panico Virou" at bounding box center [419, 510] width 272 height 35
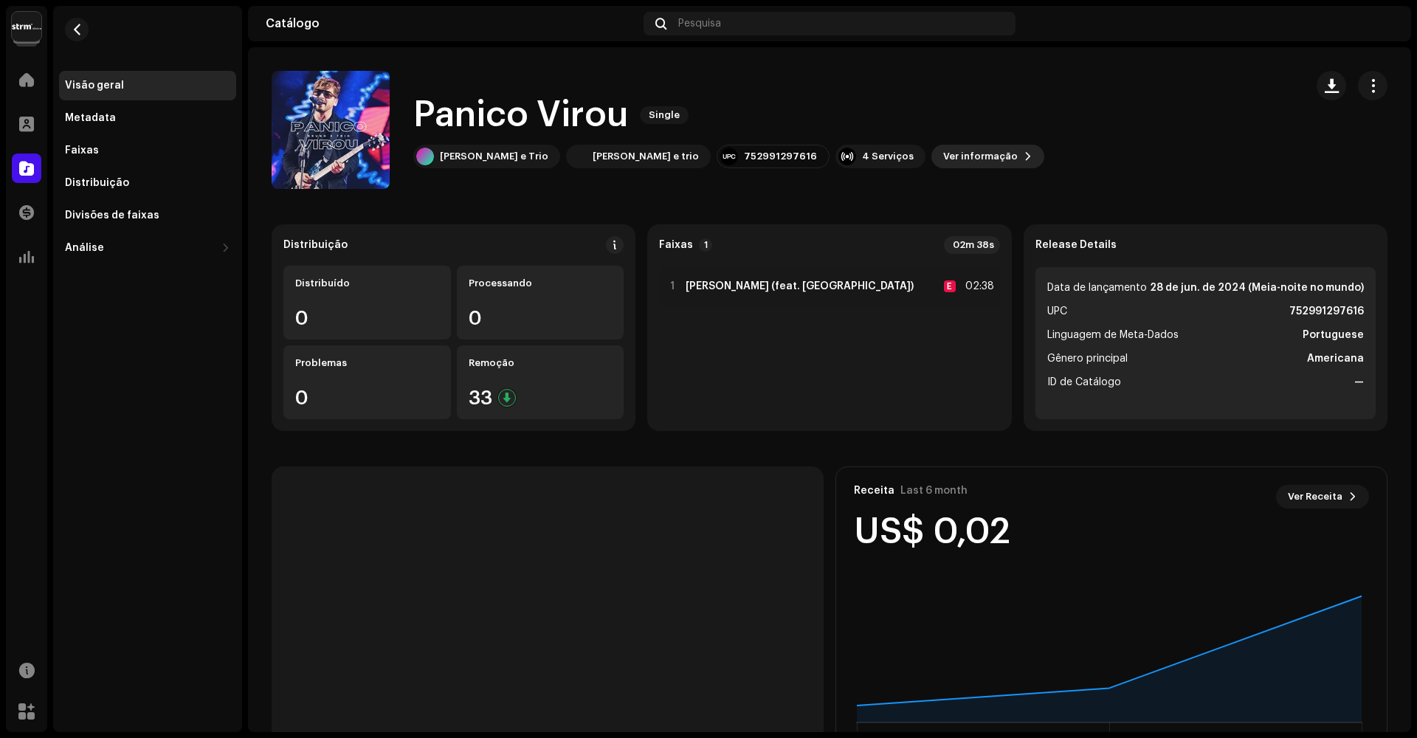
click at [943, 159] on span "Ver informação" at bounding box center [980, 157] width 75 height 30
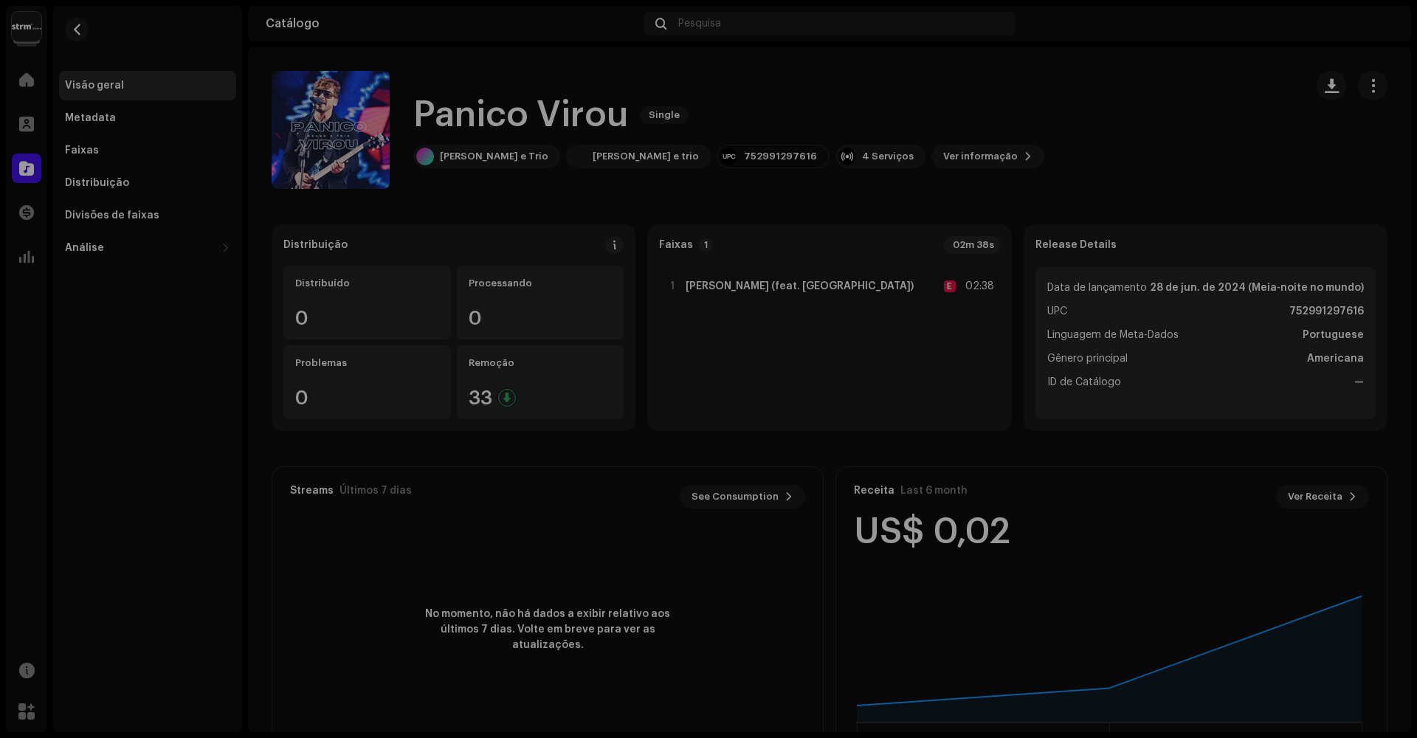
click at [1043, 123] on div "[PERSON_NAME] Virou 2684007 Metadata Distribuição Linguagem de Meta-Dados Portu…" at bounding box center [708, 369] width 1417 height 738
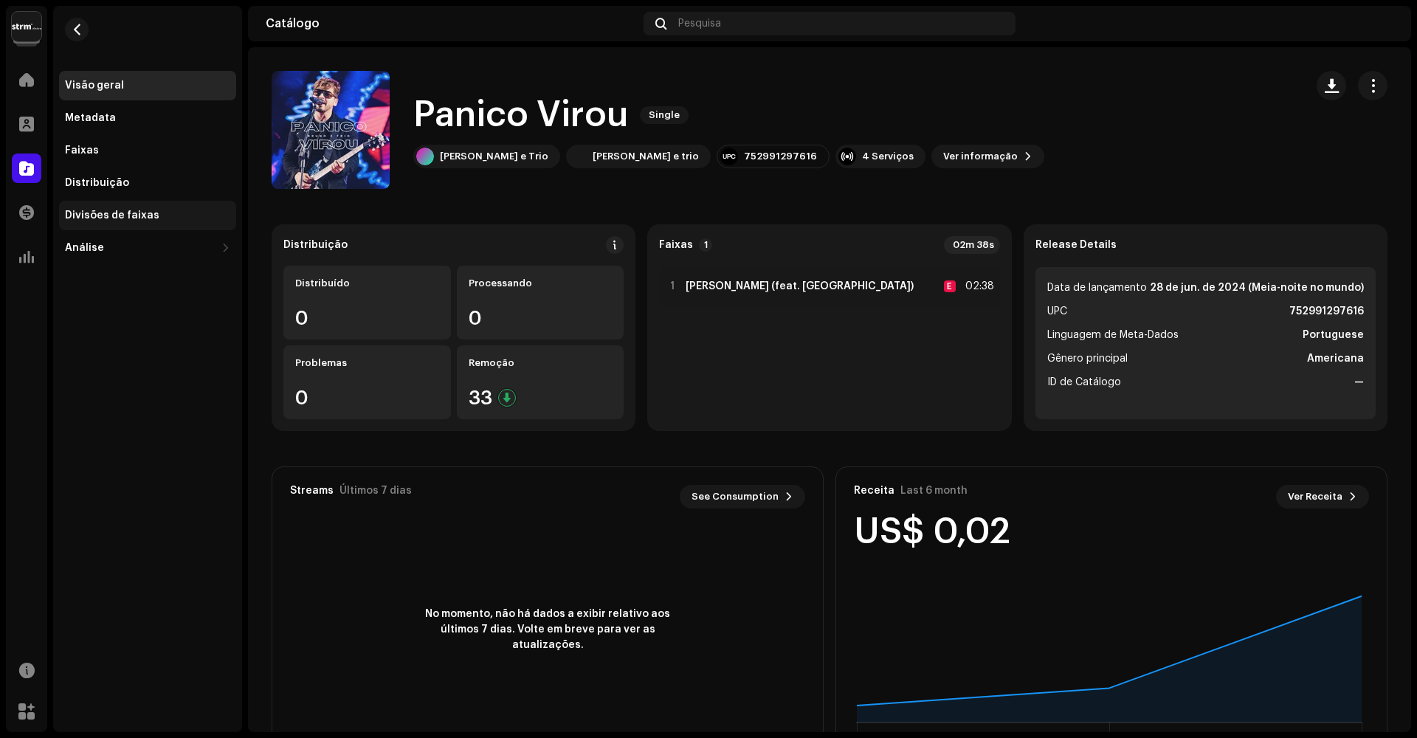
click at [94, 212] on div "Divisões de faixas" at bounding box center [112, 216] width 94 height 12
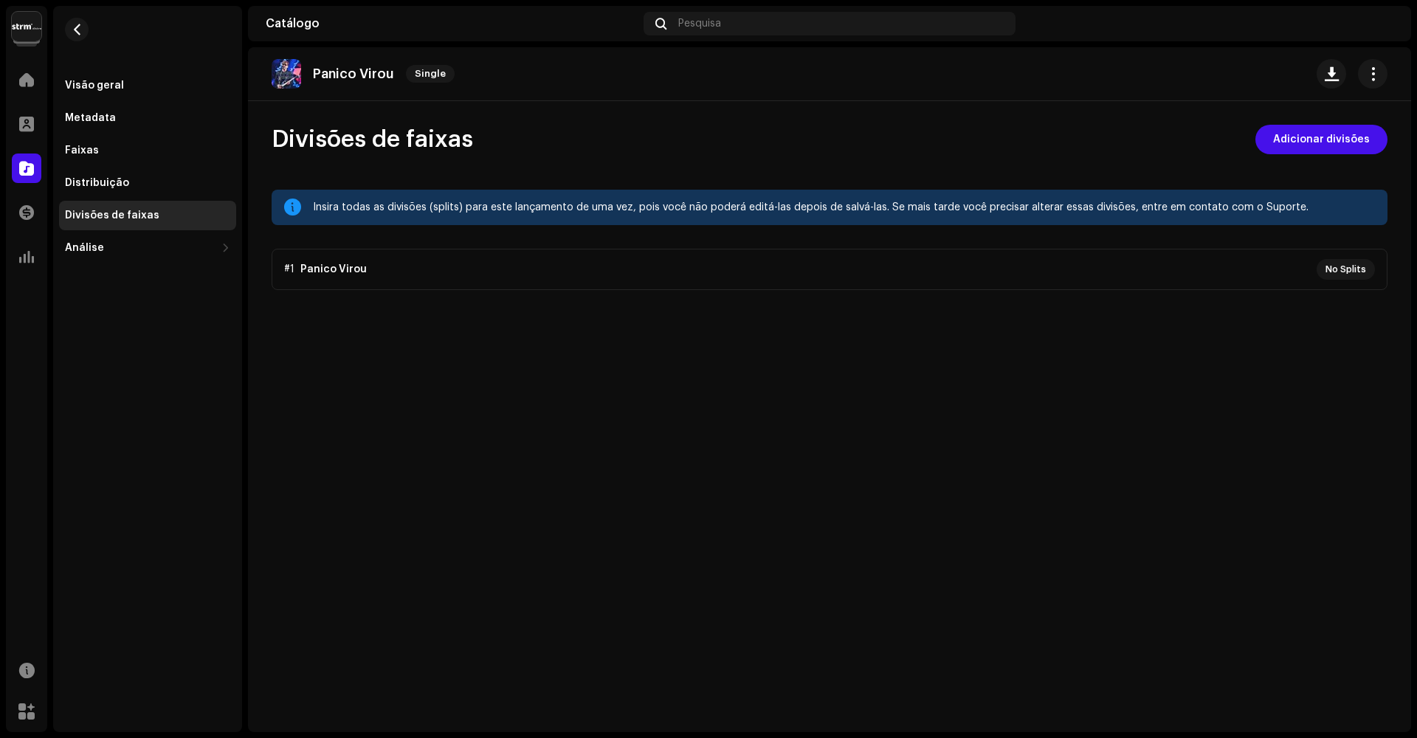
click at [1268, 280] on p-accordion "#1 [PERSON_NAME] Virou No Splits" at bounding box center [830, 269] width 1116 height 41
click at [1336, 138] on span "Adicionar divisões" at bounding box center [1321, 140] width 97 height 30
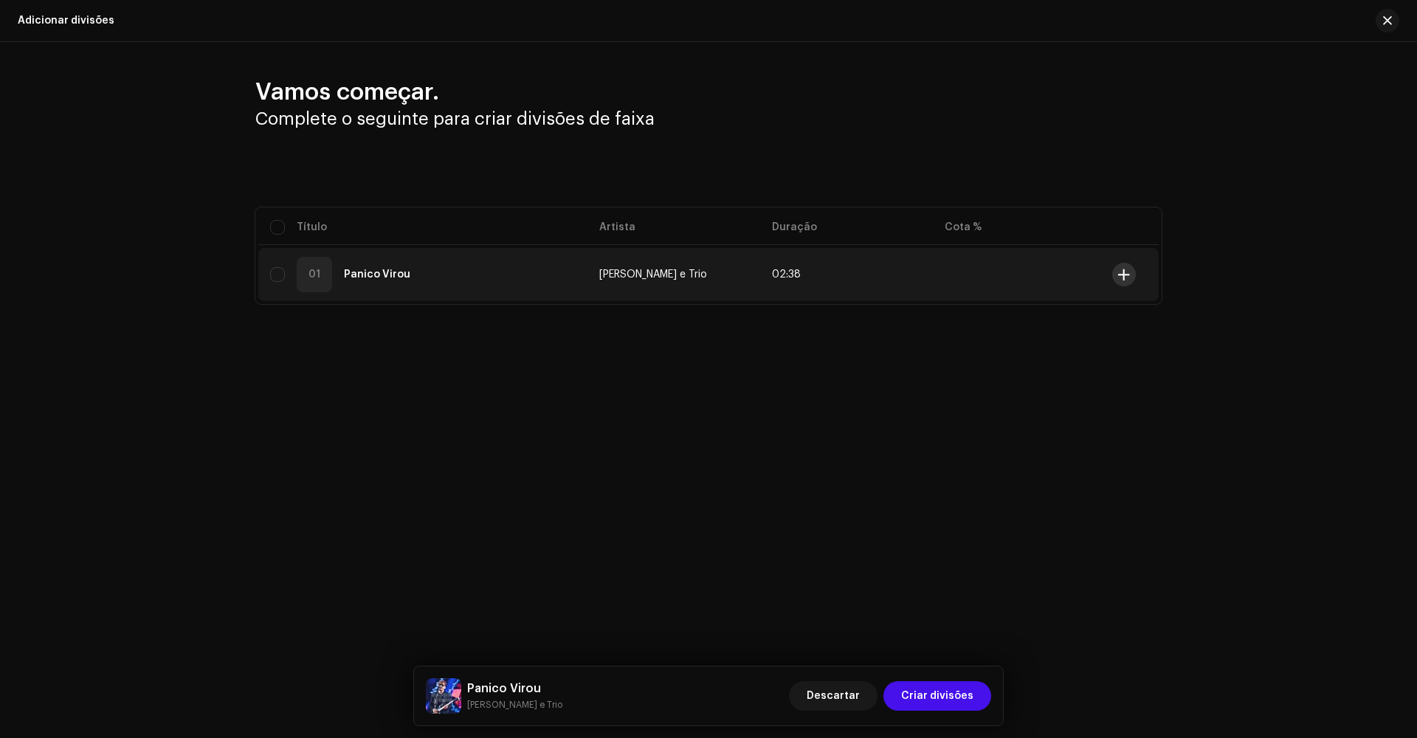
click at [1127, 274] on span at bounding box center [1123, 275] width 11 height 12
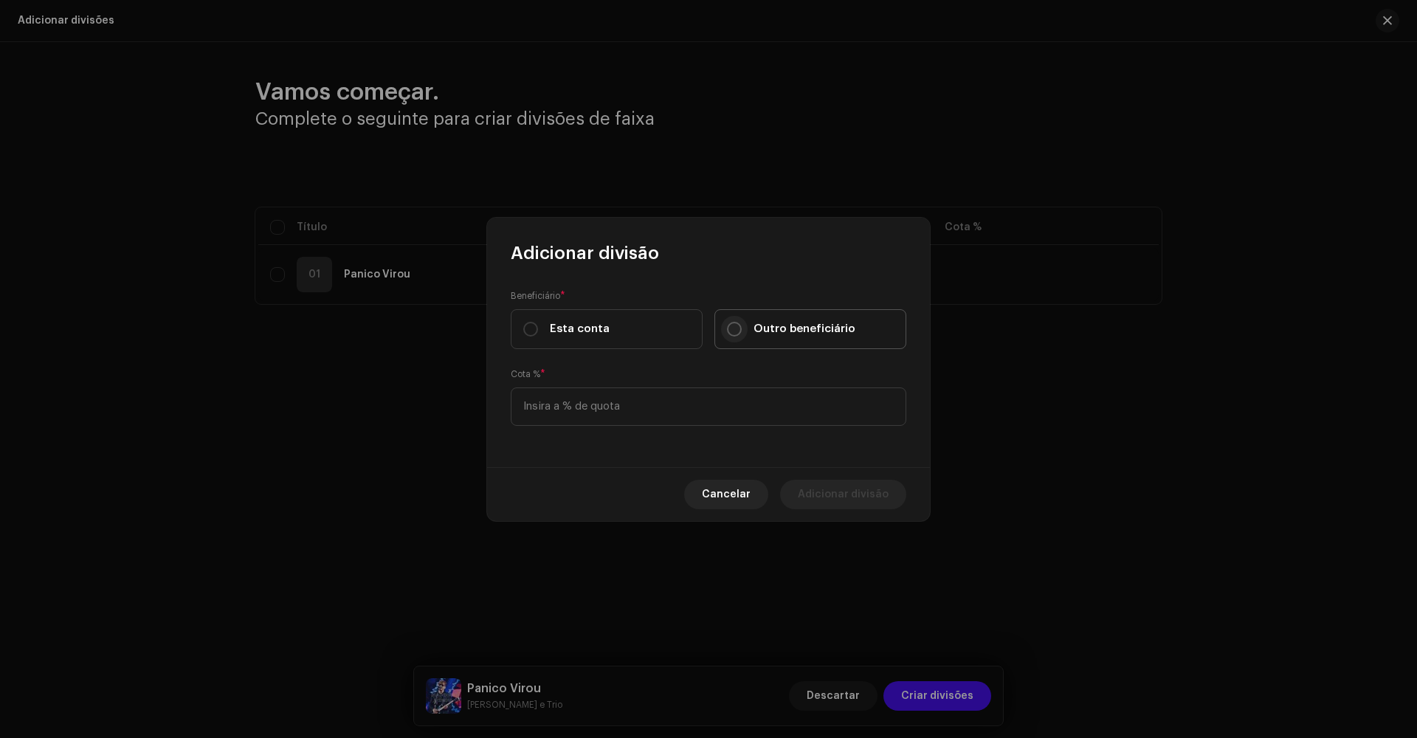
click at [740, 335] on p-radiobutton at bounding box center [734, 329] width 15 height 15
click at [740, 335] on input "Outro beneficiário" at bounding box center [734, 329] width 15 height 15
radio input "true"
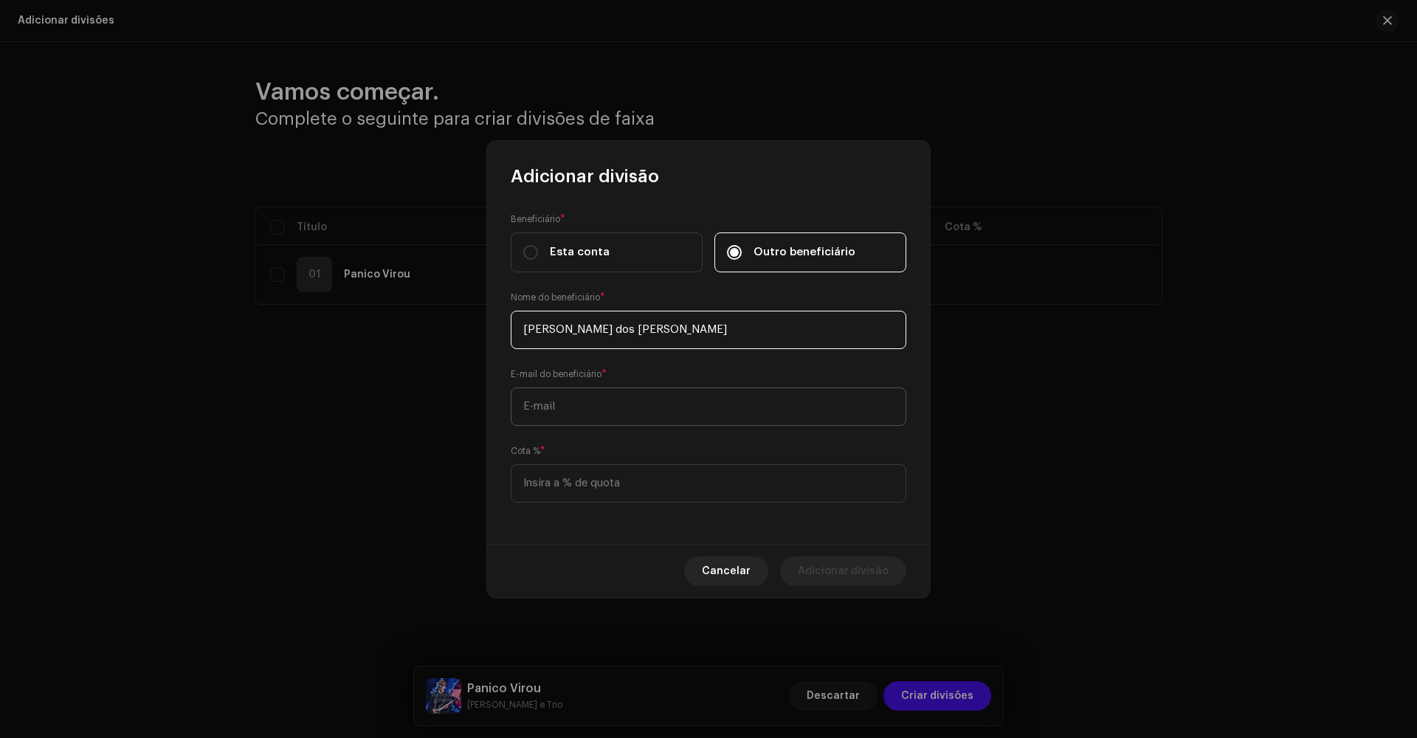
type input "[PERSON_NAME] dos [PERSON_NAME]"
type input "[EMAIL_ADDRESS][DOMAIN_NAME]"
click at [625, 480] on input at bounding box center [709, 483] width 396 height 38
type input "10,00"
click at [849, 570] on span "Adicionar divisão" at bounding box center [843, 571] width 91 height 30
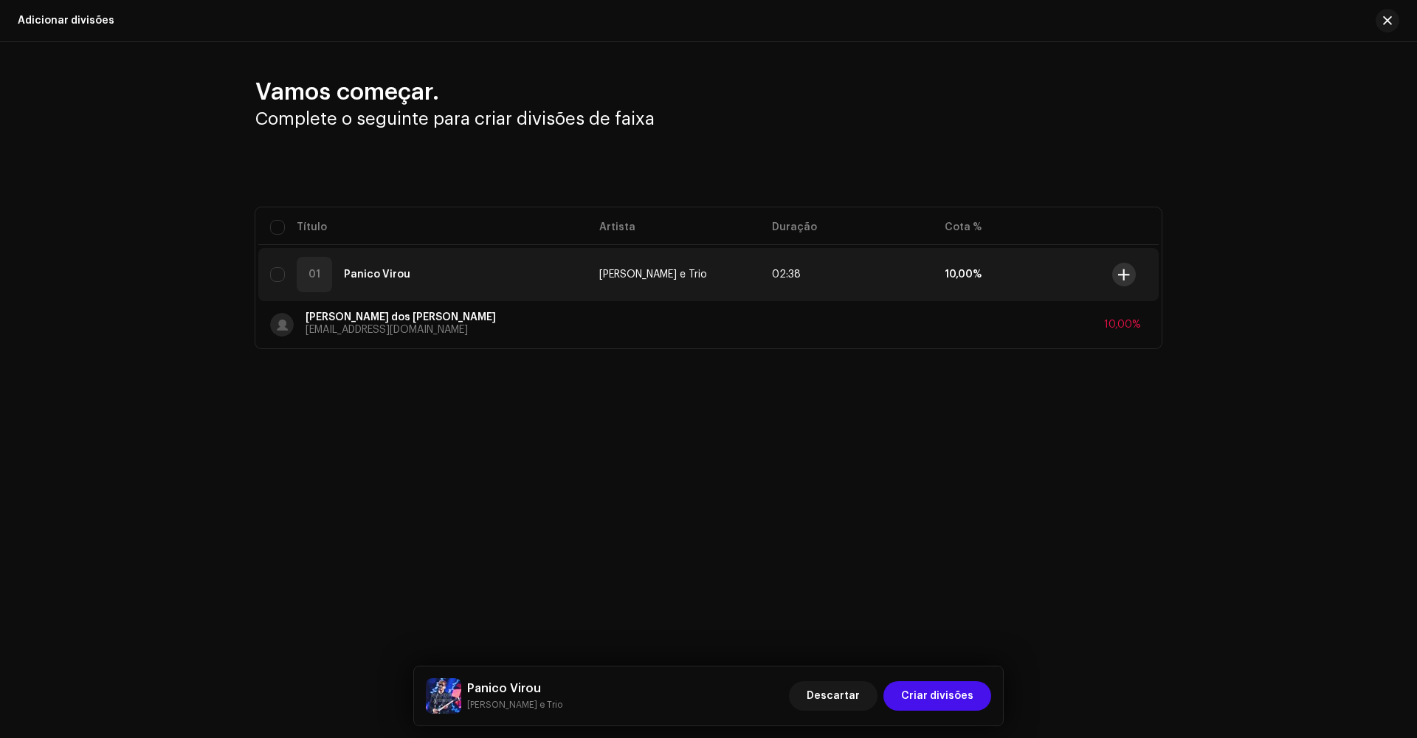
click at [1121, 275] on span at bounding box center [1123, 275] width 11 height 12
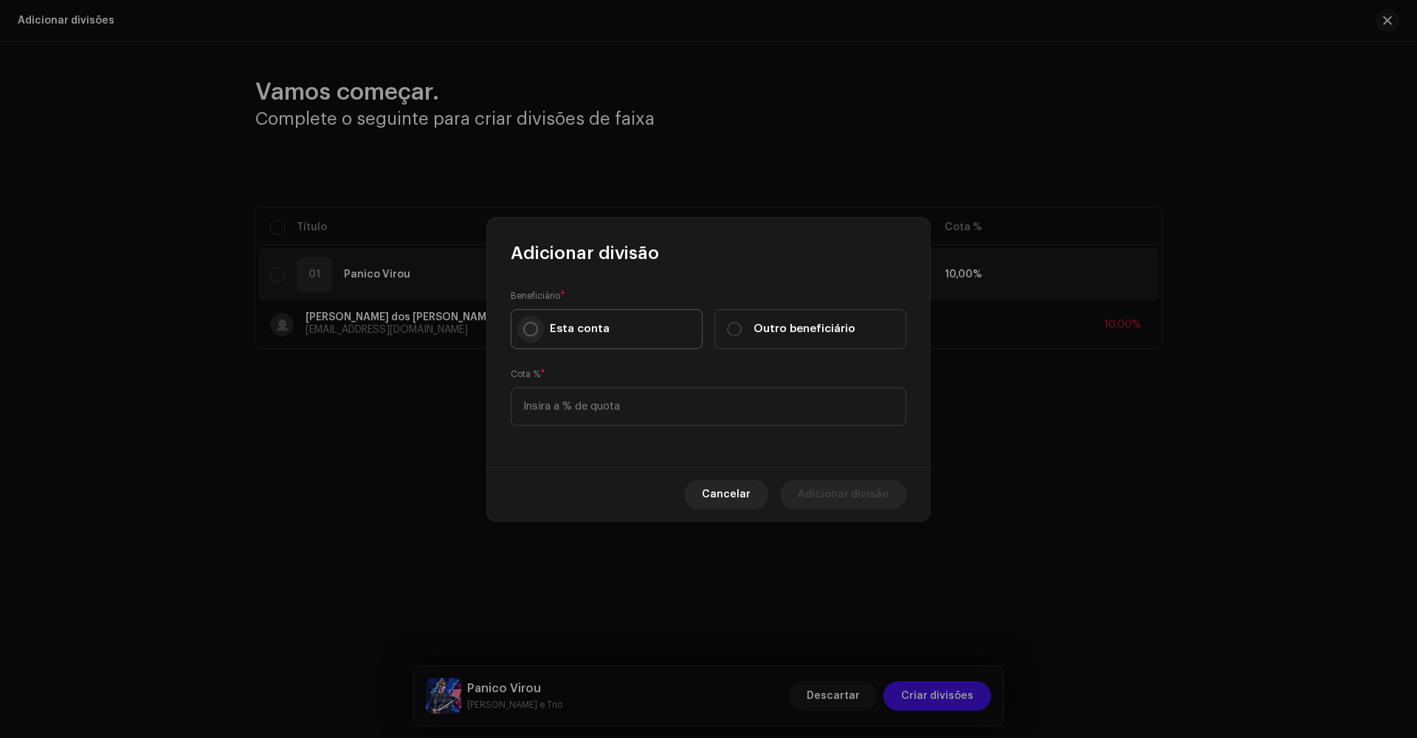
click at [529, 325] on input "Esta conta" at bounding box center [530, 329] width 15 height 15
radio input "true"
click at [661, 407] on input at bounding box center [709, 406] width 396 height 38
type input "90,00"
click at [845, 501] on span "Adicionar divisão" at bounding box center [843, 495] width 91 height 30
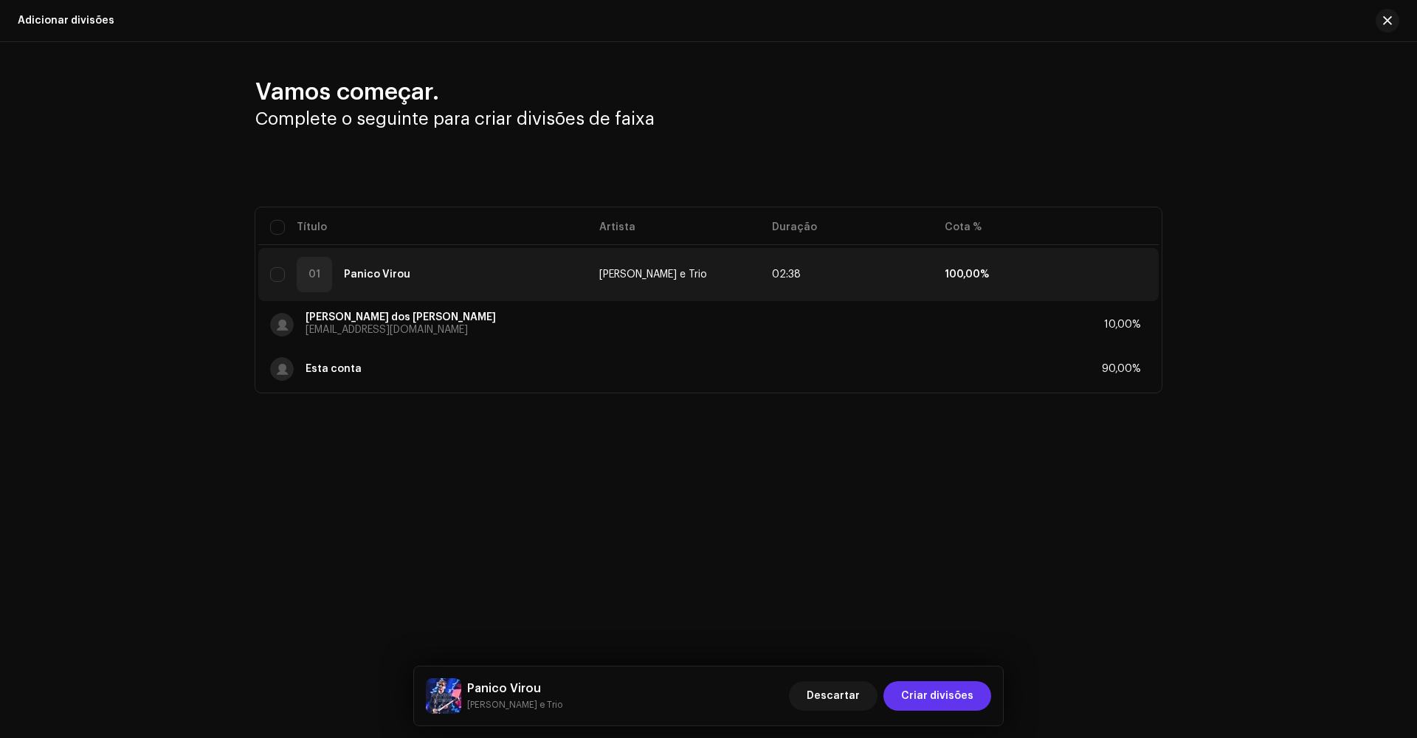
click at [956, 701] on span "Criar divisões" at bounding box center [937, 696] width 72 height 30
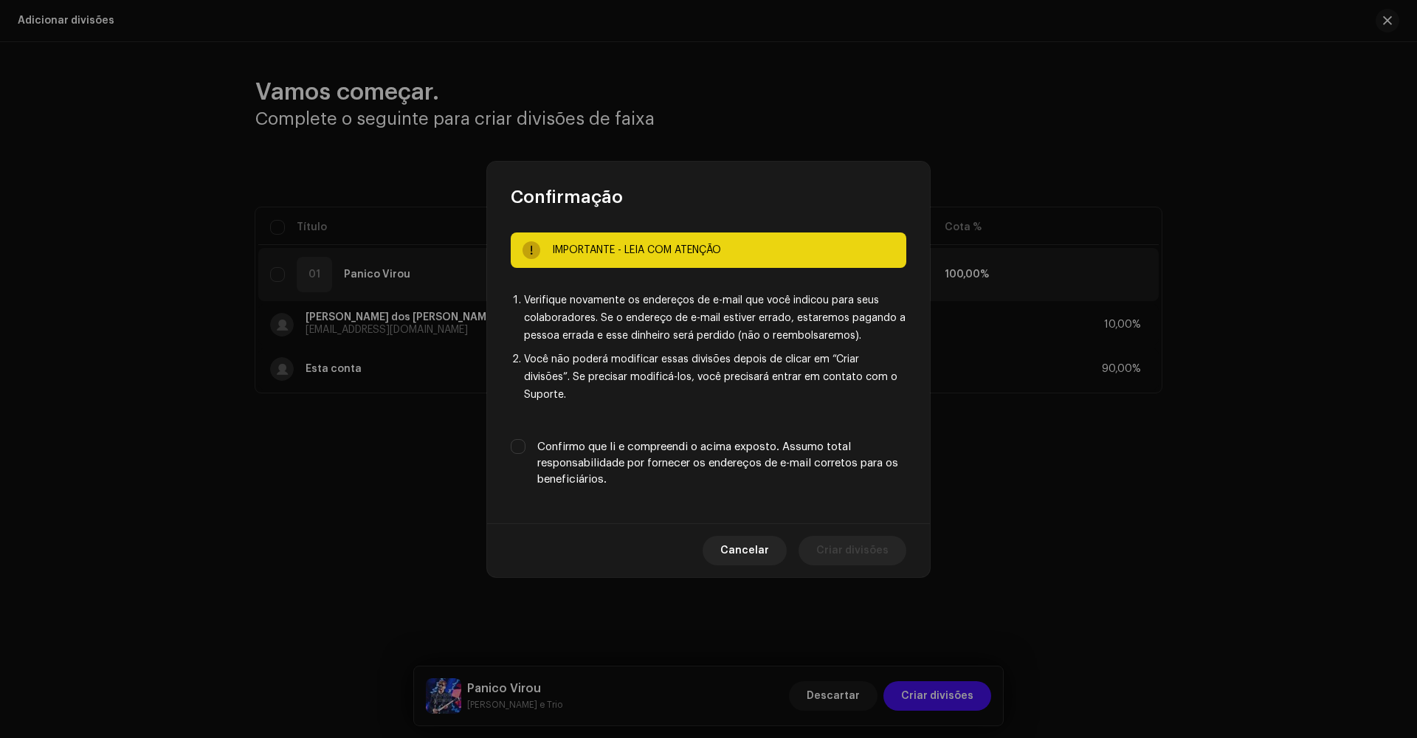
click at [530, 443] on div "Confirmo que li e compreendi o acima exposto. Assumo total responsabilidade por…" at bounding box center [709, 463] width 396 height 49
click at [519, 439] on input "Confirmo que li e compreendi o acima exposto. Assumo total responsabilidade por…" at bounding box center [518, 446] width 15 height 15
checkbox input "true"
click at [876, 545] on span "Criar divisões" at bounding box center [852, 551] width 72 height 30
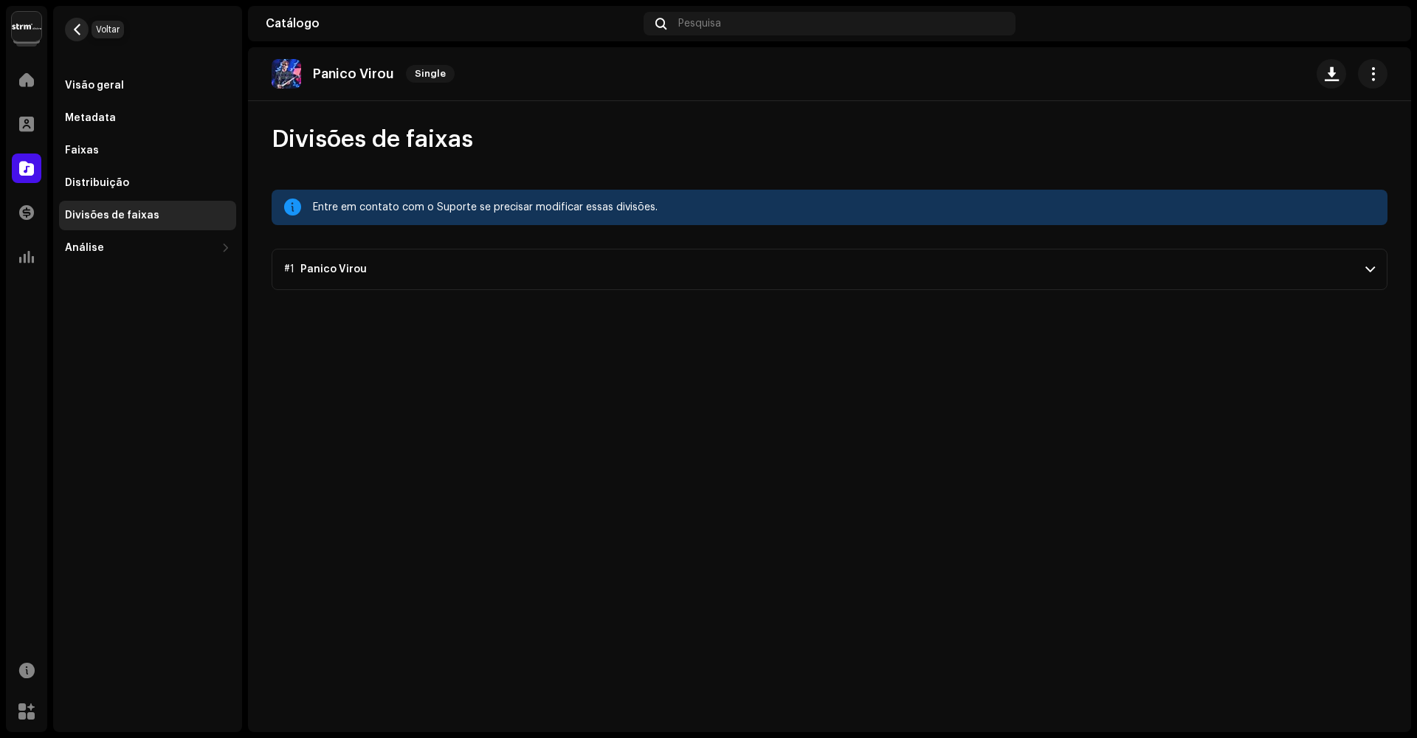
click at [86, 30] on button "button" at bounding box center [77, 30] width 24 height 24
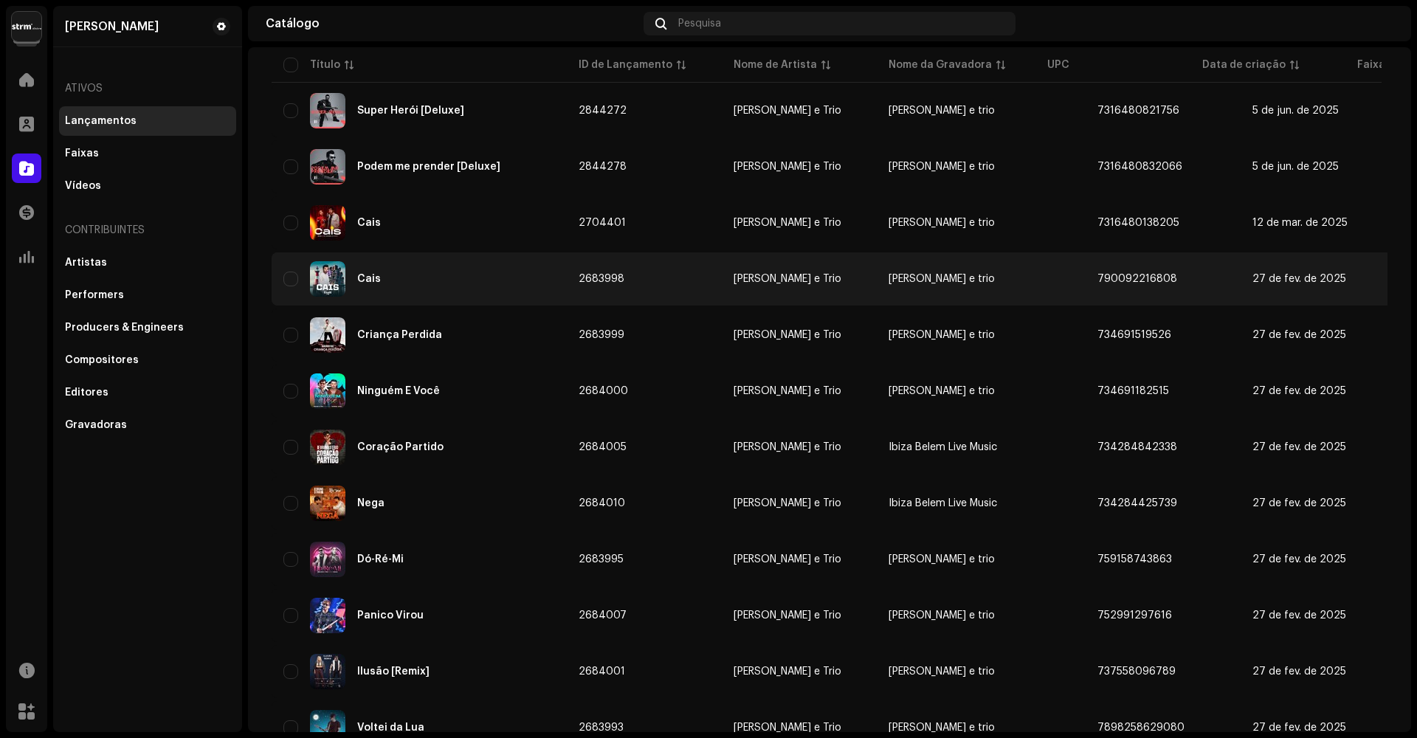
scroll to position [297, 0]
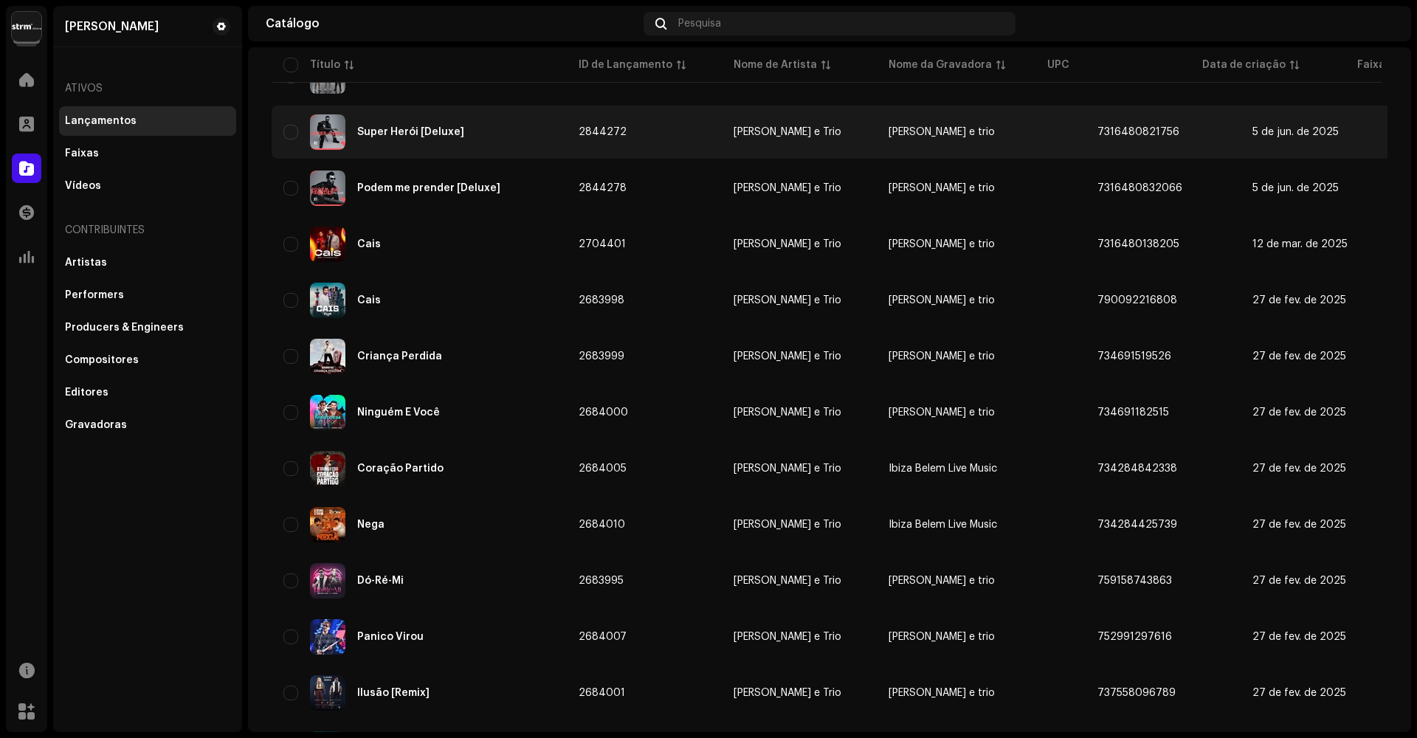
click at [384, 129] on div "Super Herói [Deluxe]" at bounding box center [410, 132] width 107 height 10
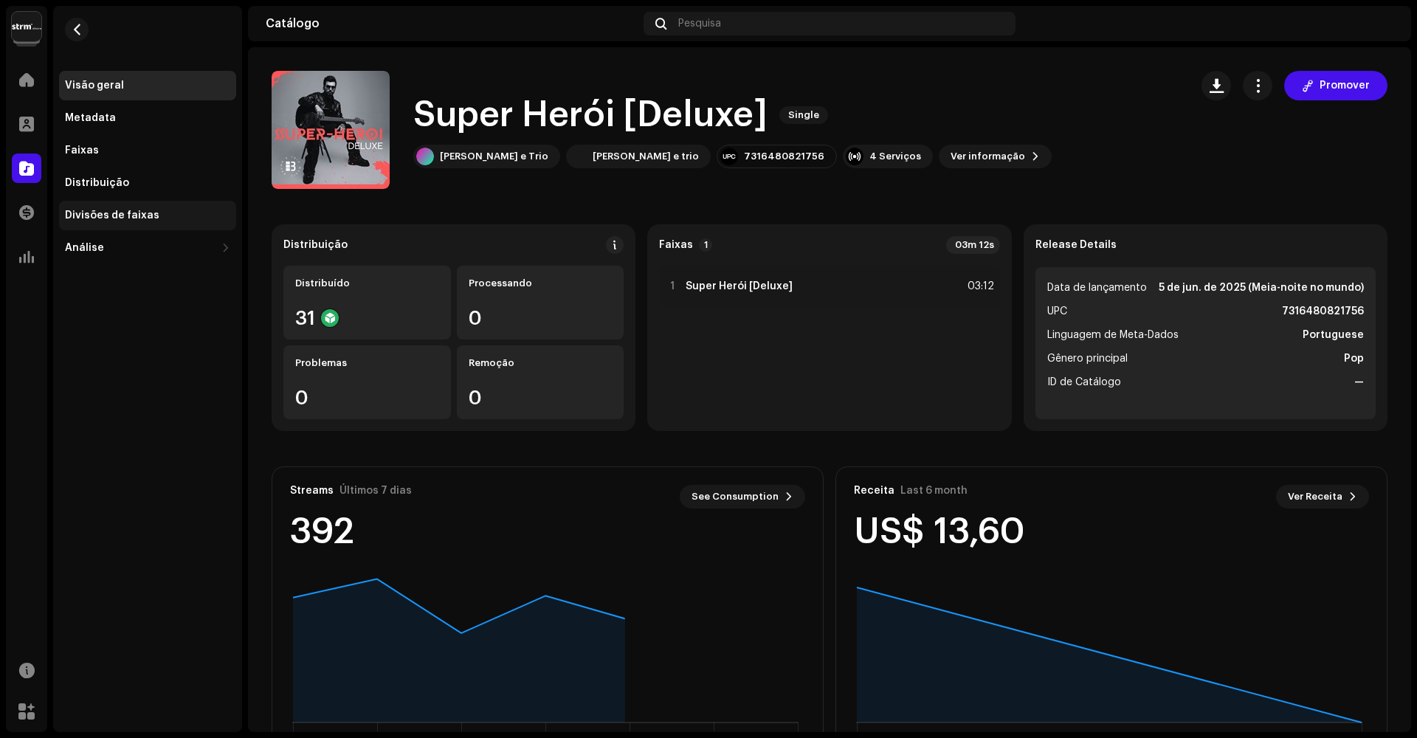
click at [142, 221] on div "Divisões de faixas" at bounding box center [147, 216] width 177 height 30
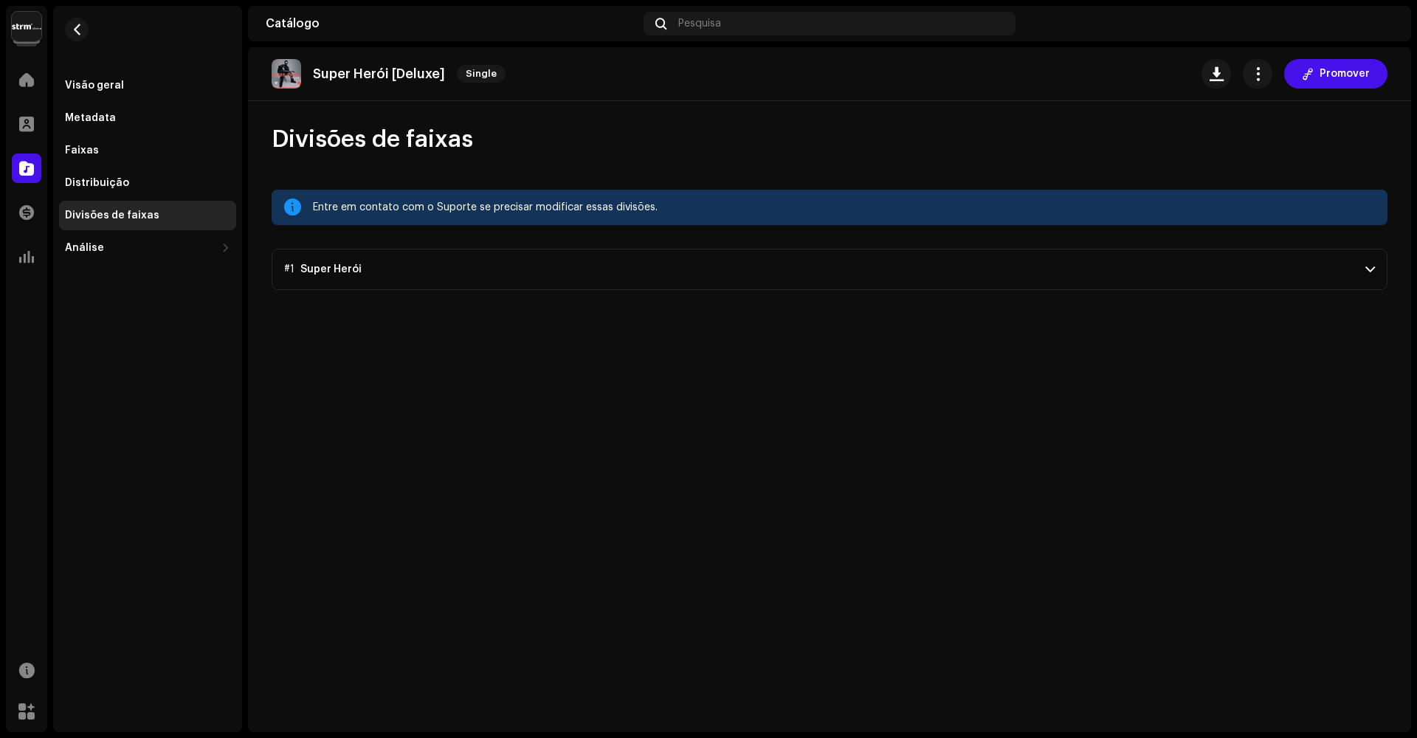
click at [1288, 272] on p-accordion-header "#1 Super Herói" at bounding box center [830, 269] width 1116 height 41
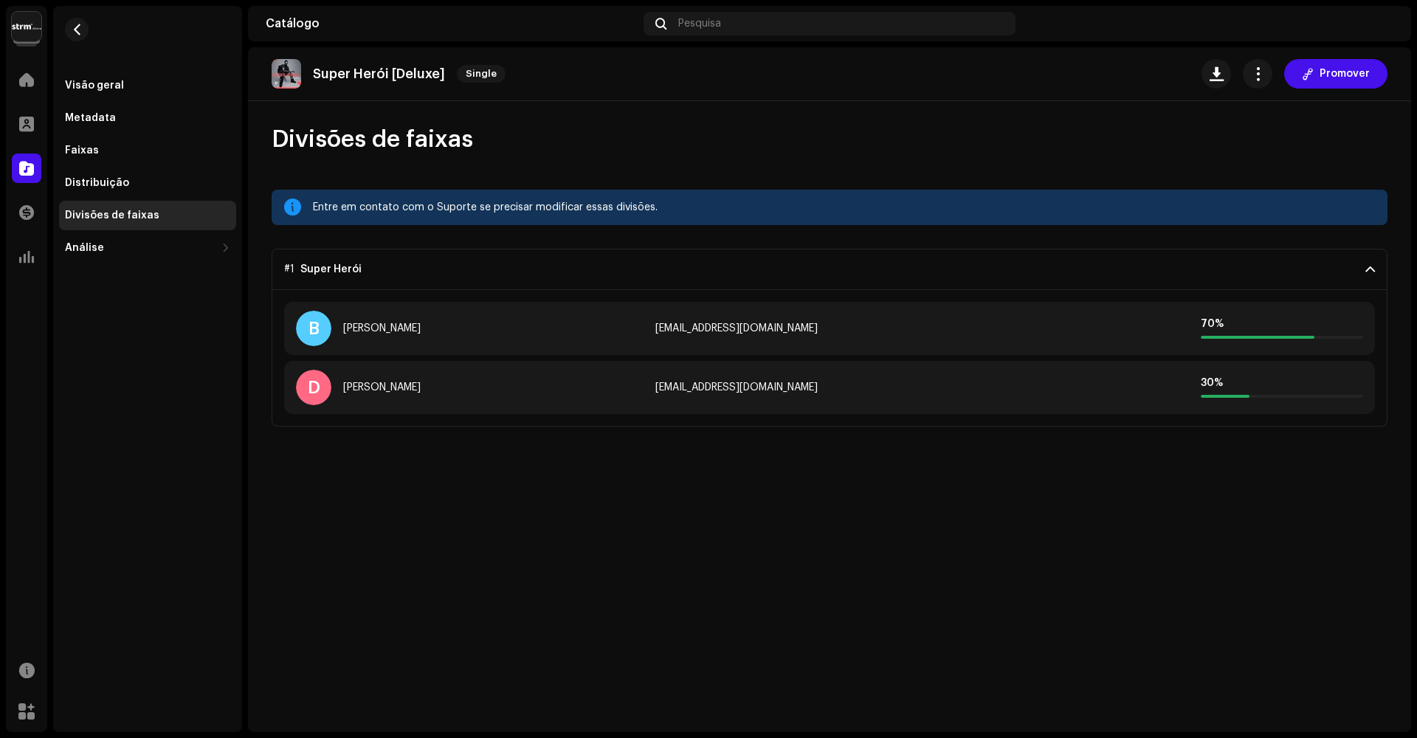
click at [1369, 269] on span at bounding box center [1370, 269] width 10 height 12
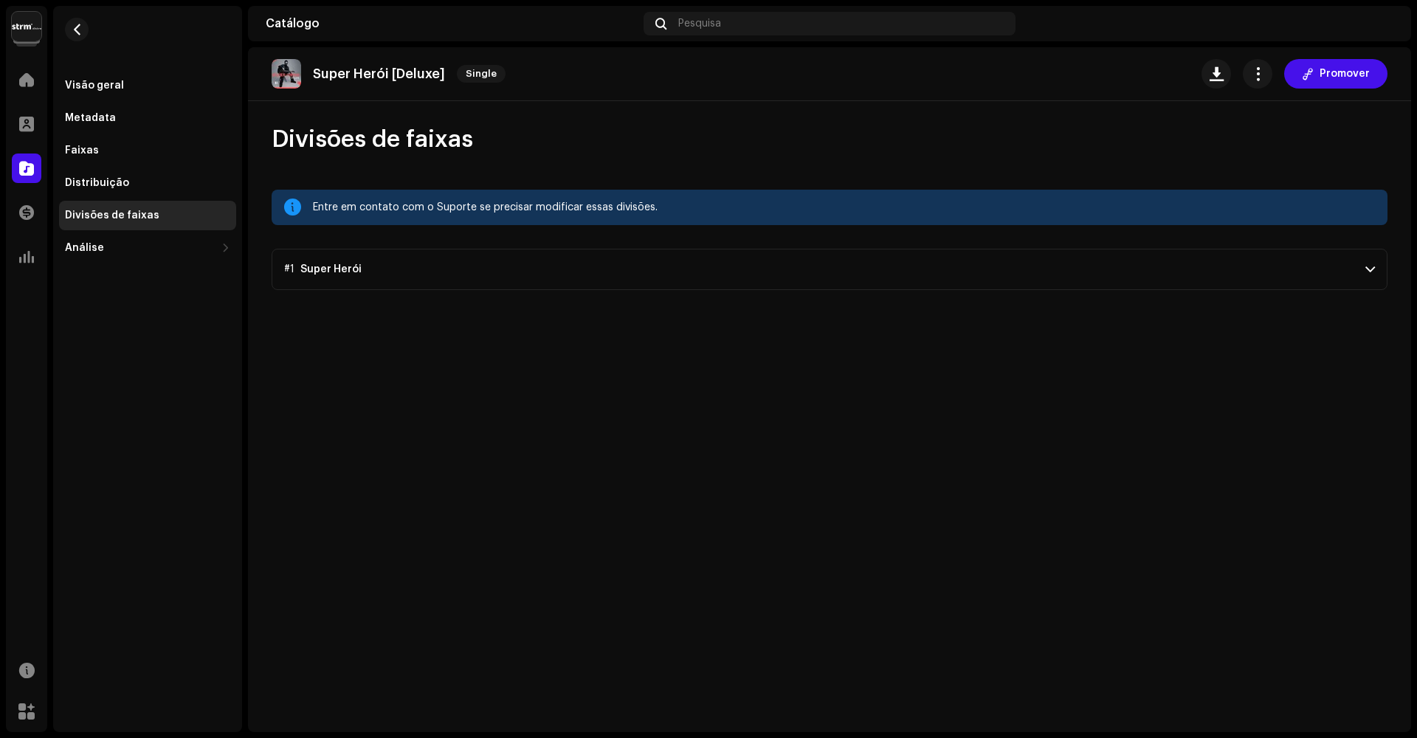
click at [1369, 269] on span at bounding box center [1370, 269] width 10 height 12
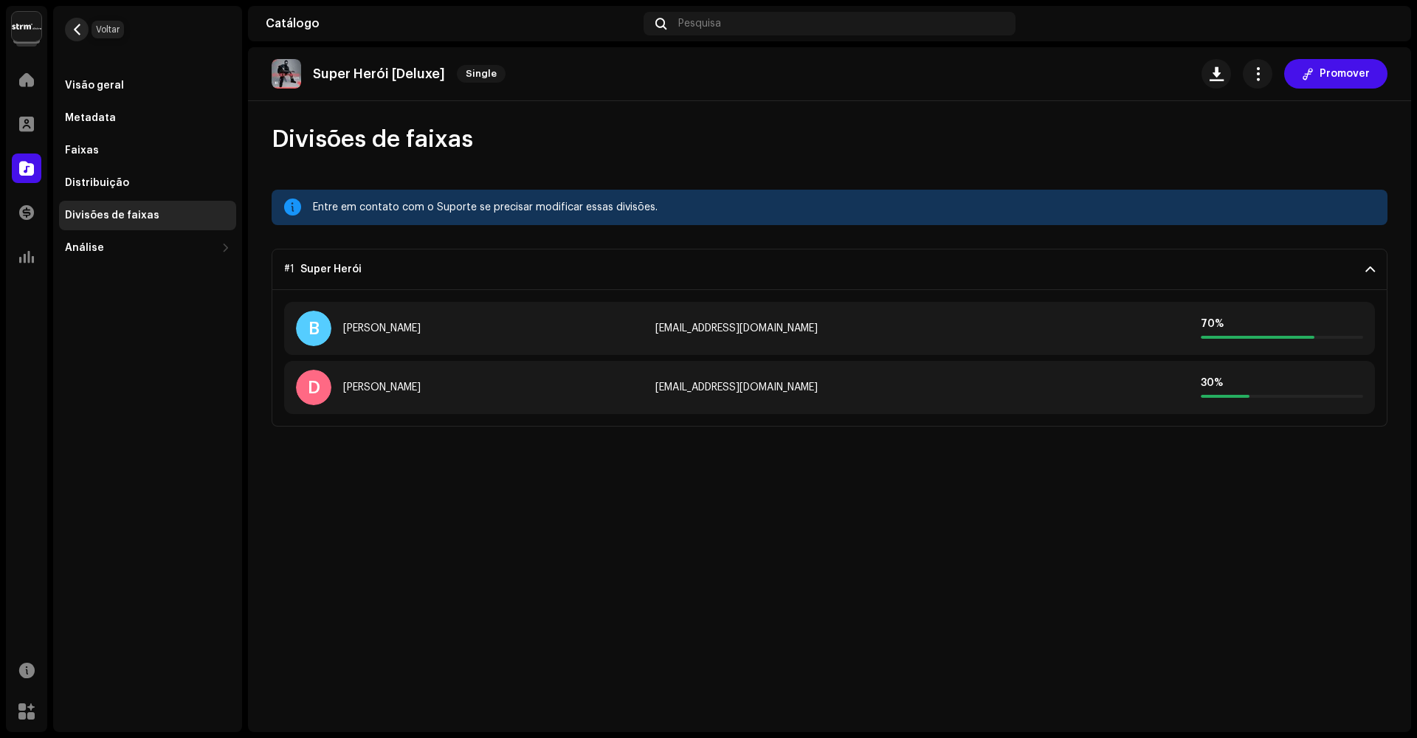
click at [80, 26] on span "button" at bounding box center [77, 30] width 11 height 12
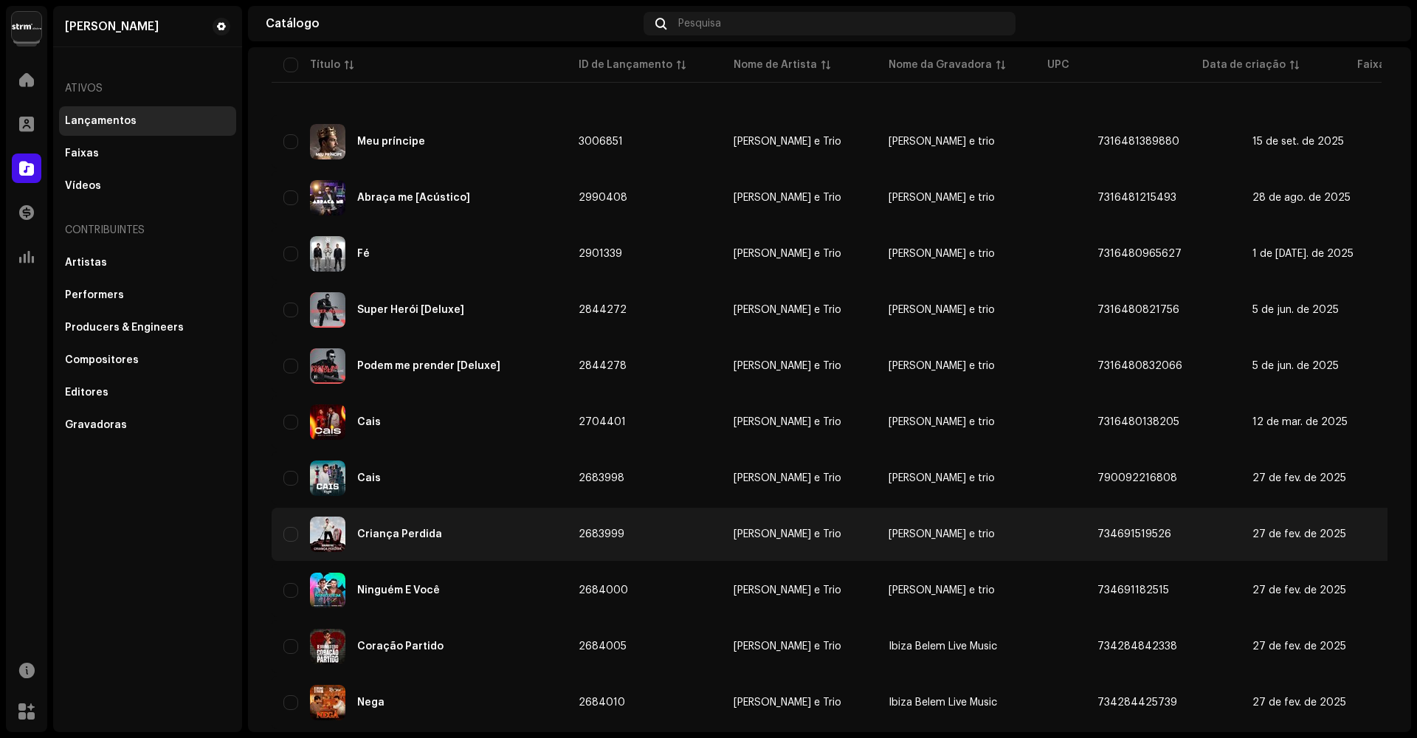
scroll to position [228, 0]
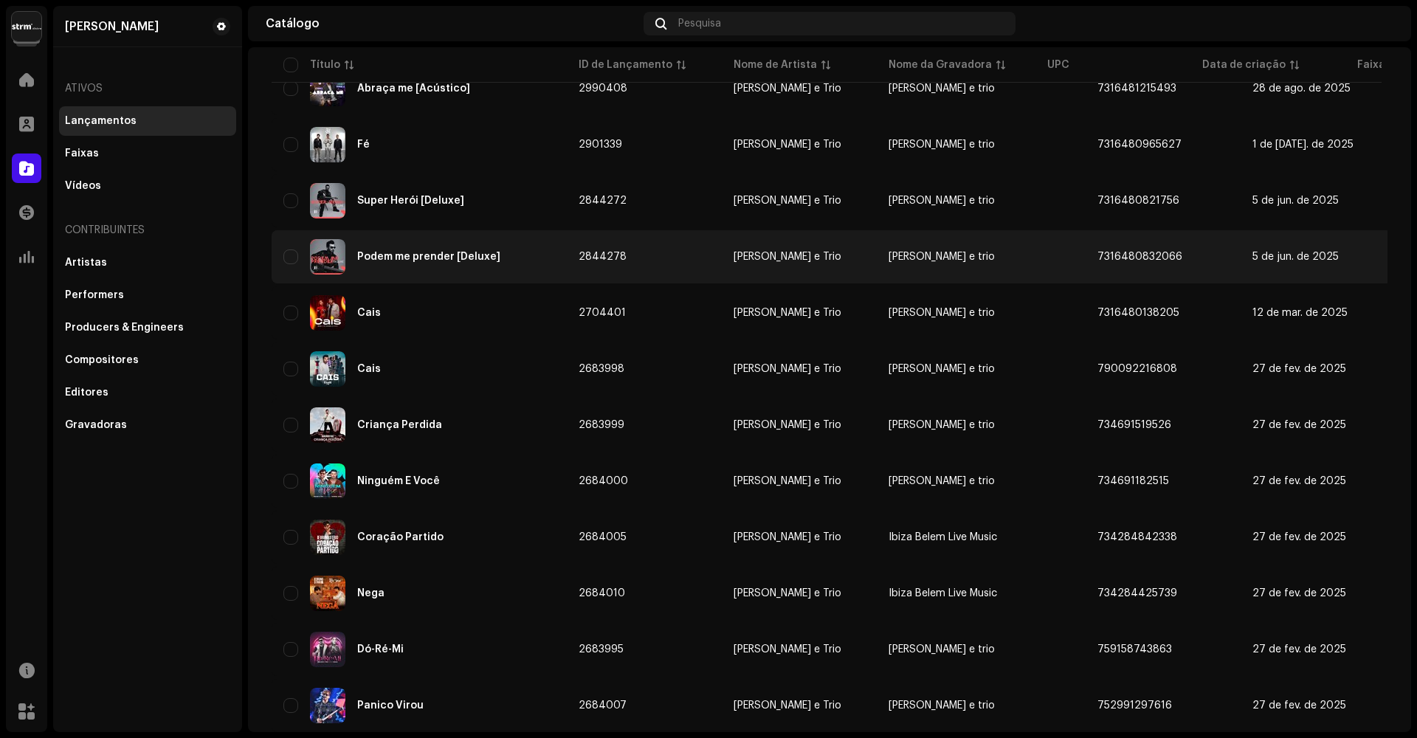
click at [415, 247] on div "Podem me prender [Deluxe]" at bounding box center [419, 256] width 272 height 35
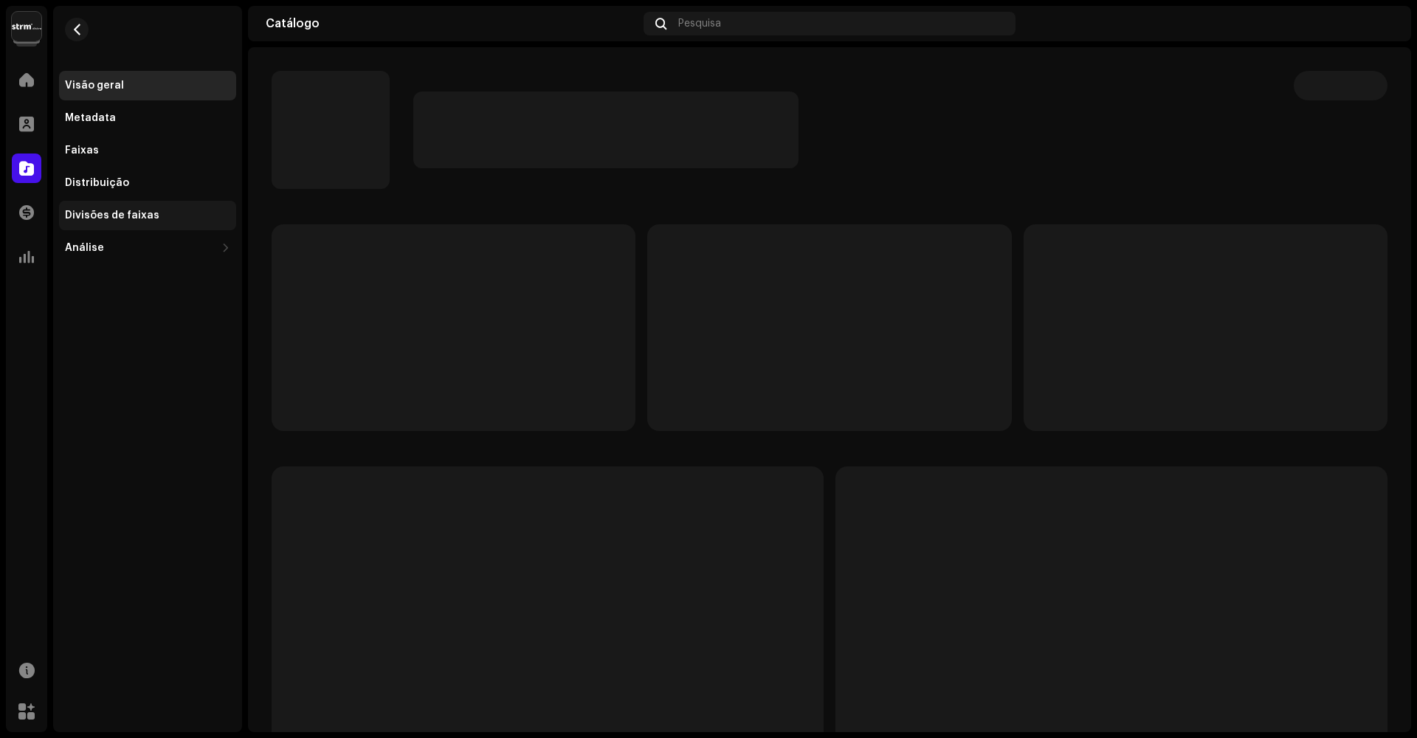
click at [121, 213] on div "Divisões de faixas" at bounding box center [112, 216] width 94 height 12
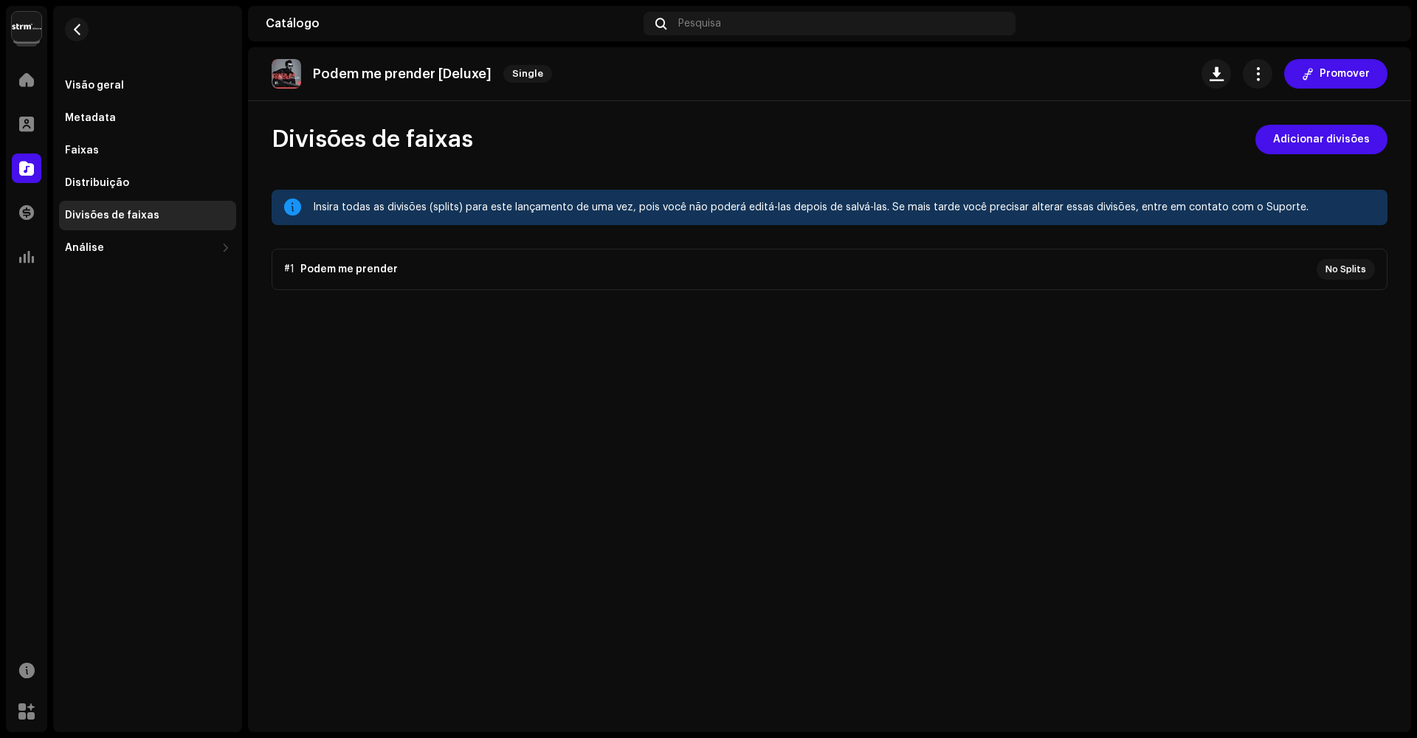
click at [1121, 274] on p-accordion "#1 Podem me prender No Splits" at bounding box center [830, 269] width 1116 height 41
click at [1147, 274] on p-accordion "#1 Podem me prender No Splits" at bounding box center [830, 269] width 1116 height 41
click at [1331, 149] on span "Adicionar divisões" at bounding box center [1321, 140] width 97 height 30
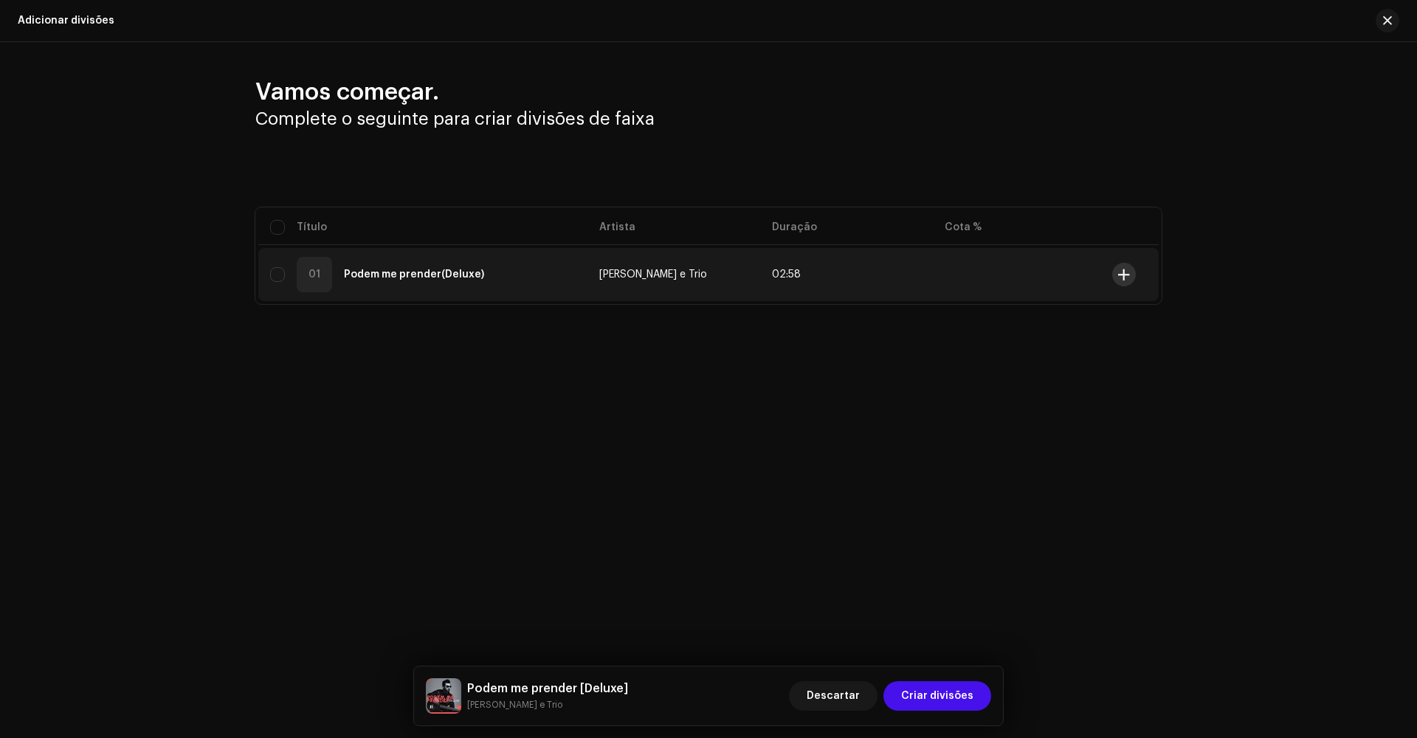
click at [1127, 279] on span at bounding box center [1123, 275] width 11 height 12
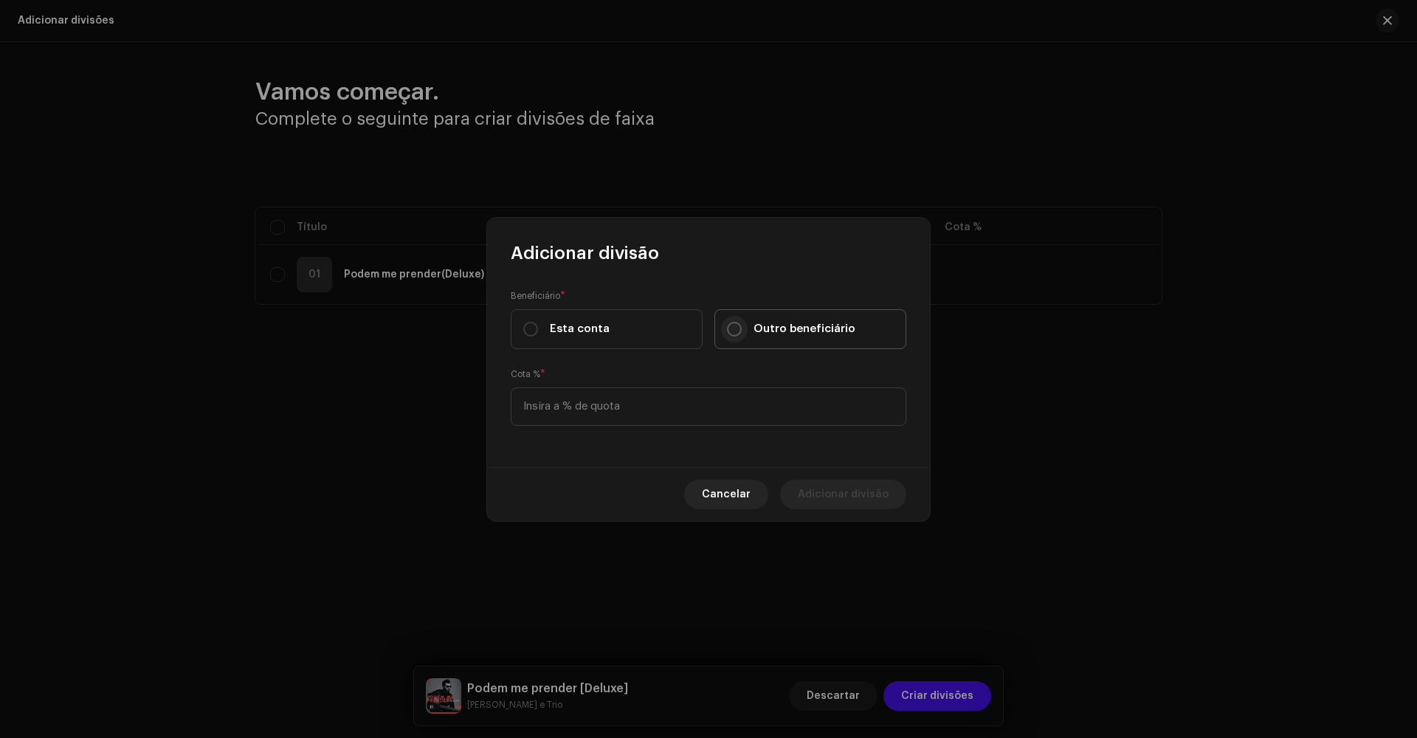
click at [736, 334] on input "Outro beneficiário" at bounding box center [734, 329] width 15 height 15
radio input "true"
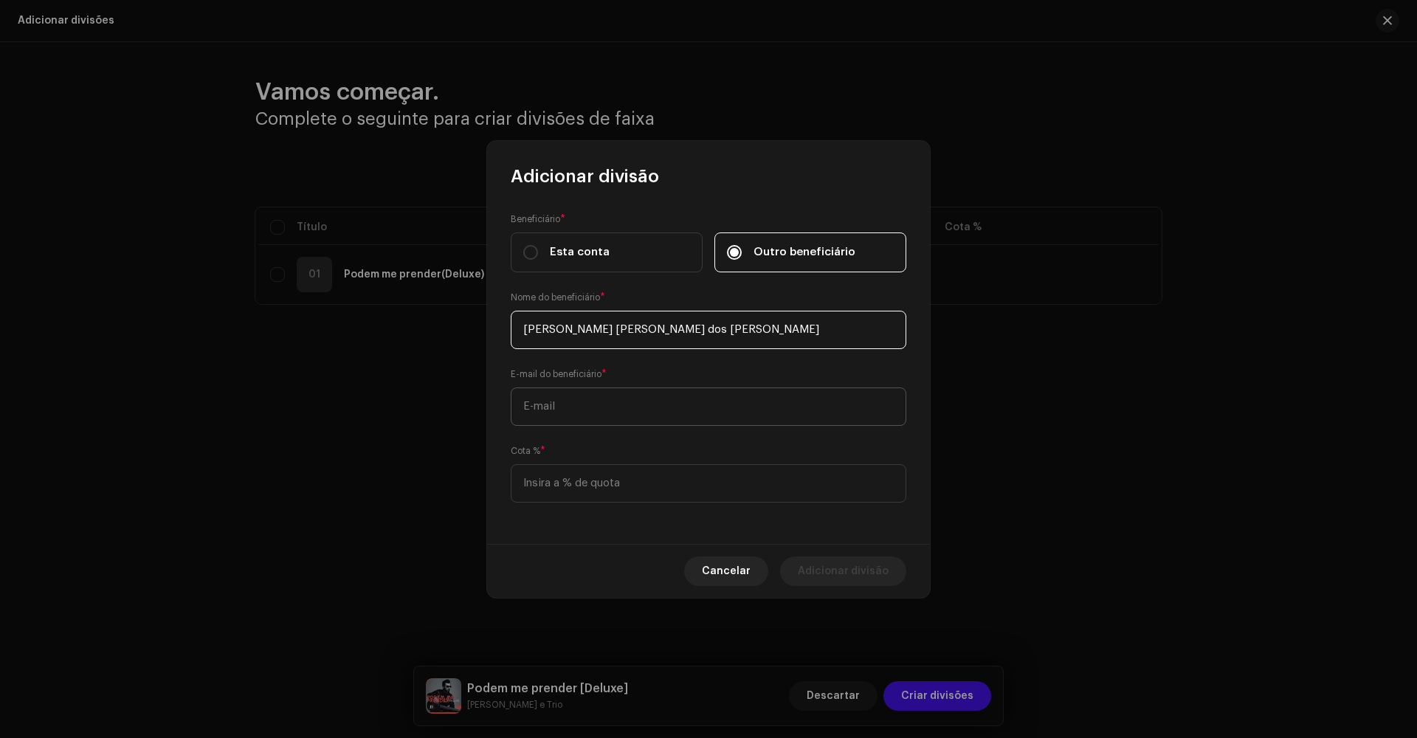
type input "[PERSON_NAME] [PERSON_NAME] dos [PERSON_NAME]"
type input "[EMAIL_ADDRESS][DOMAIN_NAME]"
click at [618, 487] on input at bounding box center [709, 483] width 396 height 38
type input "10,00"
click at [840, 574] on span "Adicionar divisão" at bounding box center [843, 571] width 91 height 30
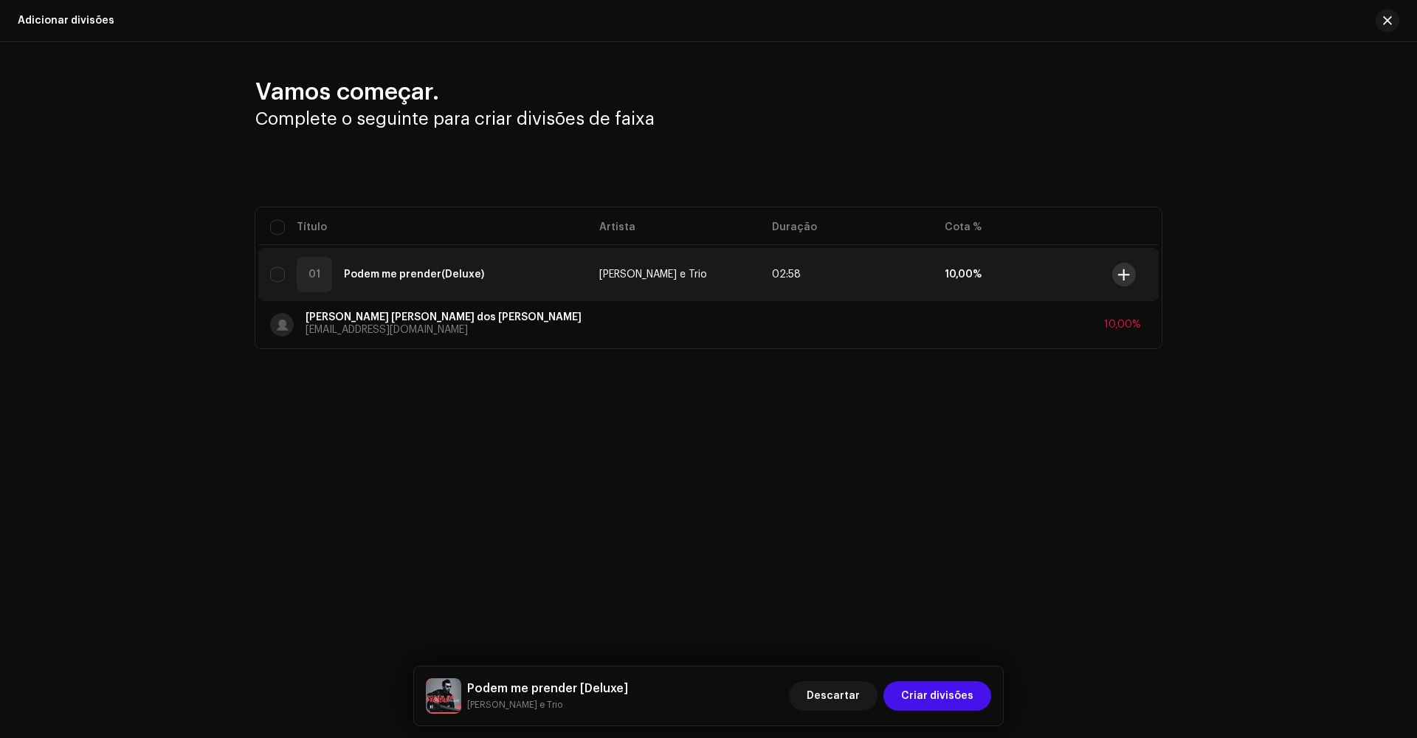
click at [1125, 274] on span at bounding box center [1123, 275] width 11 height 12
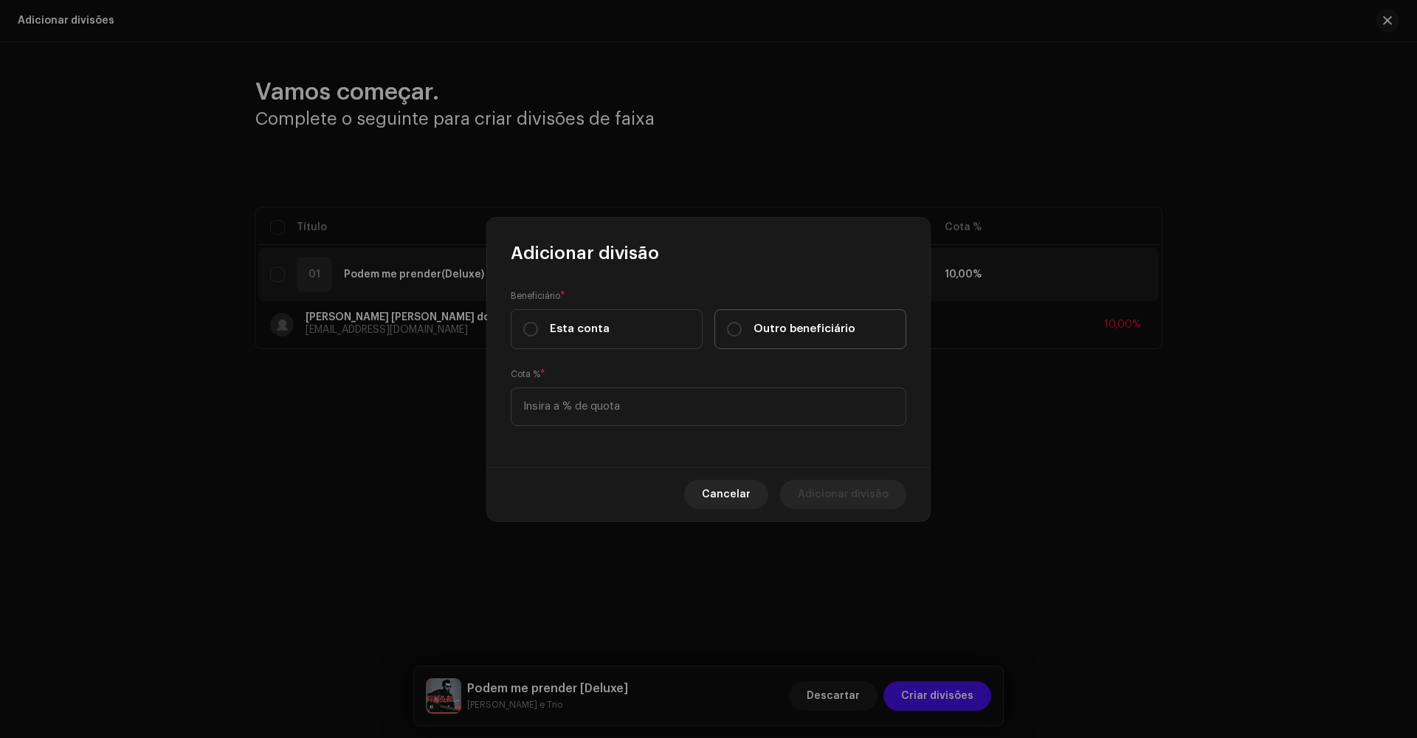
click at [750, 326] on div "Outro beneficiário" at bounding box center [791, 329] width 128 height 16
click at [742, 326] on input "Outro beneficiário" at bounding box center [734, 329] width 15 height 15
radio input "true"
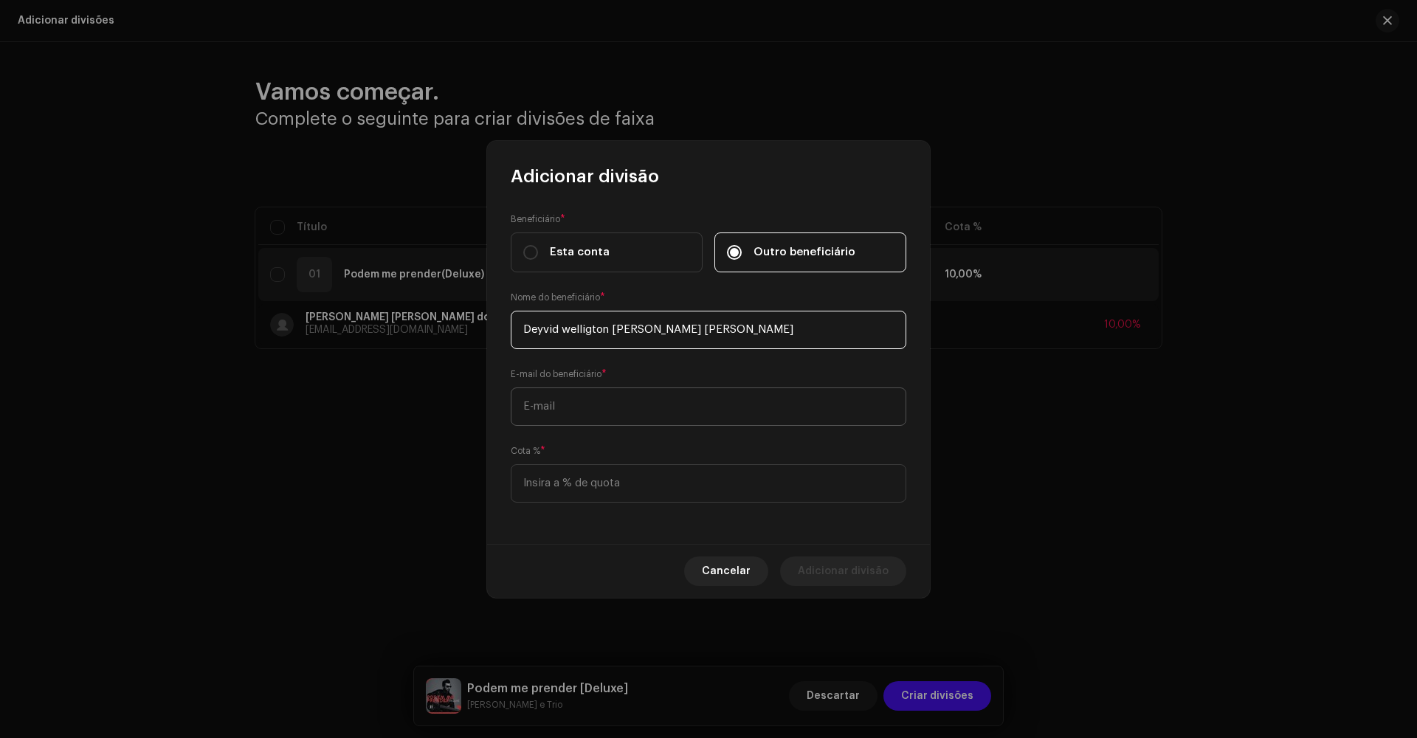
type input "Deyvid welligton [PERSON_NAME] [PERSON_NAME]"
type input "[EMAIL_ADDRESS][DOMAIN_NAME]"
click at [669, 483] on input at bounding box center [709, 483] width 396 height 38
type input "30,00"
click at [863, 571] on span "Adicionar divisão" at bounding box center [843, 571] width 91 height 30
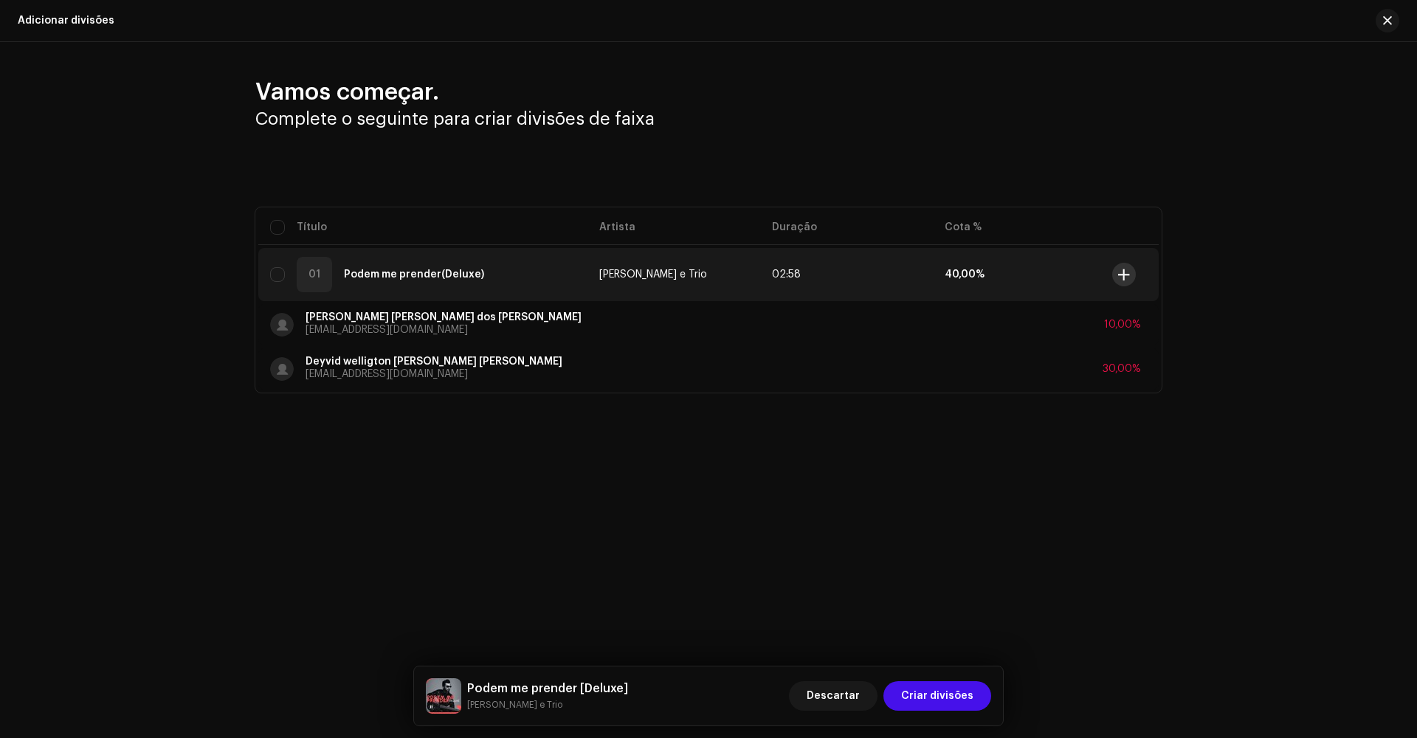
click at [1127, 275] on span at bounding box center [1123, 275] width 11 height 12
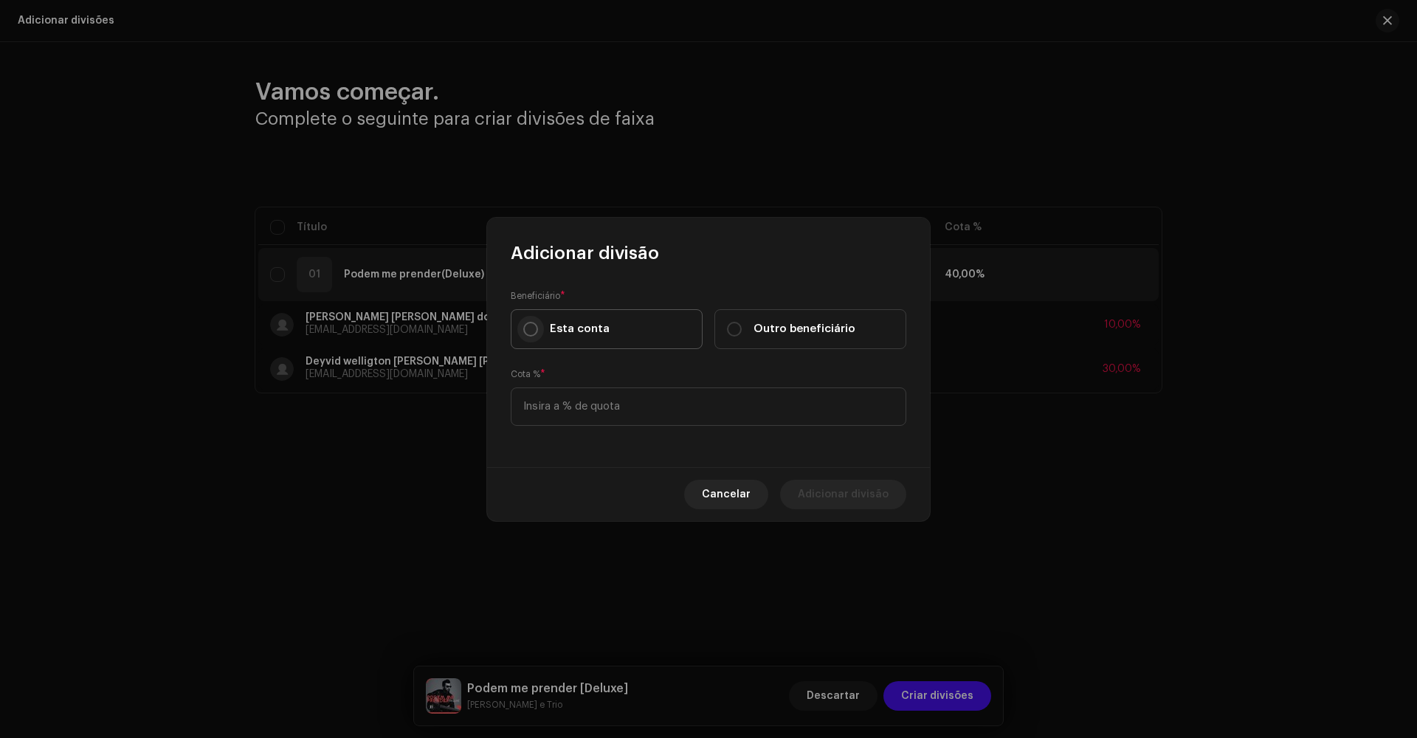
click at [533, 328] on input "Esta conta" at bounding box center [530, 329] width 15 height 15
radio input "true"
click at [725, 411] on input at bounding box center [709, 406] width 396 height 38
type input "60,00"
click at [742, 326] on div "Outro beneficiário" at bounding box center [791, 329] width 128 height 16
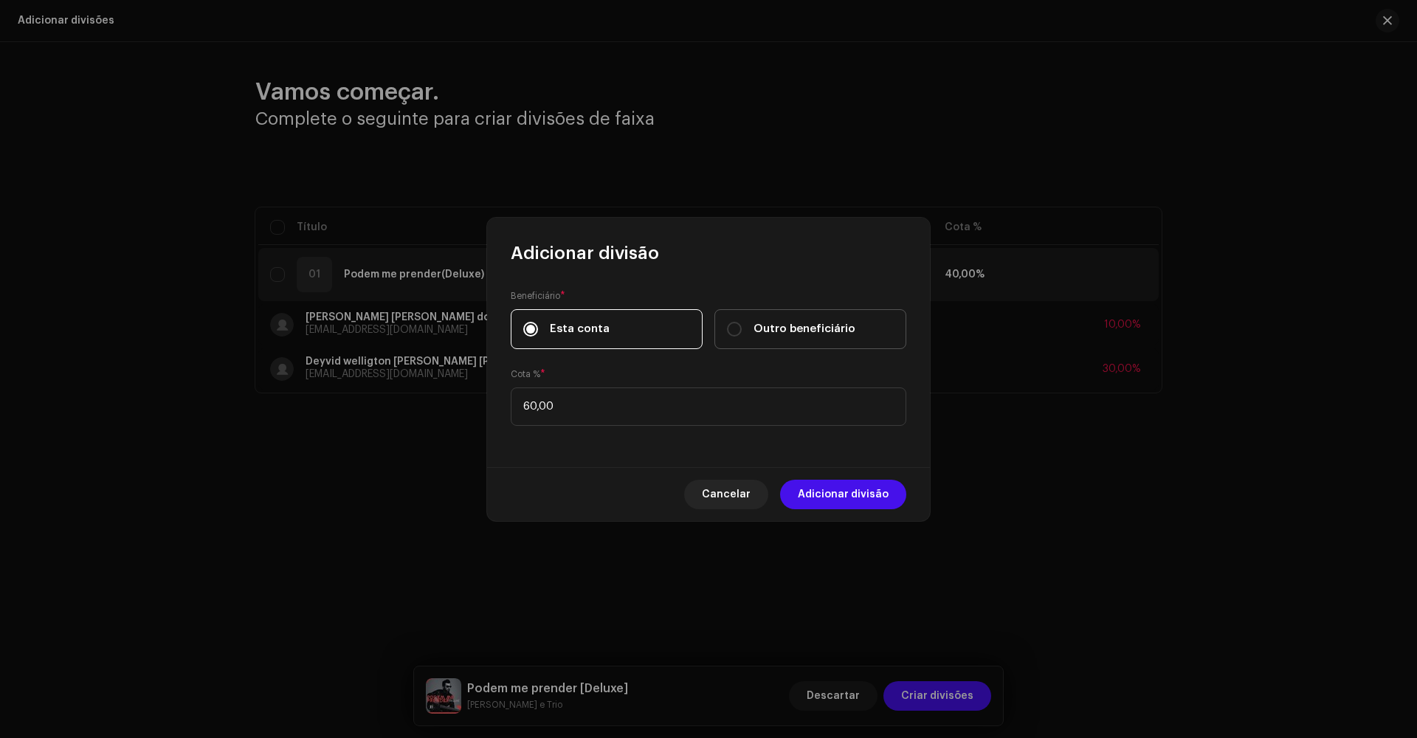
click at [742, 326] on input "Outro beneficiário" at bounding box center [734, 329] width 15 height 15
radio input "true"
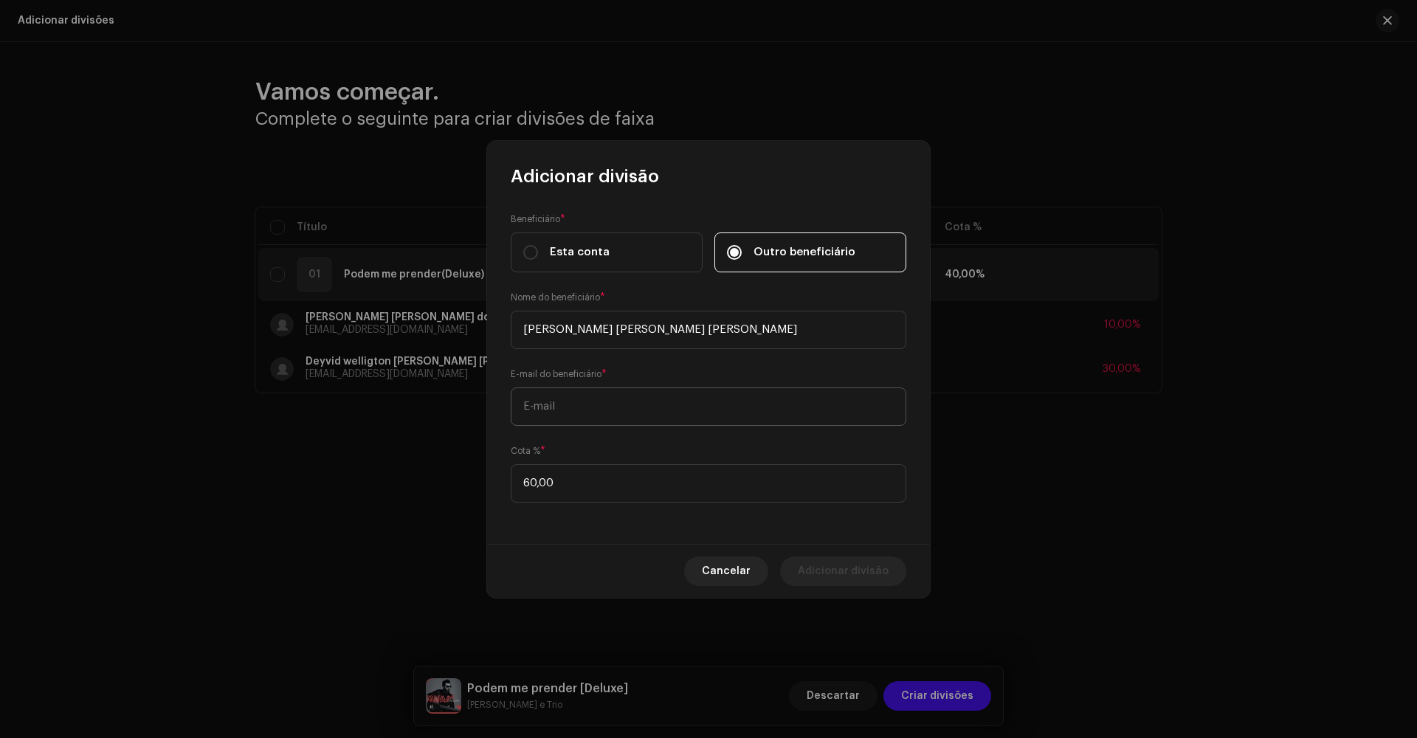
type input "[PERSON_NAME] [PERSON_NAME] [PERSON_NAME]"
type input "e"
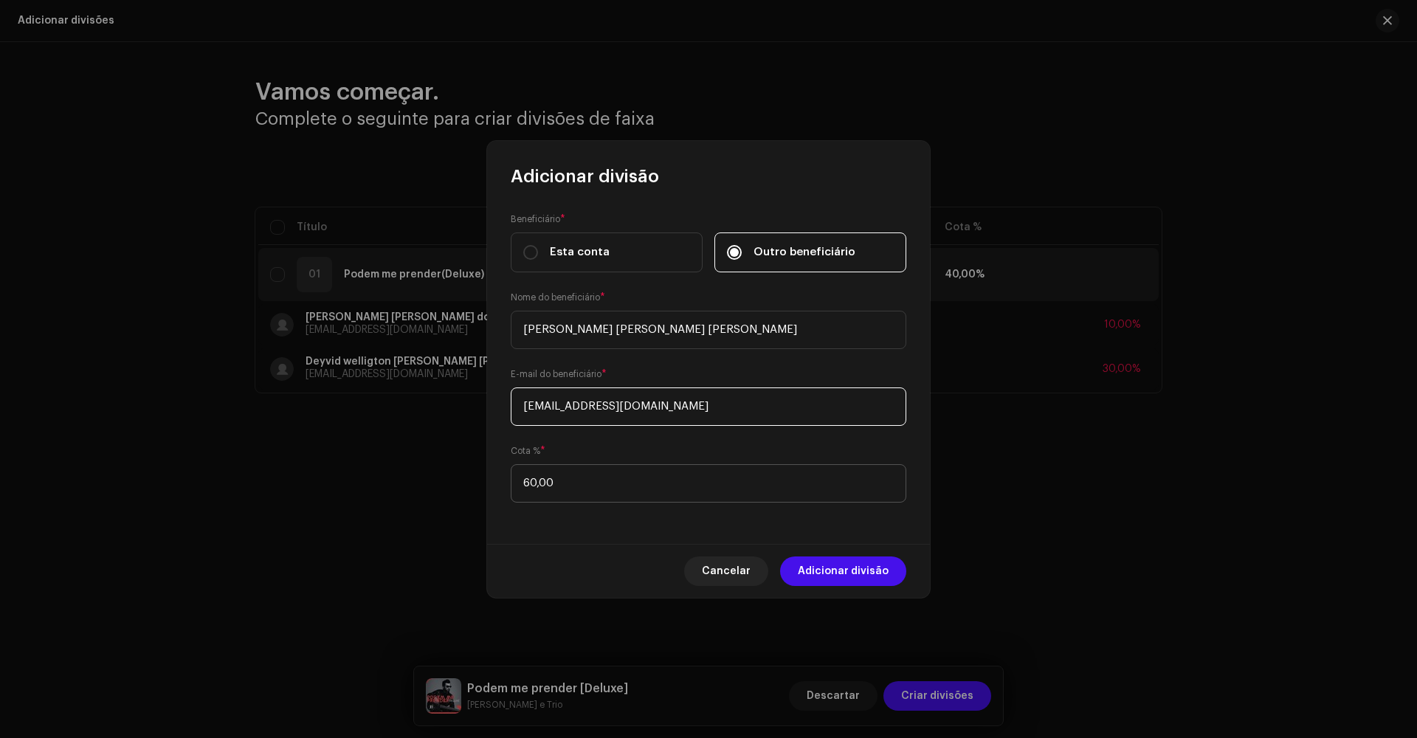
type input "[EMAIL_ADDRESS][DOMAIN_NAME]"
click at [638, 487] on input "60,00" at bounding box center [709, 483] width 396 height 38
type input "6,00"
type input "10,00"
click at [850, 572] on span "Adicionar divisão" at bounding box center [843, 571] width 91 height 30
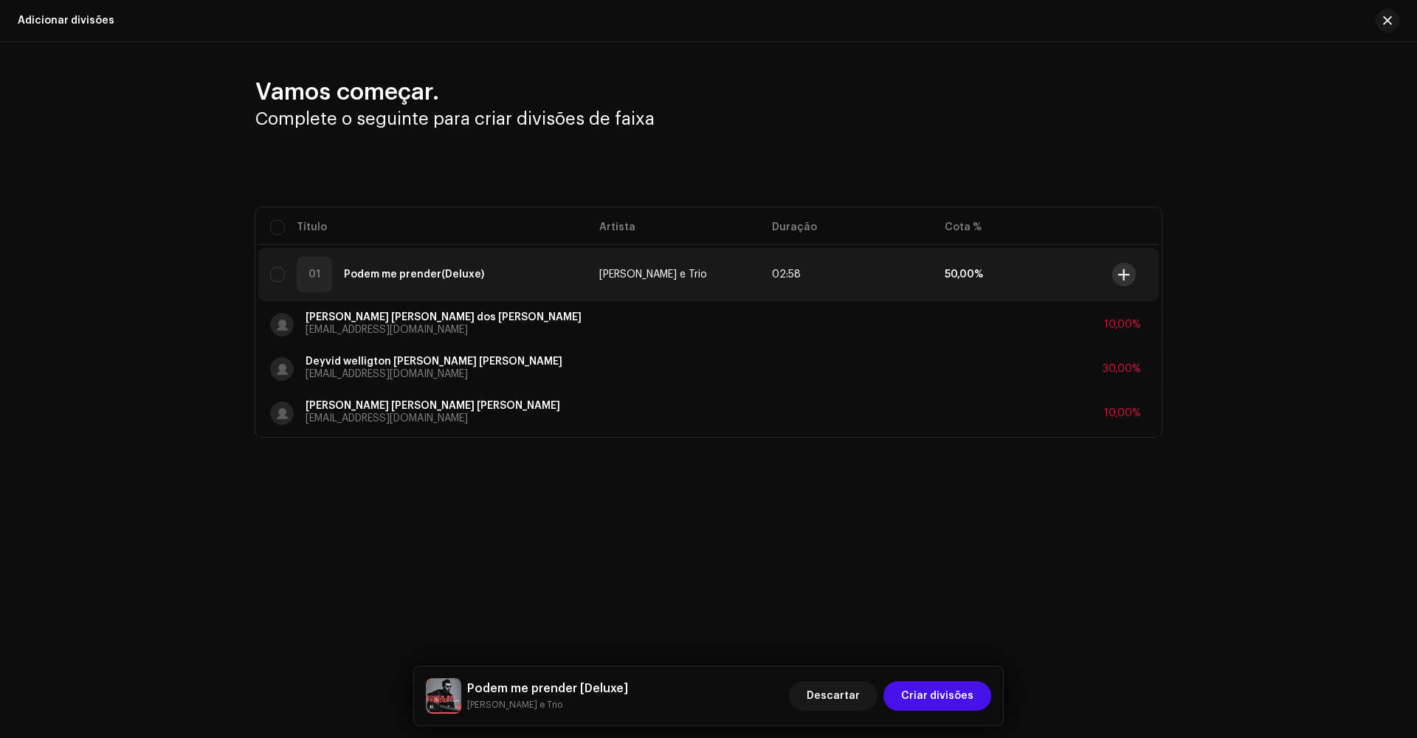
click at [1121, 279] on span at bounding box center [1123, 275] width 11 height 12
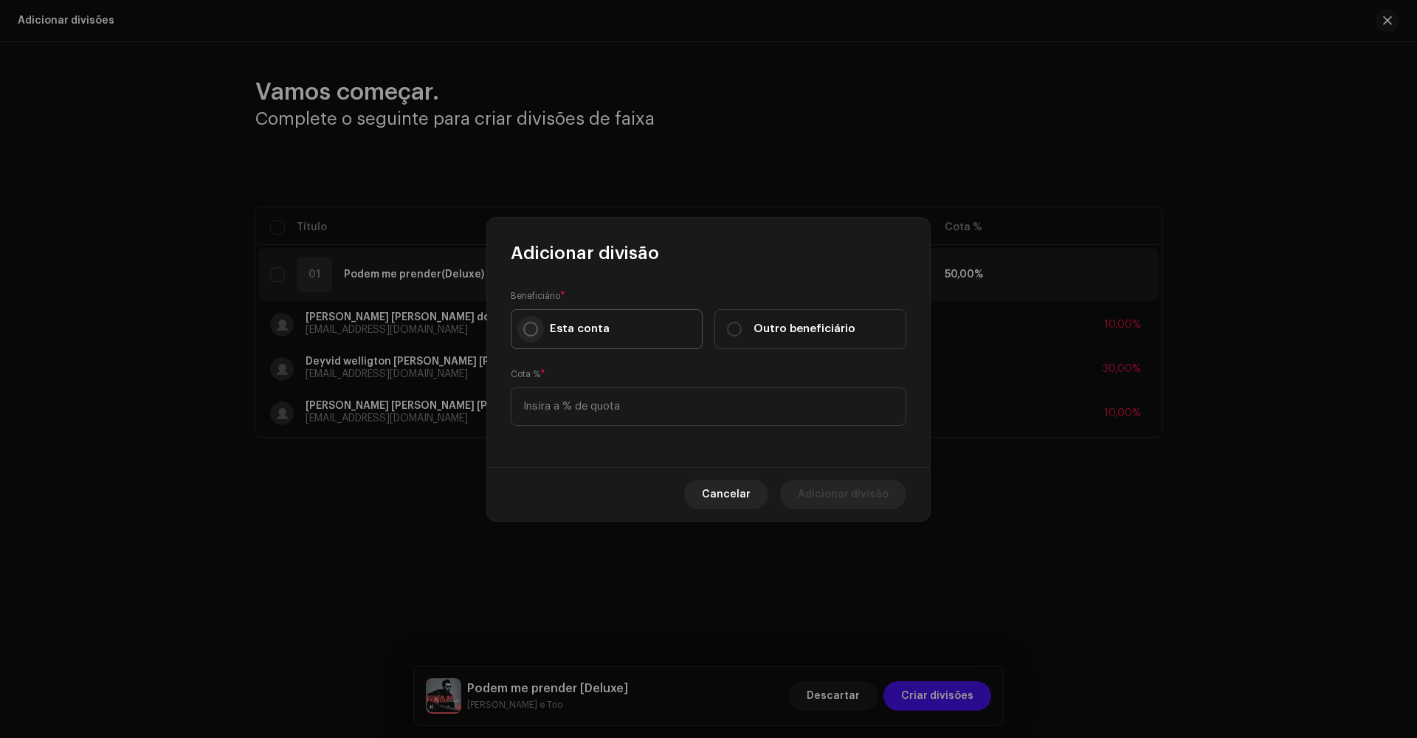
click at [531, 329] on input "Esta conta" at bounding box center [530, 329] width 15 height 15
radio input "true"
click at [565, 410] on input at bounding box center [709, 406] width 396 height 38
type input "50,00"
click at [842, 494] on span "Adicionar divisão" at bounding box center [843, 495] width 91 height 30
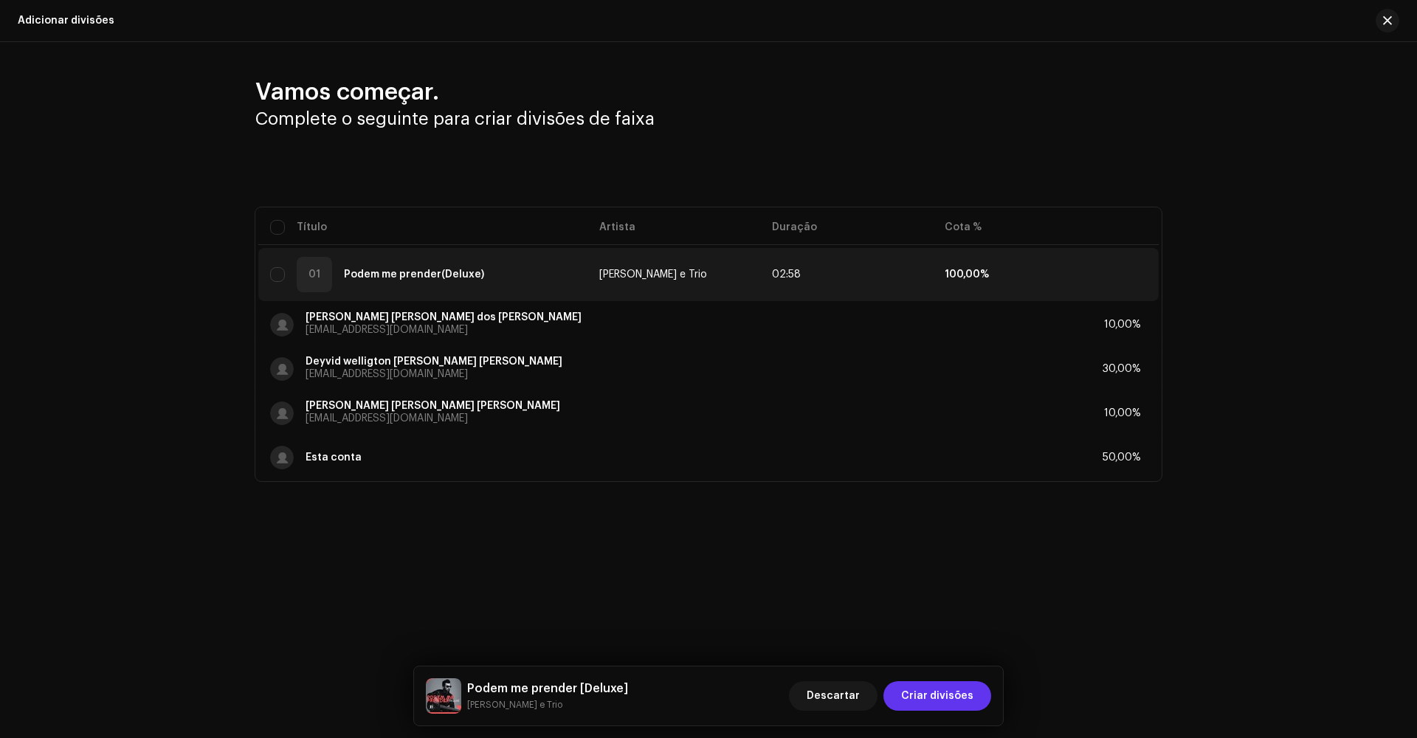
click at [939, 693] on span "Criar divisões" at bounding box center [937, 696] width 72 height 30
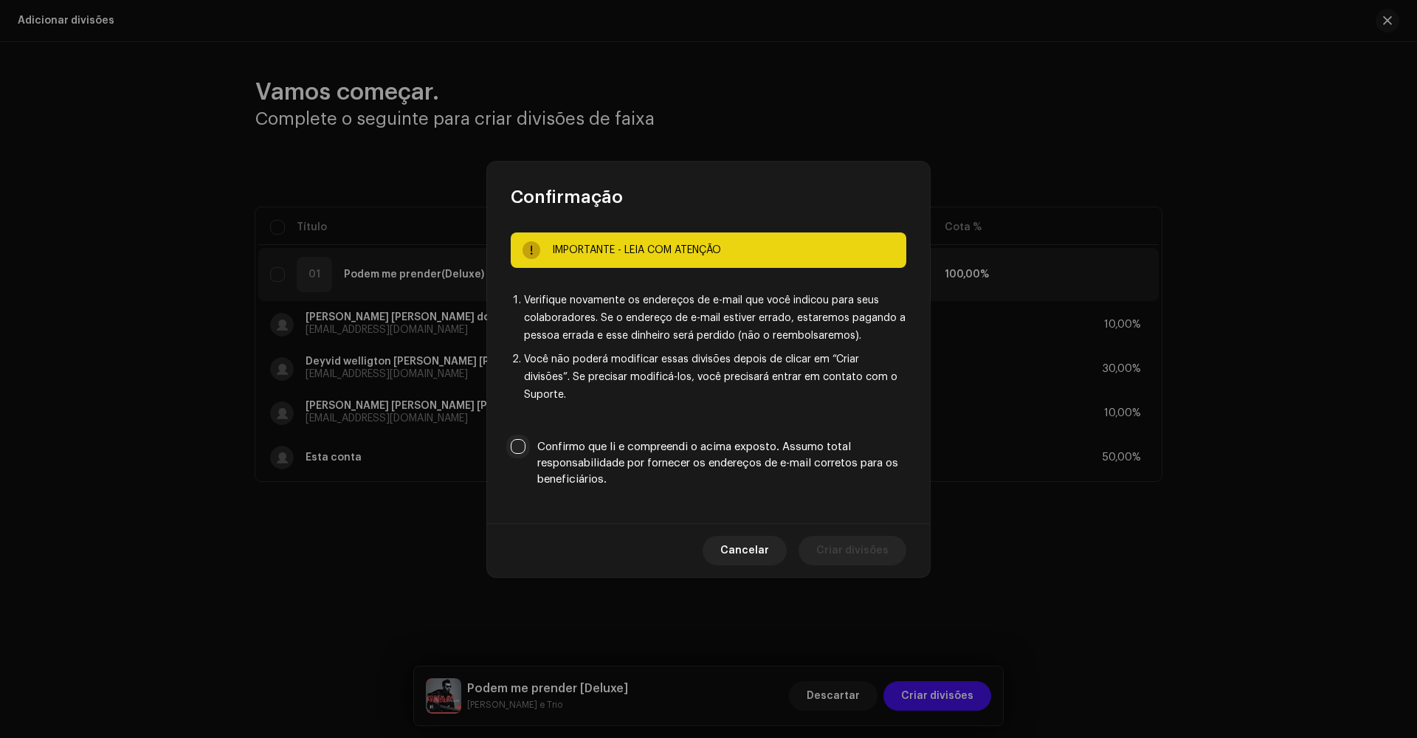
click at [516, 440] on input "Confirmo que li e compreendi o acima exposto. Assumo total responsabilidade por…" at bounding box center [518, 446] width 15 height 15
checkbox input "true"
click at [835, 541] on span "Criar divisões" at bounding box center [852, 551] width 72 height 30
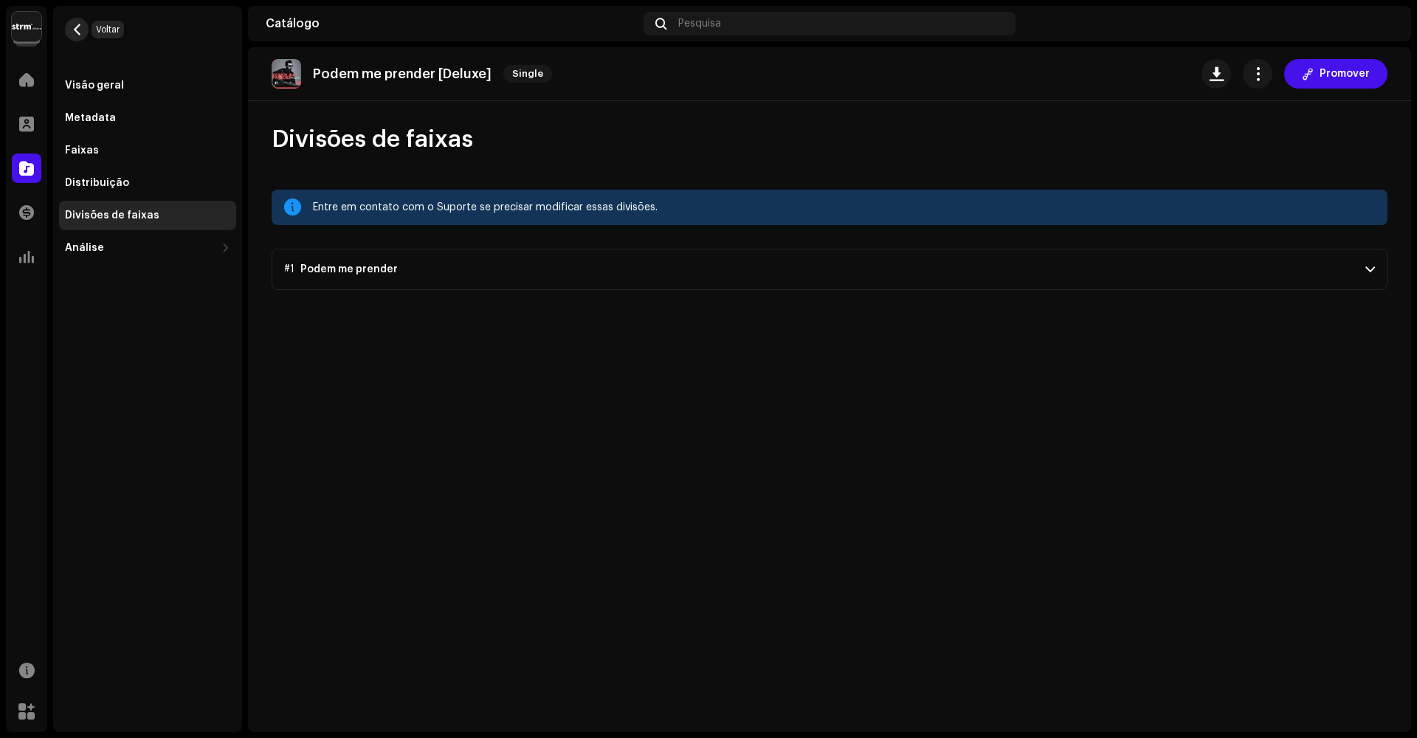
click at [81, 32] on span "button" at bounding box center [77, 30] width 11 height 12
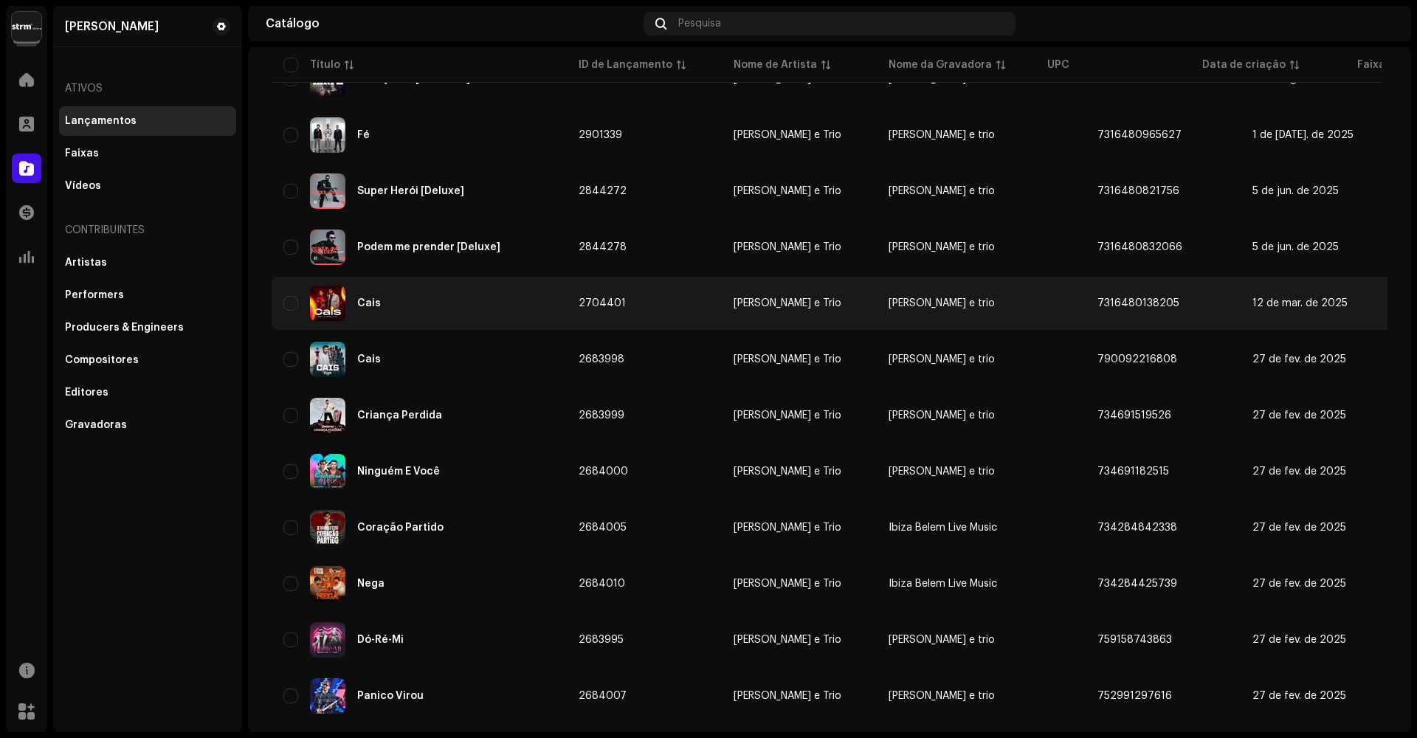
scroll to position [453, 0]
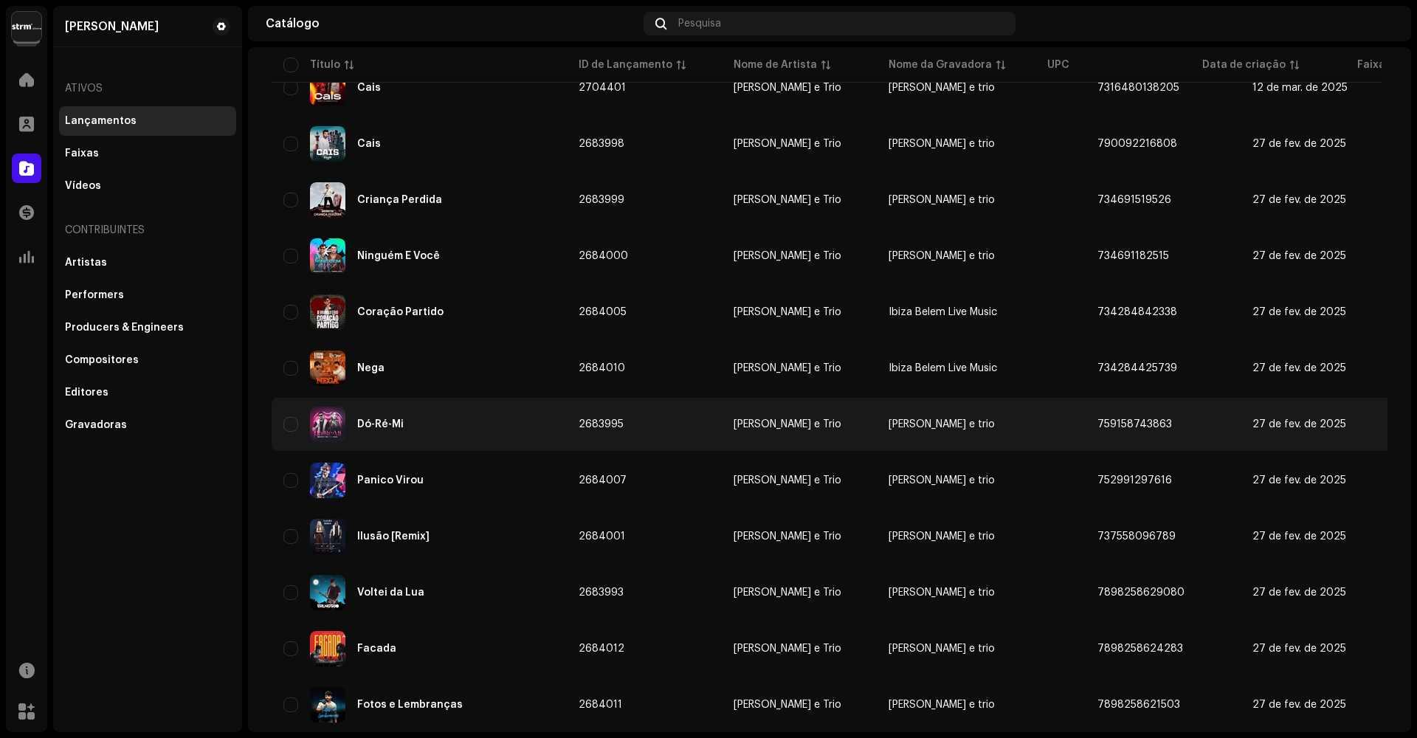
click at [396, 424] on div "Dó-Ré-Mi" at bounding box center [380, 424] width 46 height 10
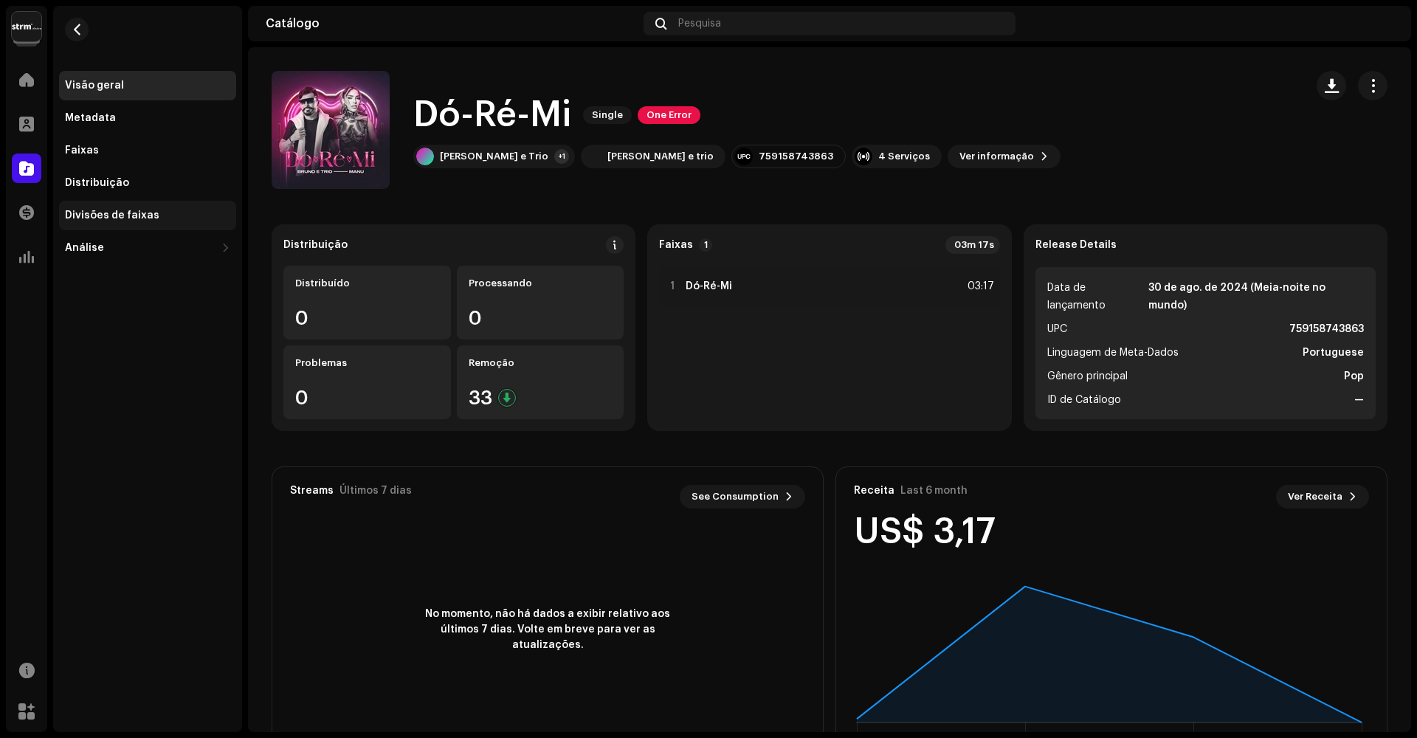
click at [141, 214] on div "Divisões de faixas" at bounding box center [112, 216] width 94 height 12
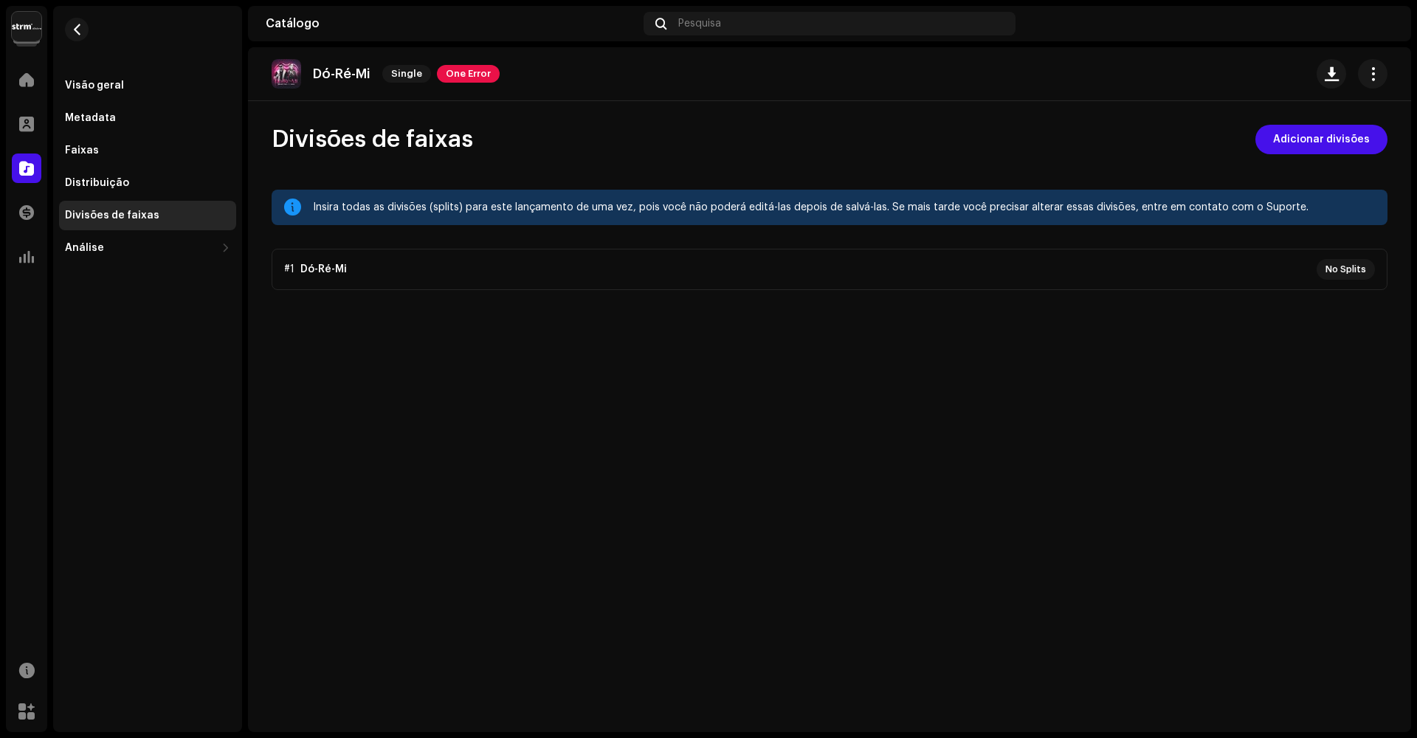
click at [1090, 269] on p-accordion "#1 Dó-Ré-Mi No Splits" at bounding box center [830, 269] width 1116 height 41
click at [1345, 135] on span "Adicionar divisões" at bounding box center [1321, 140] width 97 height 30
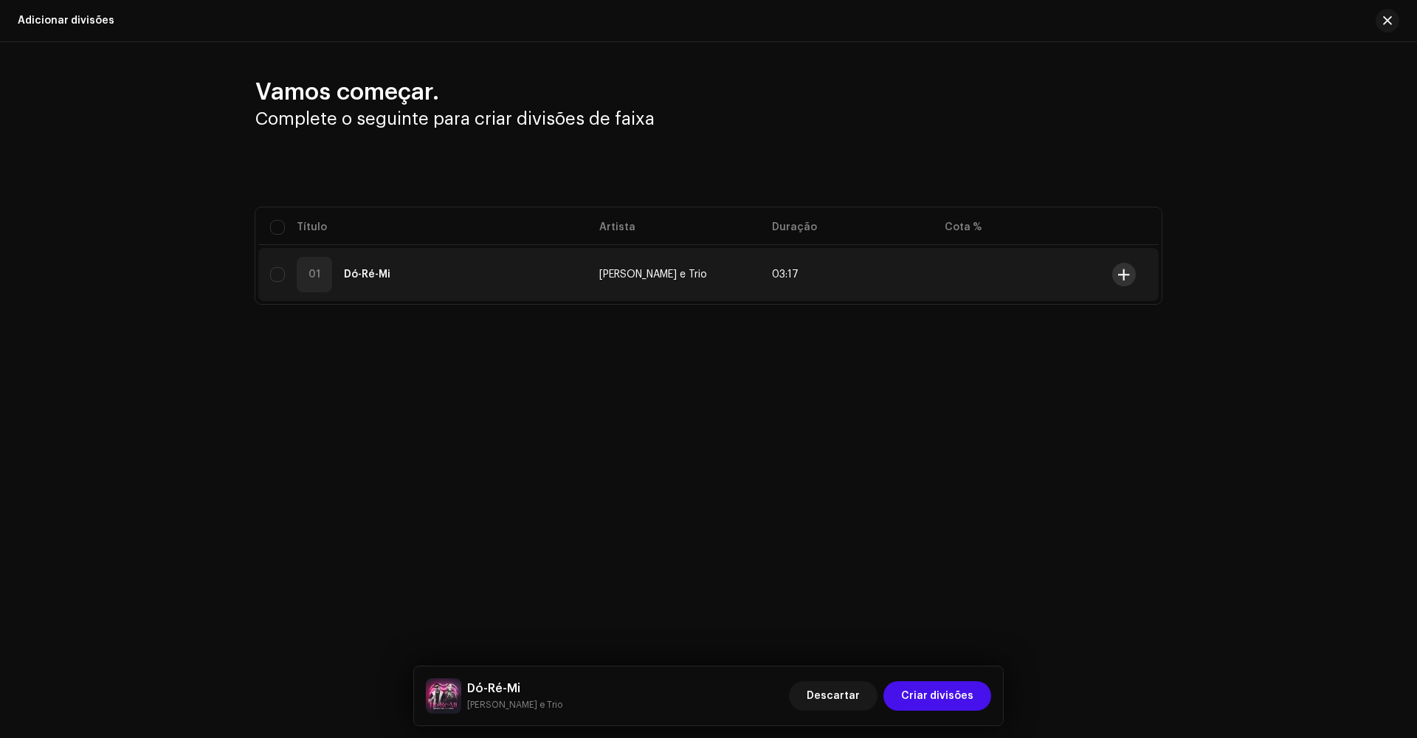
click at [1126, 275] on span at bounding box center [1123, 275] width 11 height 12
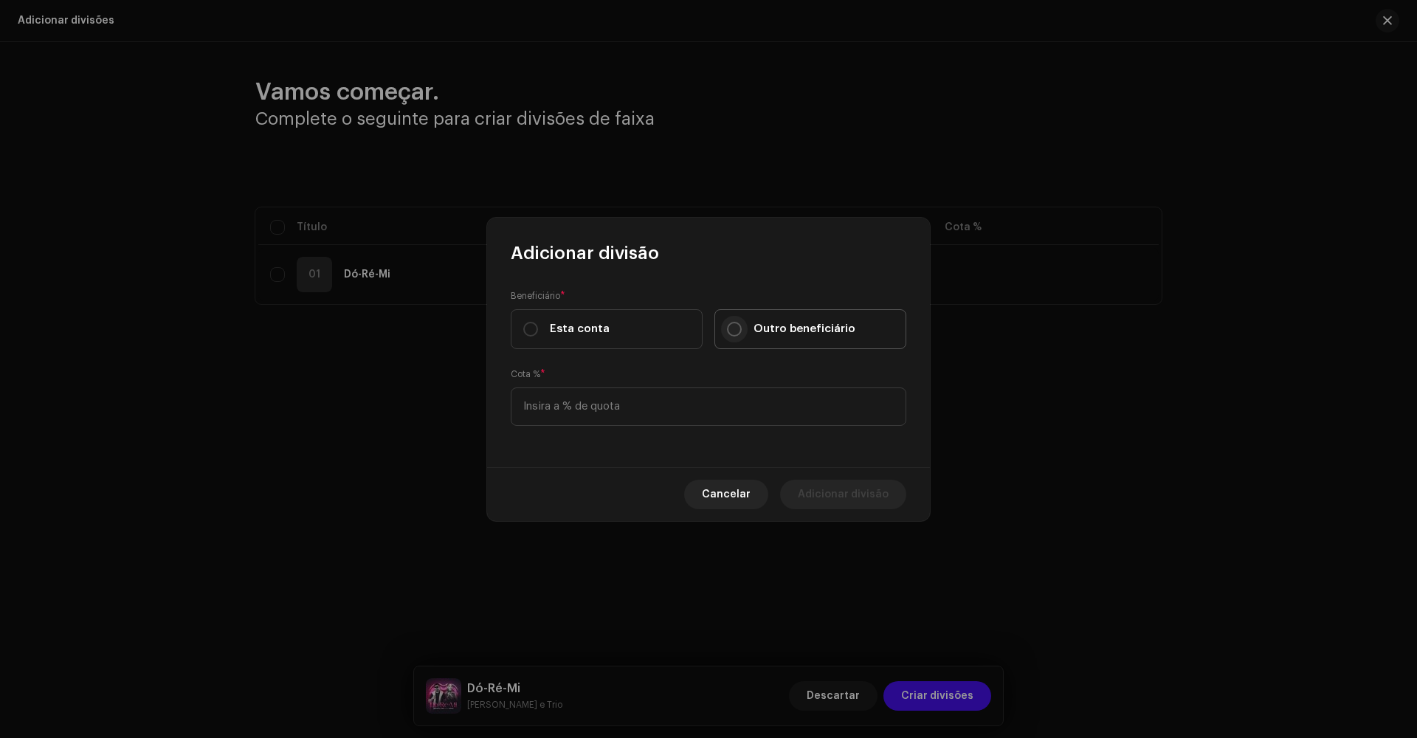
click at [734, 331] on input "Outro beneficiário" at bounding box center [734, 329] width 15 height 15
radio input "true"
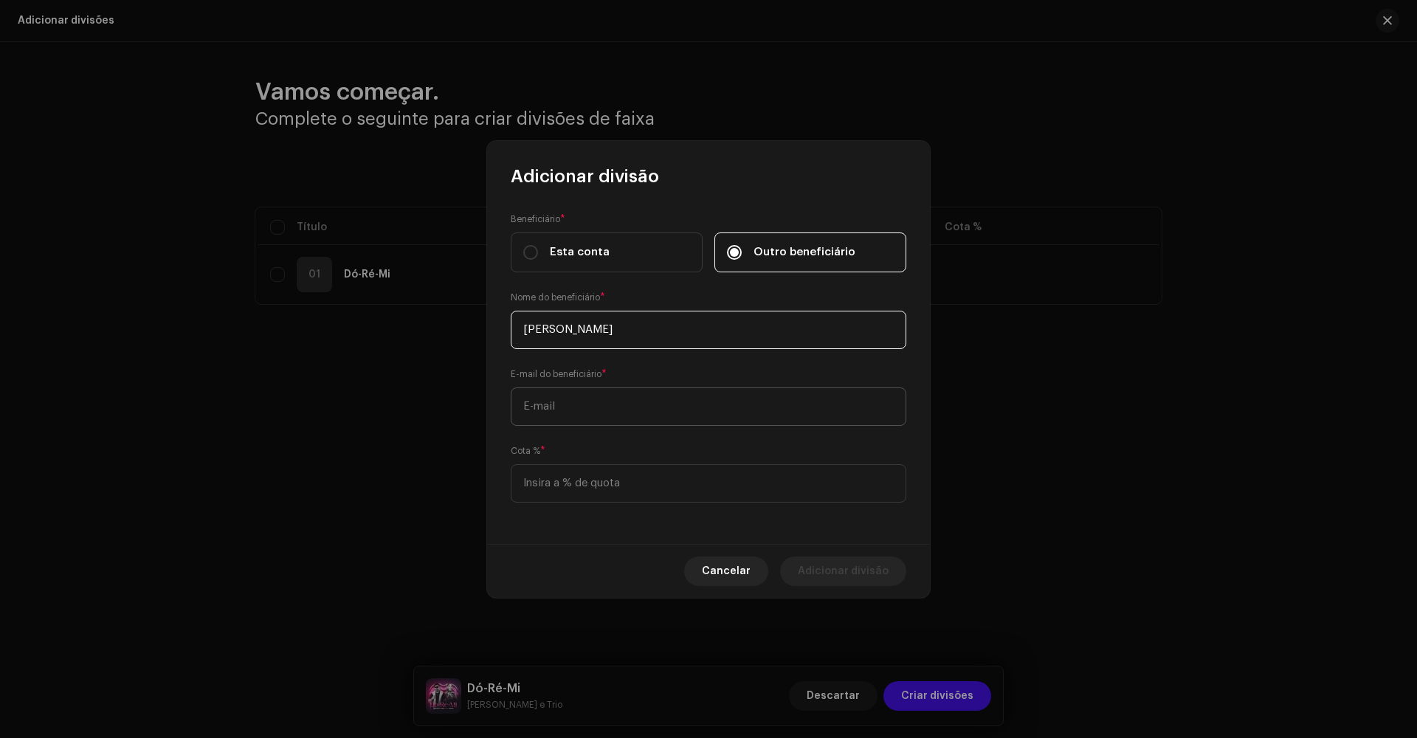
type input "[PERSON_NAME]"
click at [737, 568] on span "Cancelar" at bounding box center [726, 571] width 49 height 30
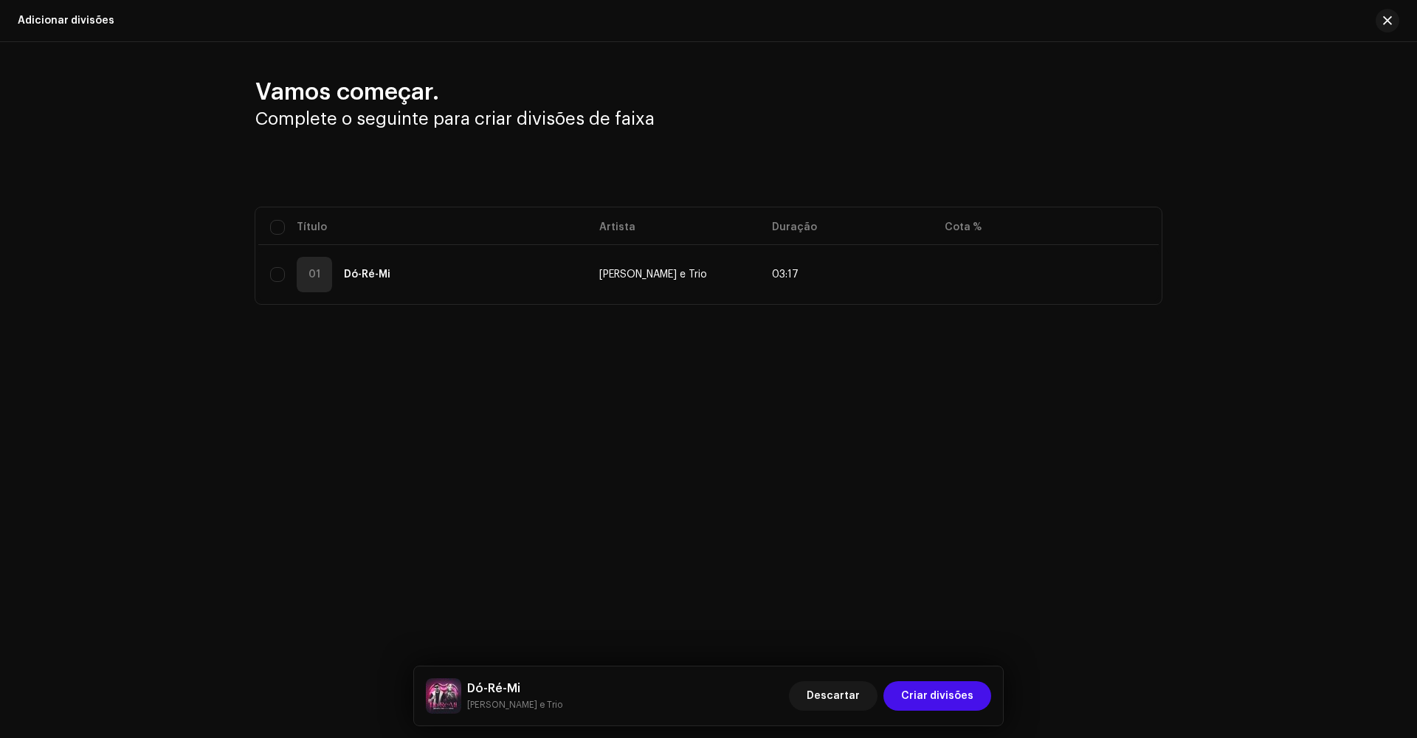
drag, startPoint x: 1119, startPoint y: 460, endPoint x: 932, endPoint y: 375, distance: 205.7
click at [1119, 460] on div "Adicionar divisões Vamos começar. Complete o seguinte para criar divisões de fa…" at bounding box center [708, 369] width 1417 height 738
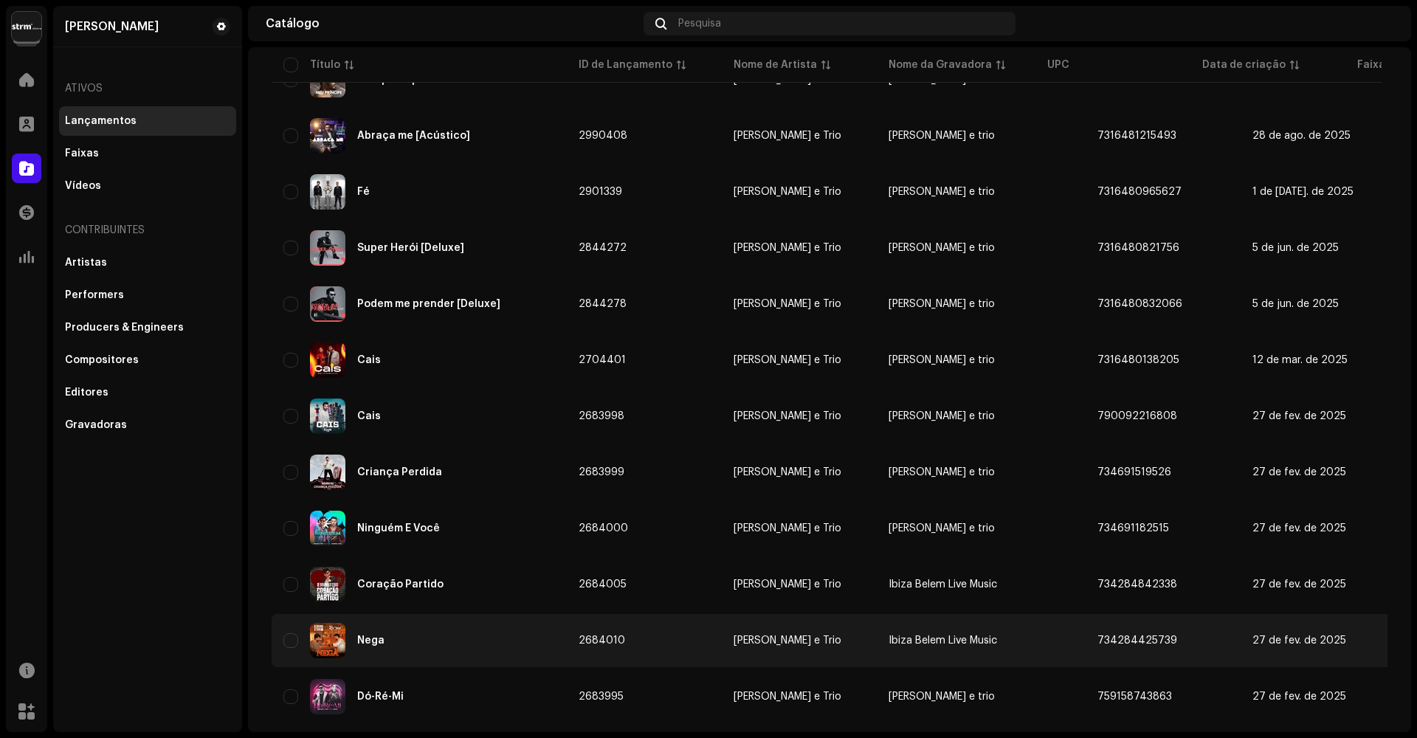
scroll to position [289, 0]
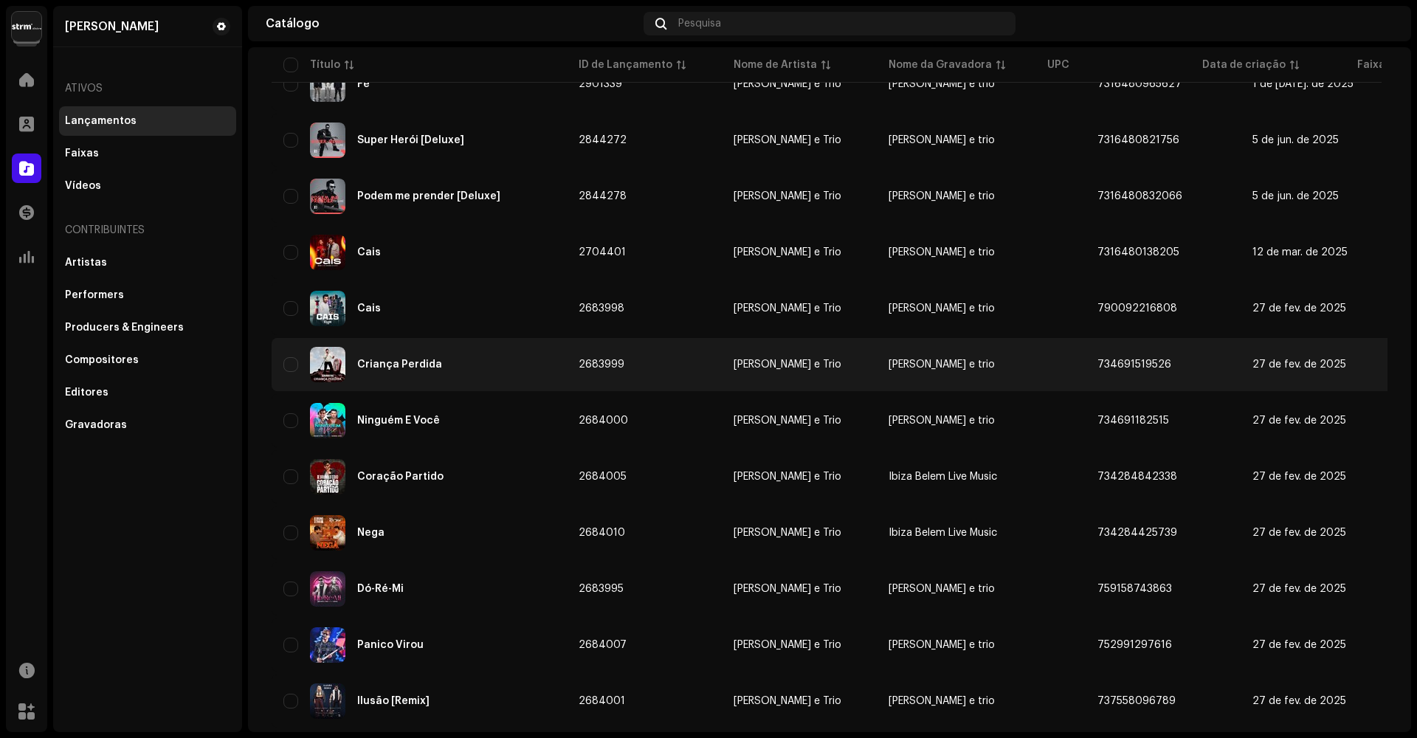
click at [390, 365] on div "Criança Perdida" at bounding box center [399, 364] width 85 height 10
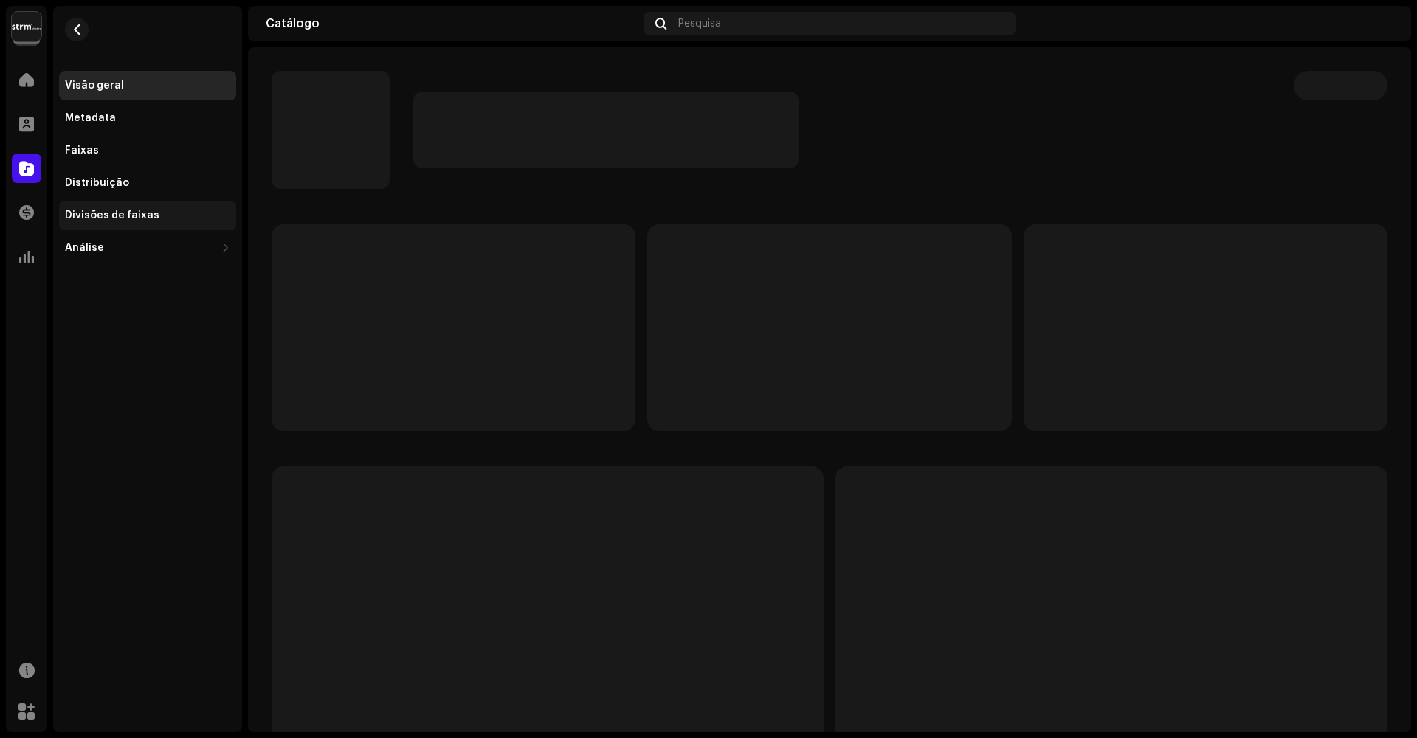
click at [114, 212] on div "Divisões de faixas" at bounding box center [112, 216] width 94 height 12
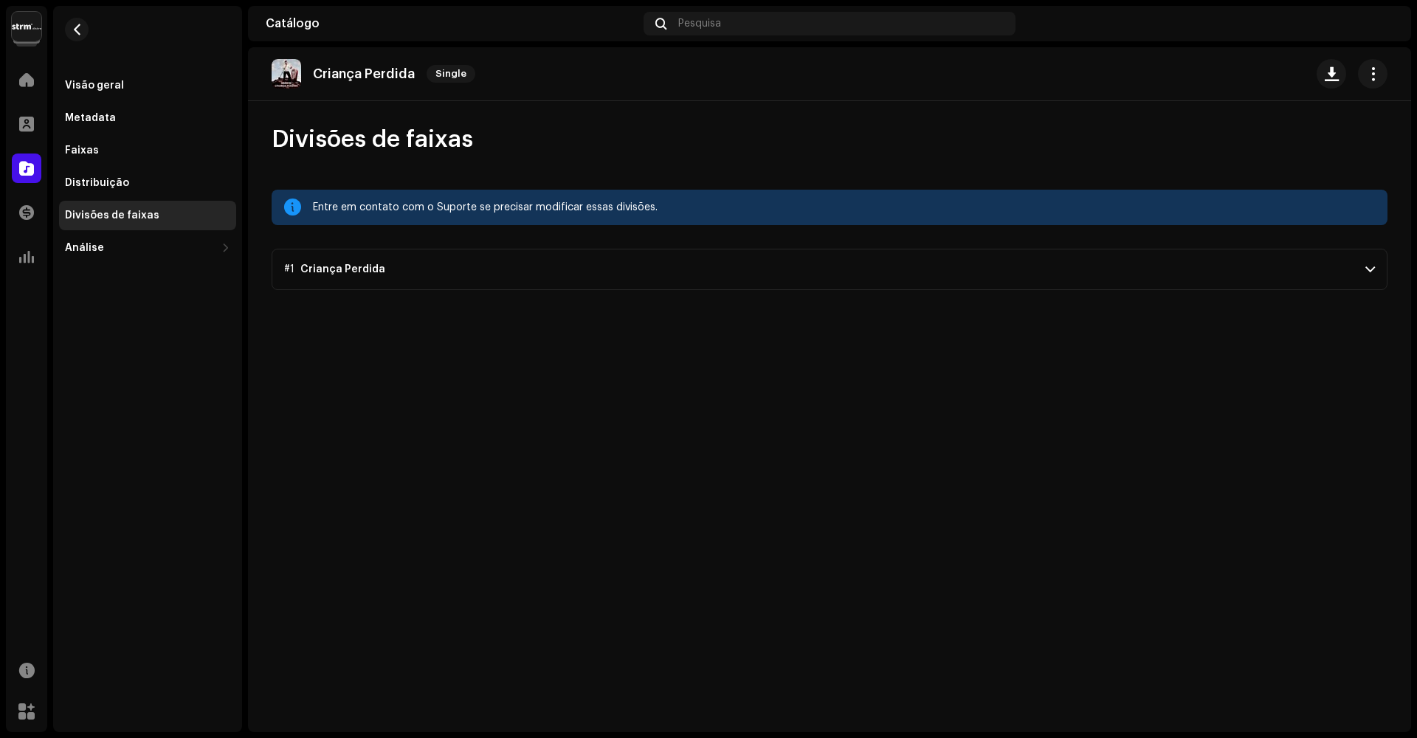
click at [1269, 271] on p-accordion-header "#1 Criança Perdida" at bounding box center [830, 269] width 1116 height 41
